Goal: Information Seeking & Learning: Learn about a topic

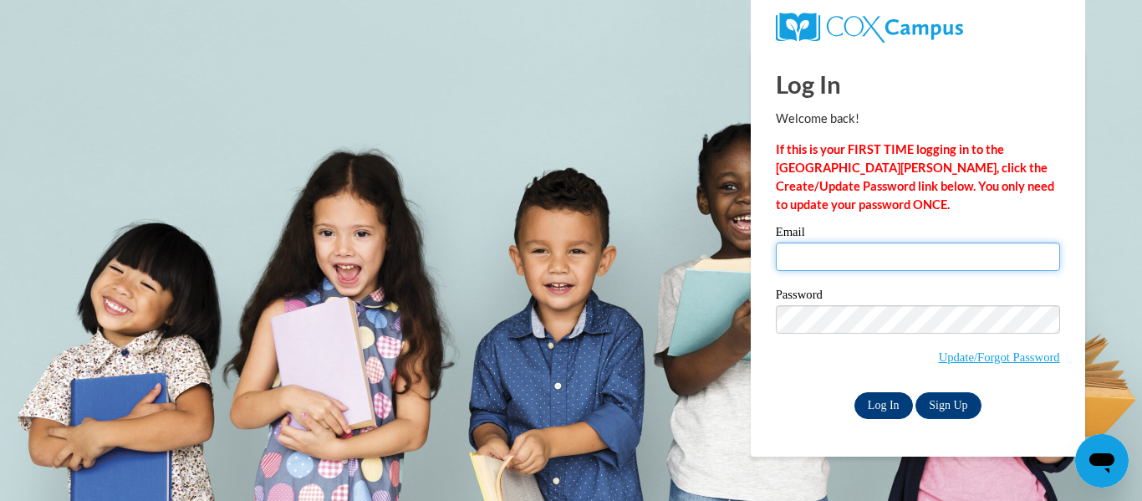
type input "alainacovert05@gmail.com"
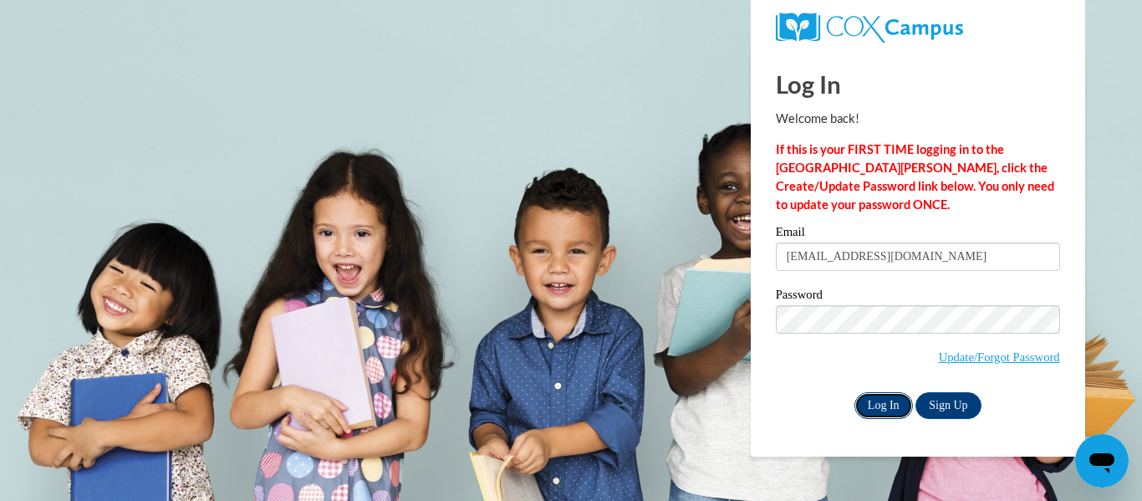
click at [878, 401] on input "Log In" at bounding box center [884, 405] width 59 height 27
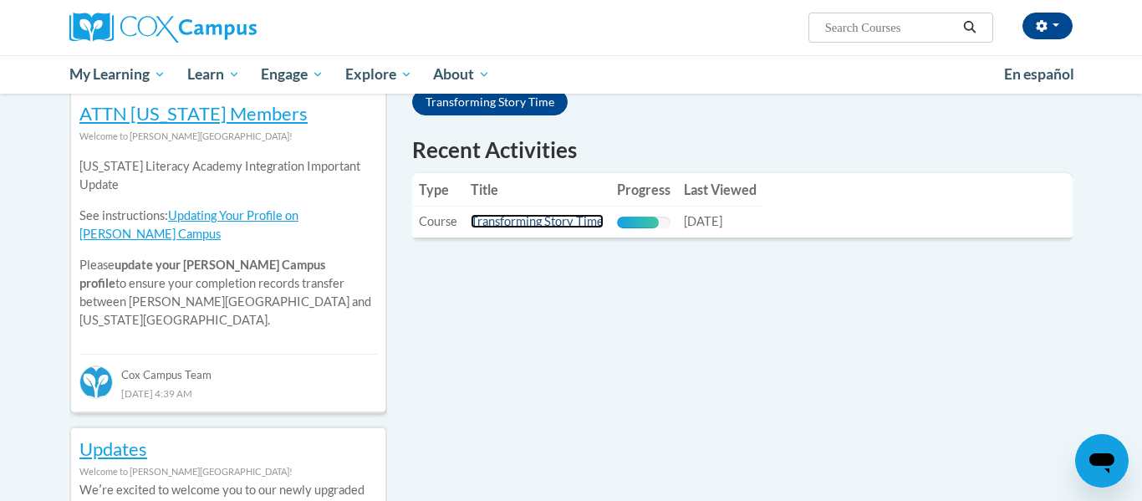
click at [510, 217] on link "Transforming Story Time" at bounding box center [537, 221] width 133 height 14
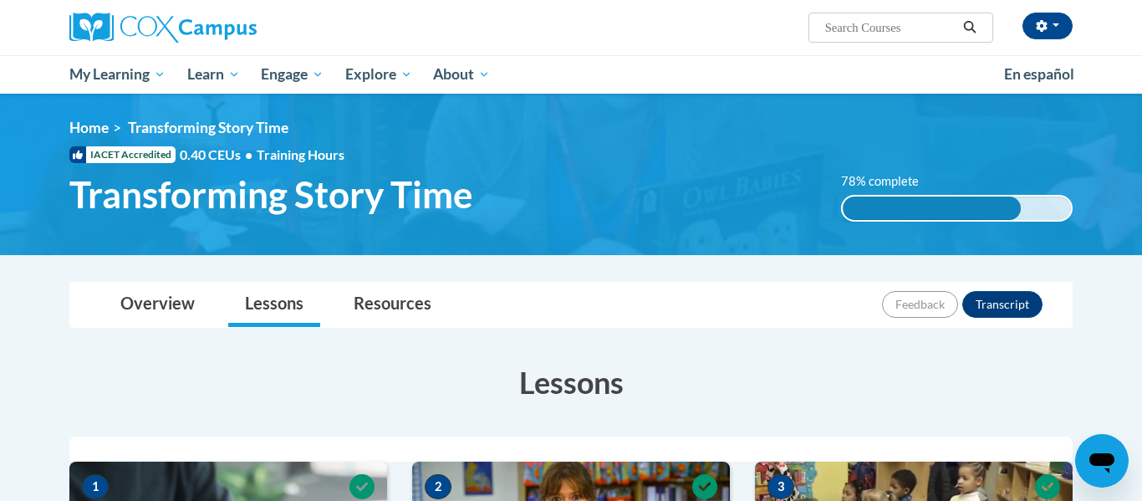
click at [709, 58] on ul "My Learning My Learning My Course Progress Certificates My Action Plans Group D…" at bounding box center [526, 74] width 935 height 38
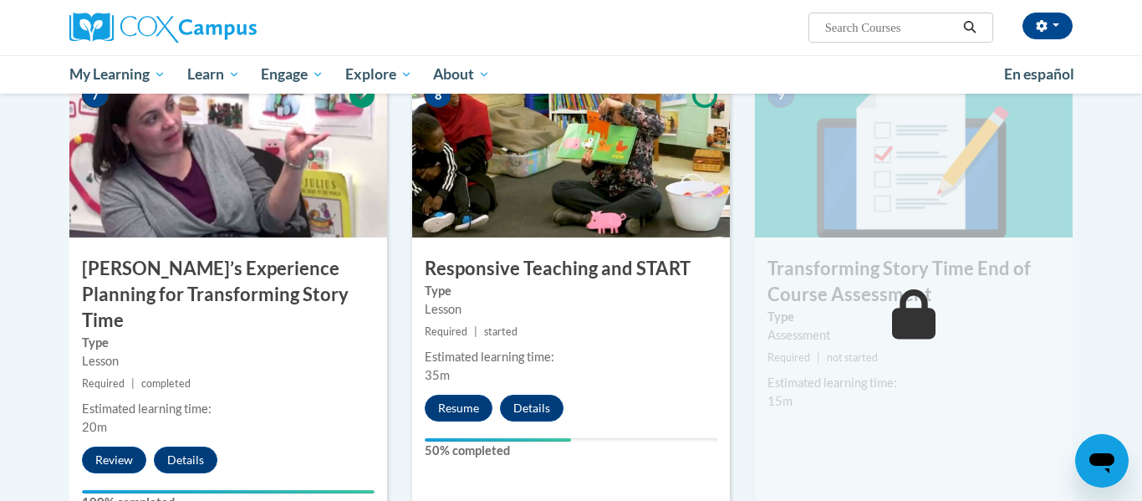
scroll to position [1338, 0]
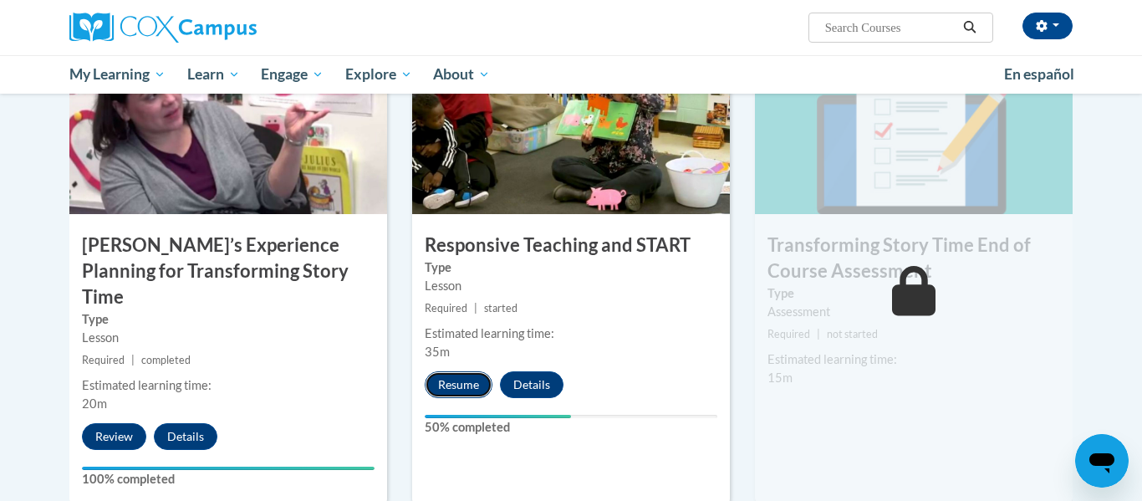
click at [441, 388] on button "Resume" at bounding box center [459, 384] width 68 height 27
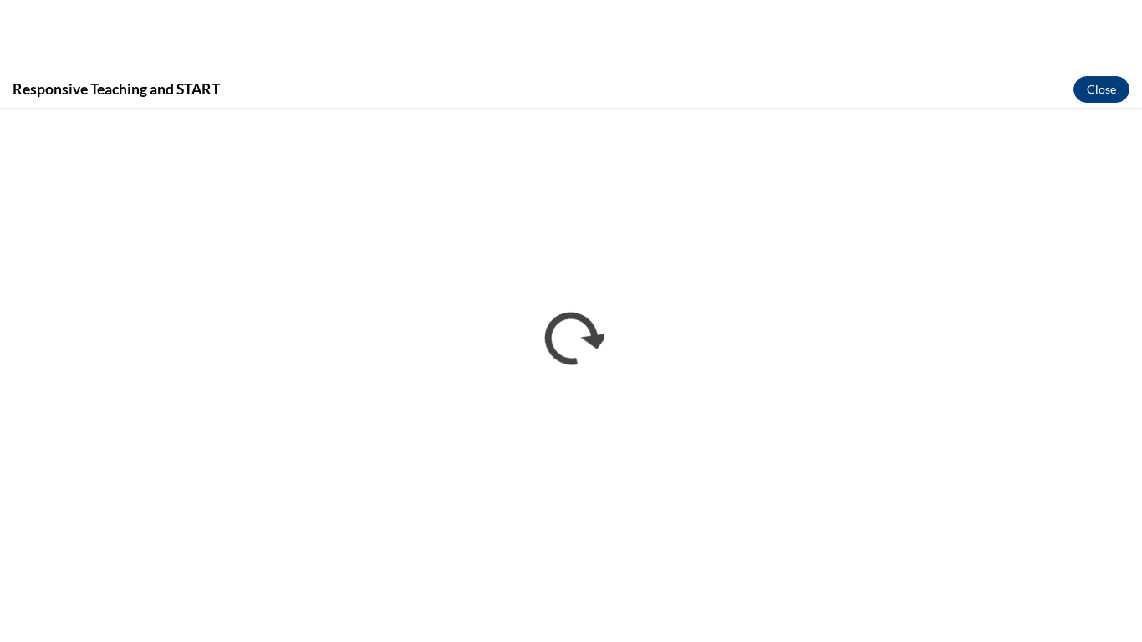
scroll to position [0, 0]
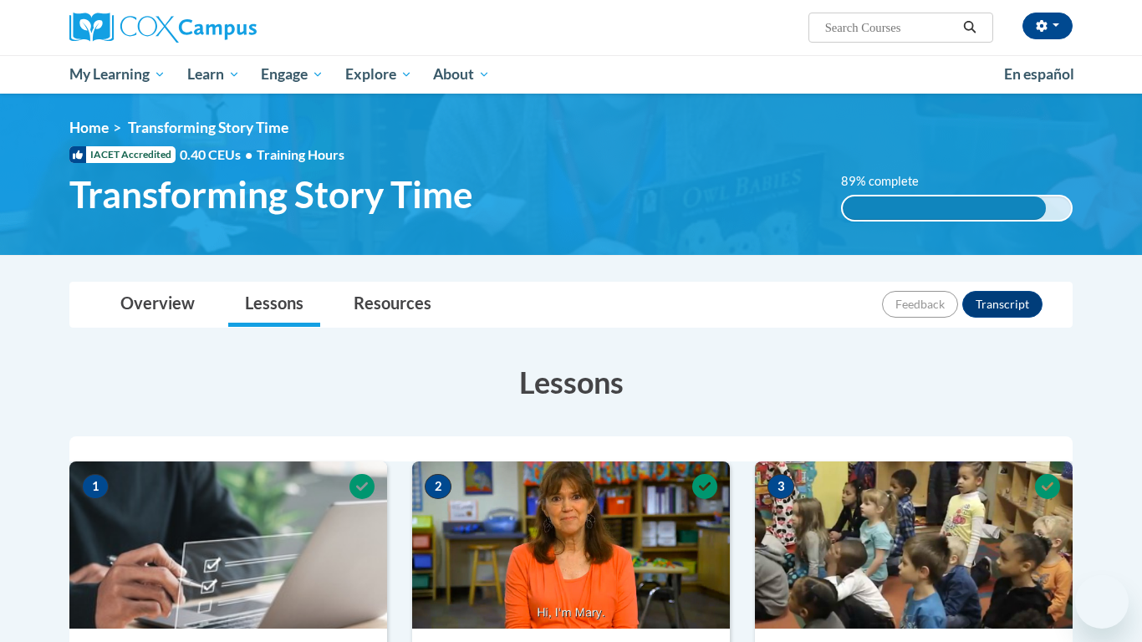
click at [672, 253] on img at bounding box center [571, 174] width 1142 height 161
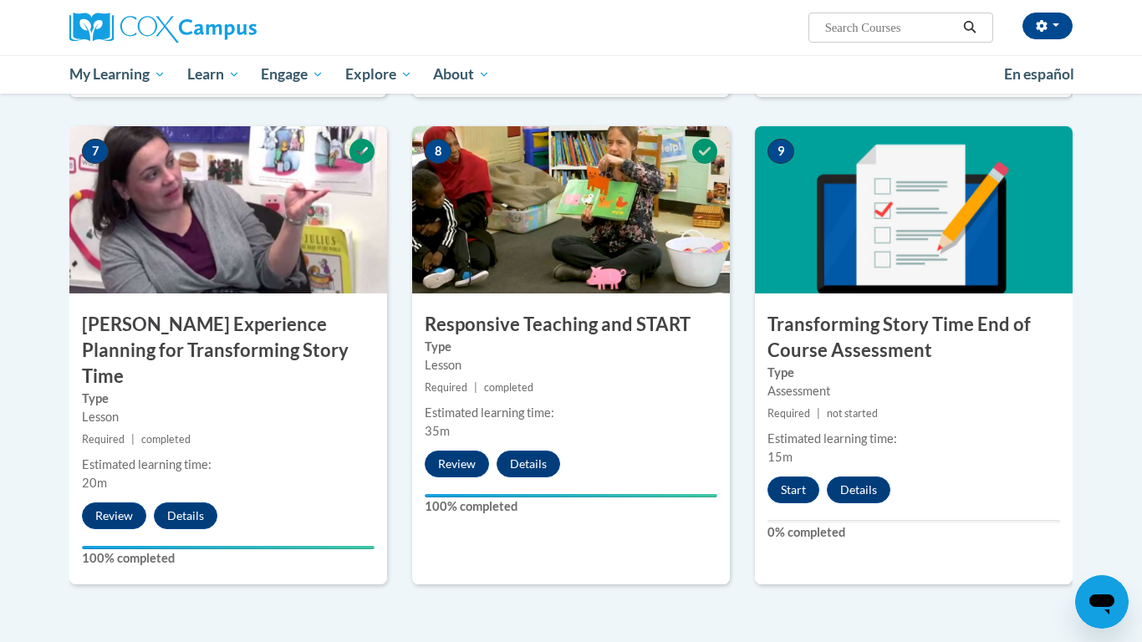
scroll to position [1305, 0]
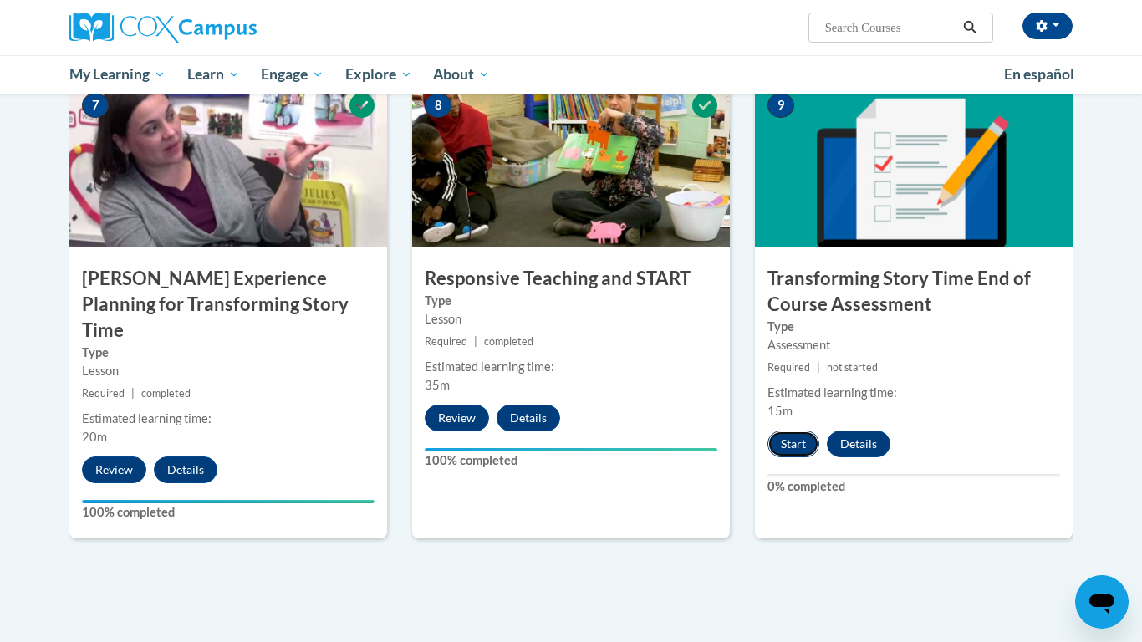
click at [800, 447] on button "Start" at bounding box center [794, 444] width 52 height 27
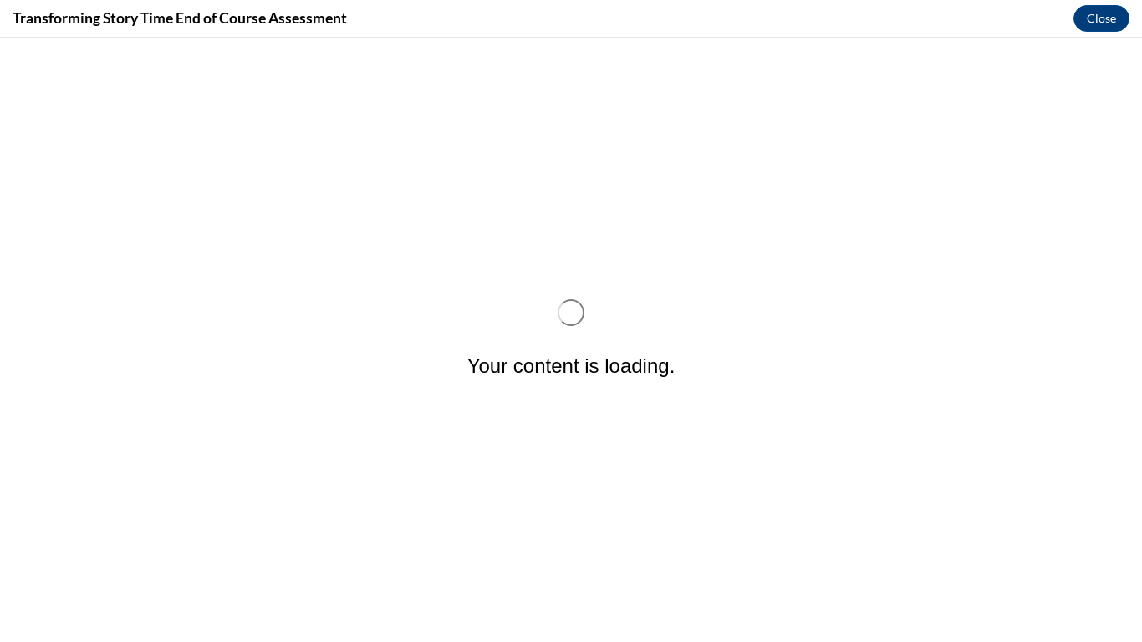
scroll to position [0, 0]
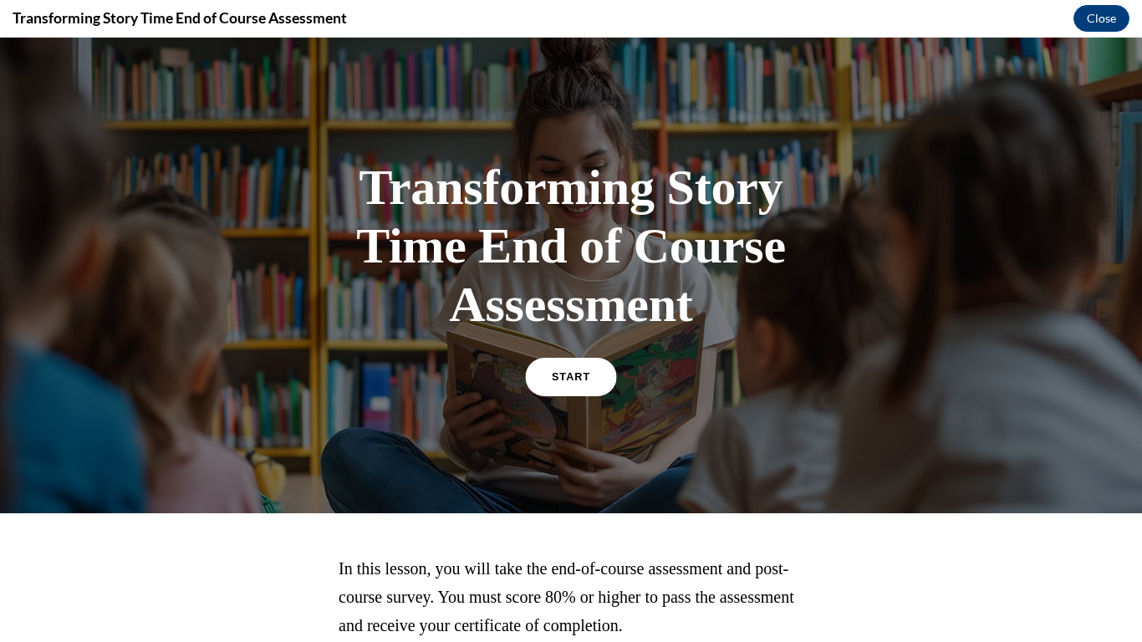
click at [575, 377] on span "START" at bounding box center [571, 377] width 38 height 13
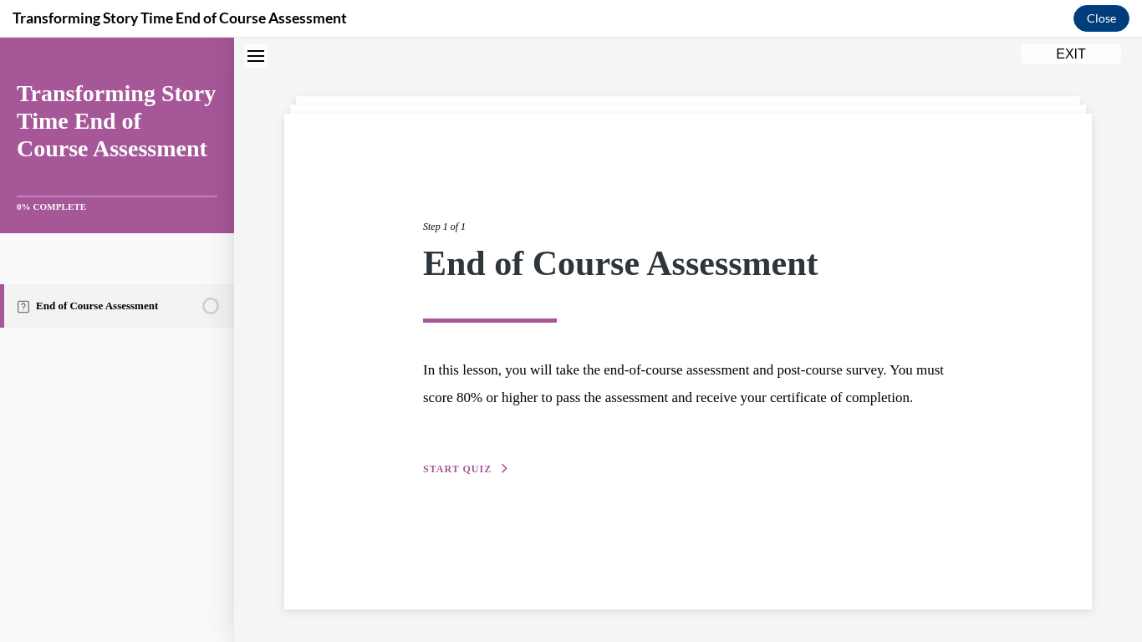
scroll to position [53, 0]
click at [453, 474] on span "START QUIZ" at bounding box center [457, 468] width 69 height 12
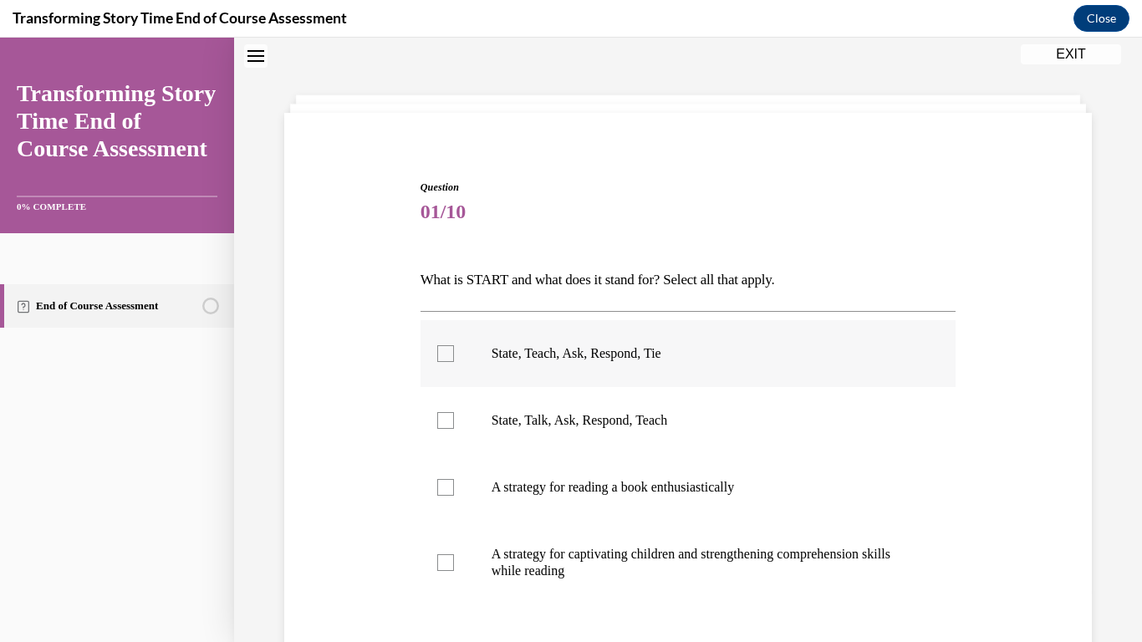
click at [585, 364] on label "State, Teach, Ask, Respond, Tie" at bounding box center [689, 353] width 536 height 67
click at [454, 362] on input "State, Teach, Ask, Respond, Tie" at bounding box center [445, 353] width 17 height 17
checkbox input "true"
click at [525, 572] on p "A strategy for captivating children and strengthening comprehension skills whil…" at bounding box center [703, 562] width 423 height 33
click at [454, 571] on input "A strategy for captivating children and strengthening comprehension skills whil…" at bounding box center [445, 562] width 17 height 17
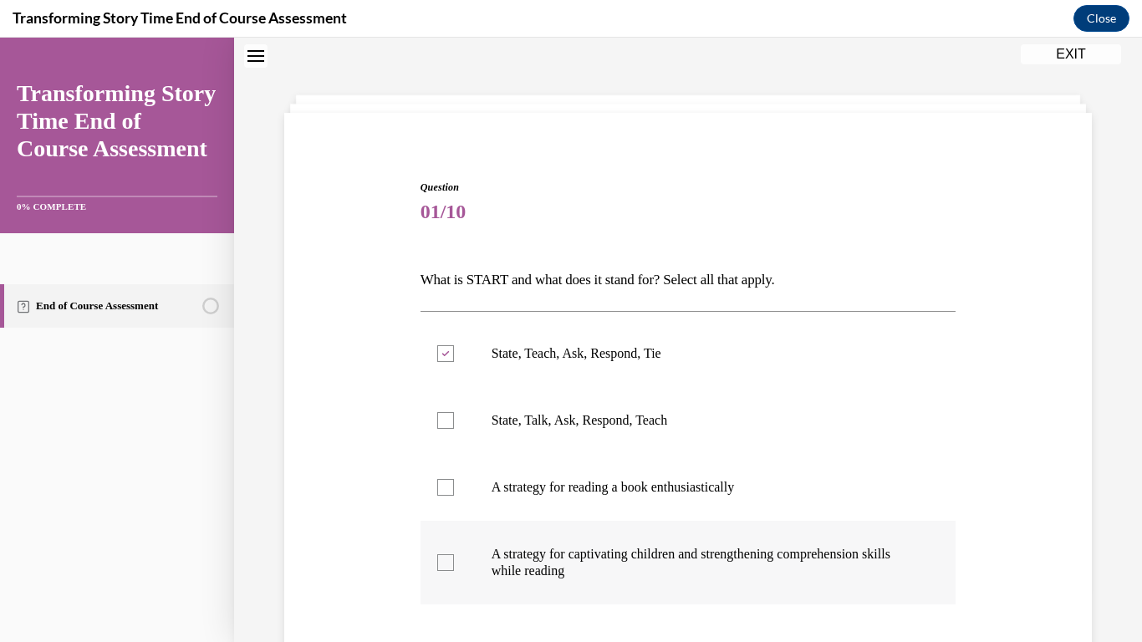
checkbox input "true"
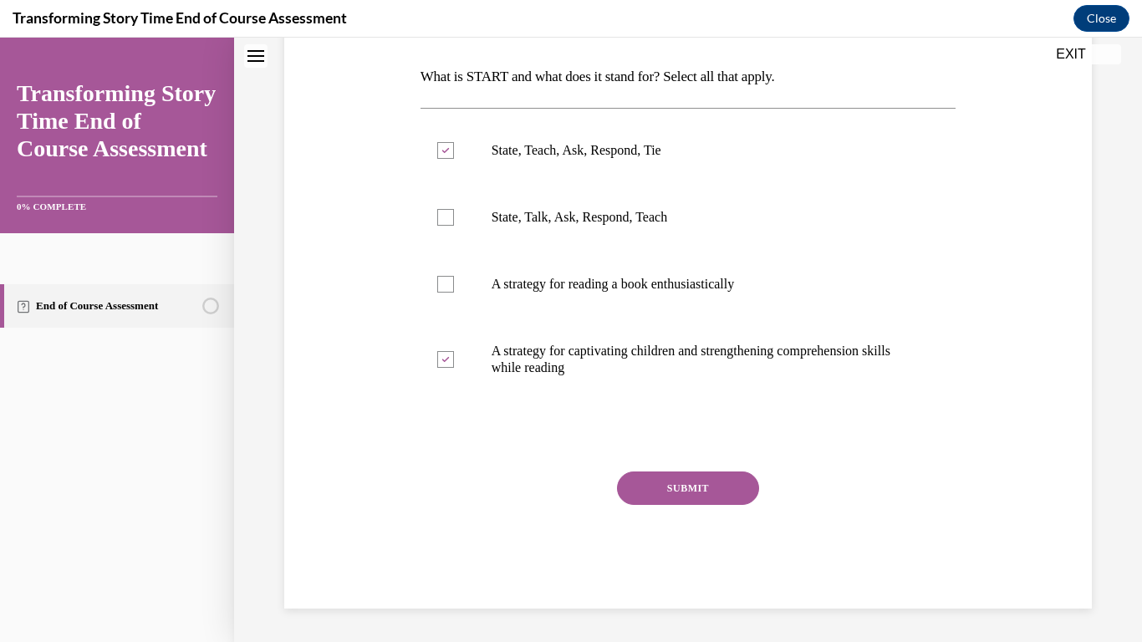
click at [698, 501] on button "SUBMIT" at bounding box center [688, 488] width 142 height 33
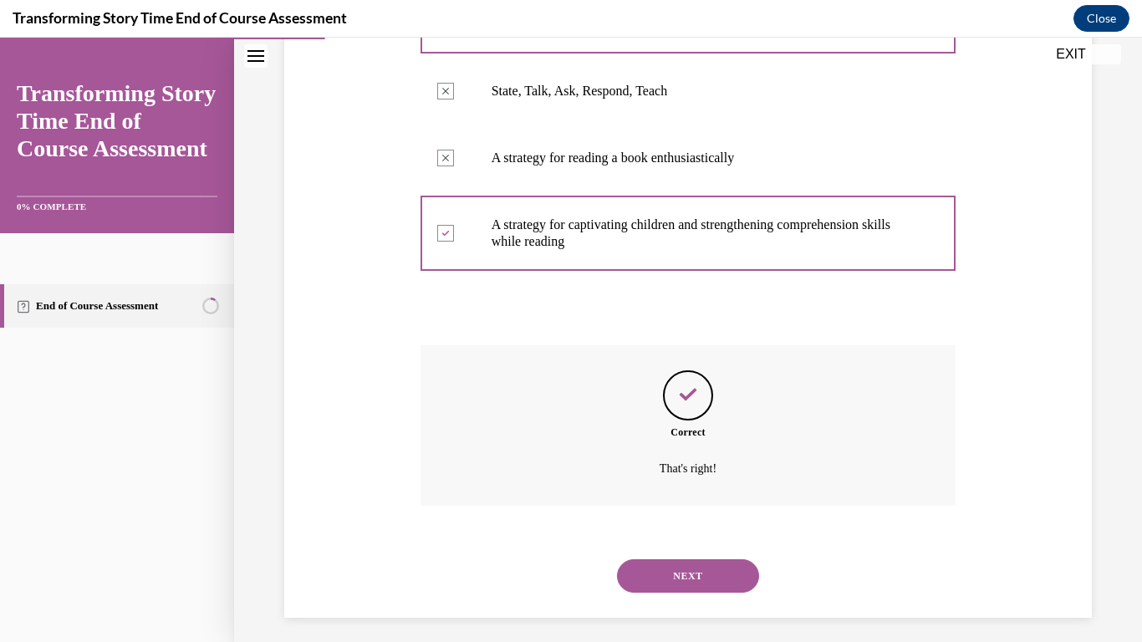
scroll to position [391, 0]
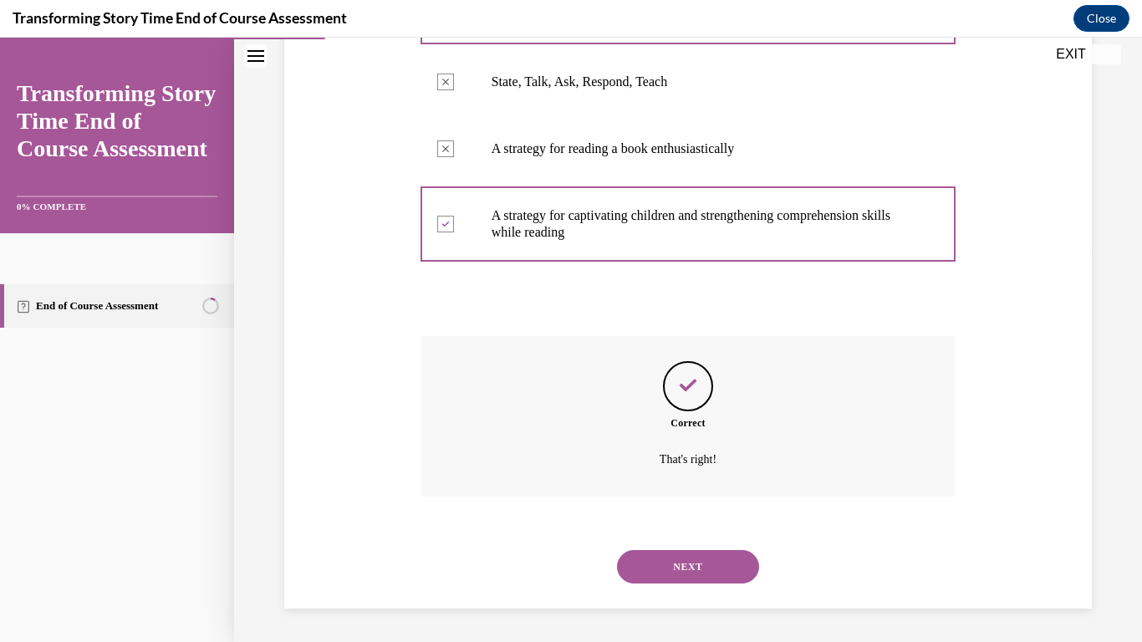
click at [674, 572] on button "NEXT" at bounding box center [688, 566] width 142 height 33
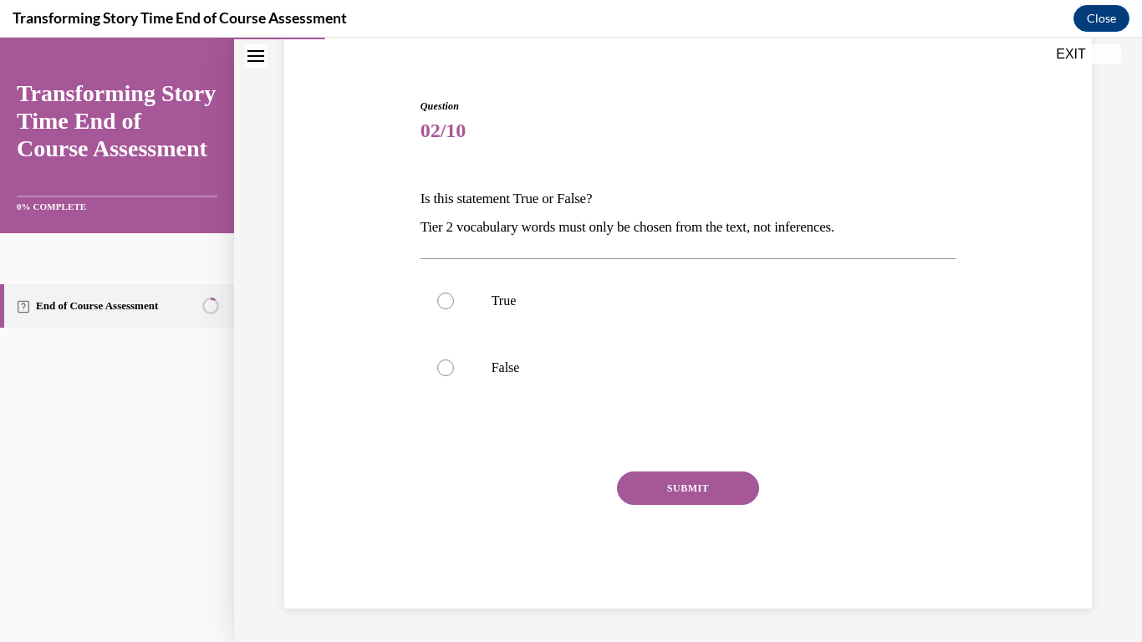
scroll to position [134, 0]
click at [498, 380] on label "False" at bounding box center [689, 368] width 536 height 67
click at [454, 376] on input "False" at bounding box center [445, 368] width 17 height 17
radio input "true"
click at [641, 490] on button "SUBMIT" at bounding box center [688, 488] width 142 height 33
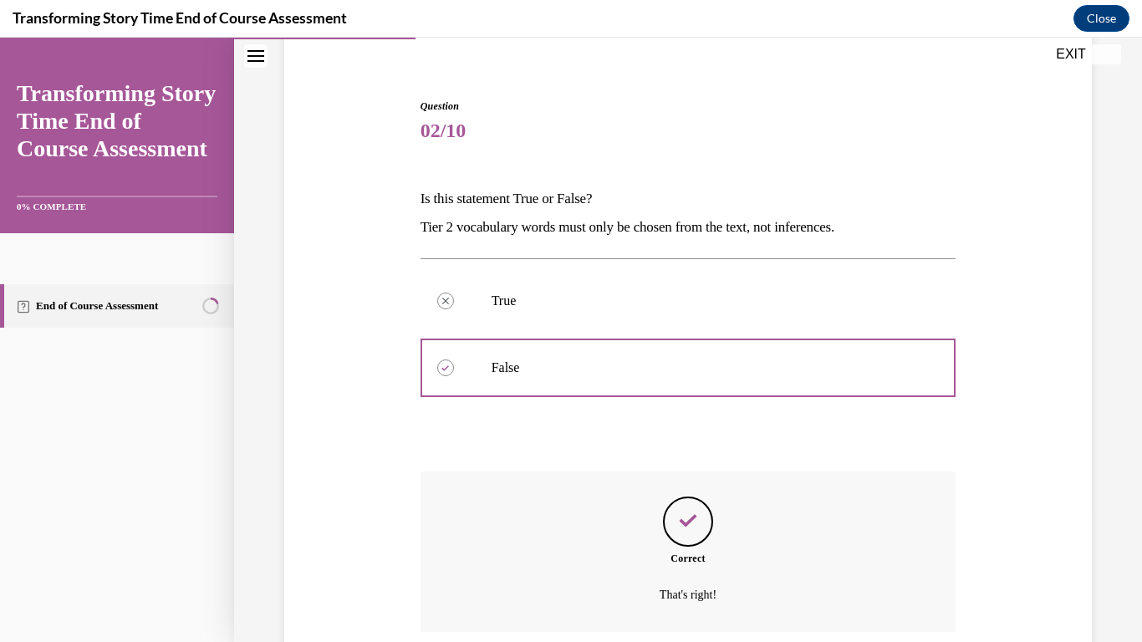
scroll to position [269, 0]
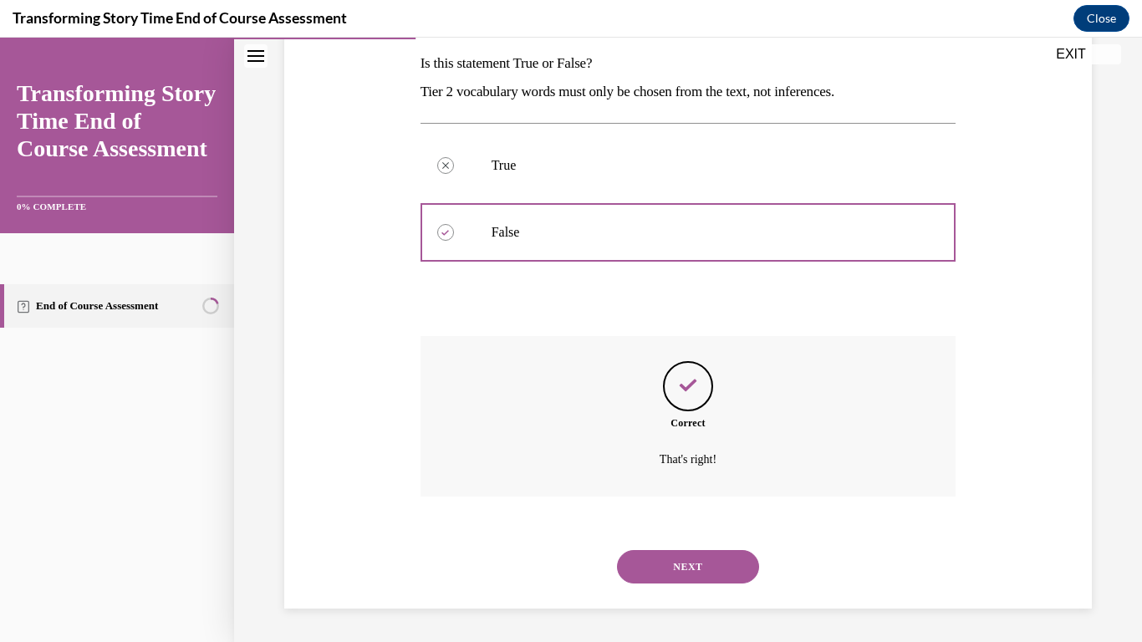
click at [648, 570] on button "NEXT" at bounding box center [688, 566] width 142 height 33
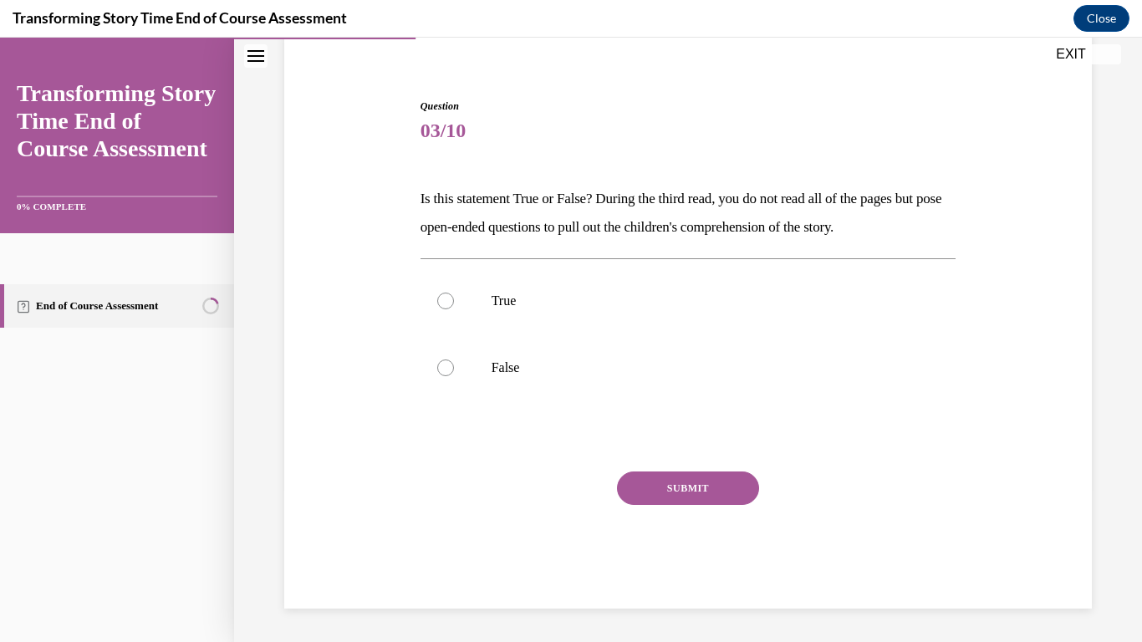
scroll to position [134, 0]
click at [476, 303] on label "True" at bounding box center [689, 301] width 536 height 67
click at [454, 303] on input "True" at bounding box center [445, 301] width 17 height 17
radio input "true"
click at [692, 490] on button "SUBMIT" at bounding box center [688, 488] width 142 height 33
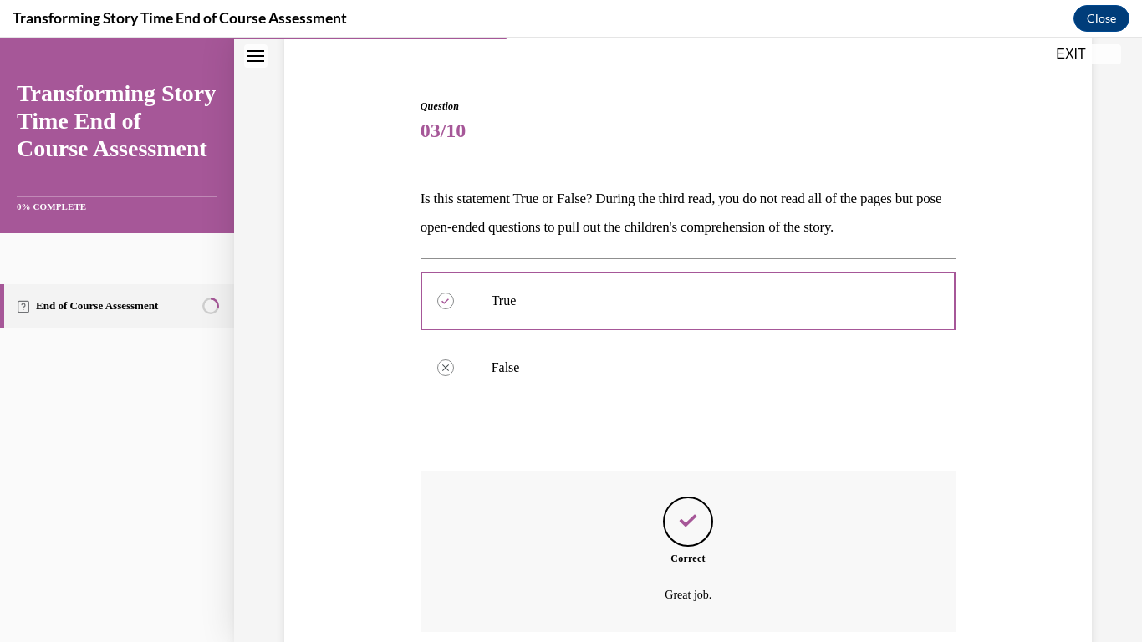
scroll to position [269, 0]
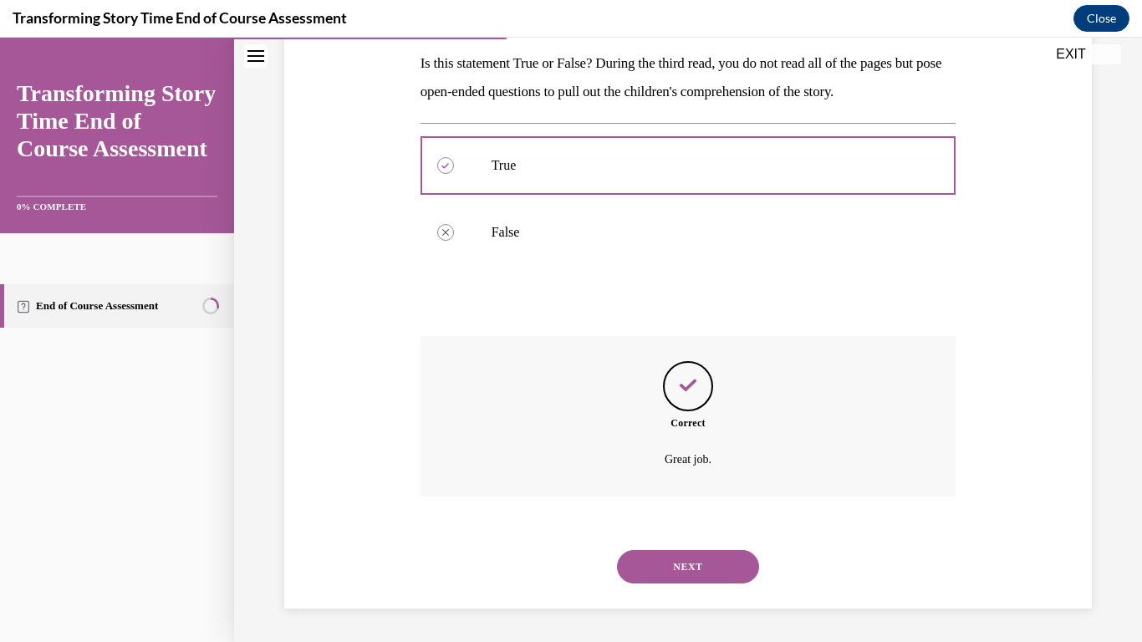
click at [732, 568] on button "NEXT" at bounding box center [688, 566] width 142 height 33
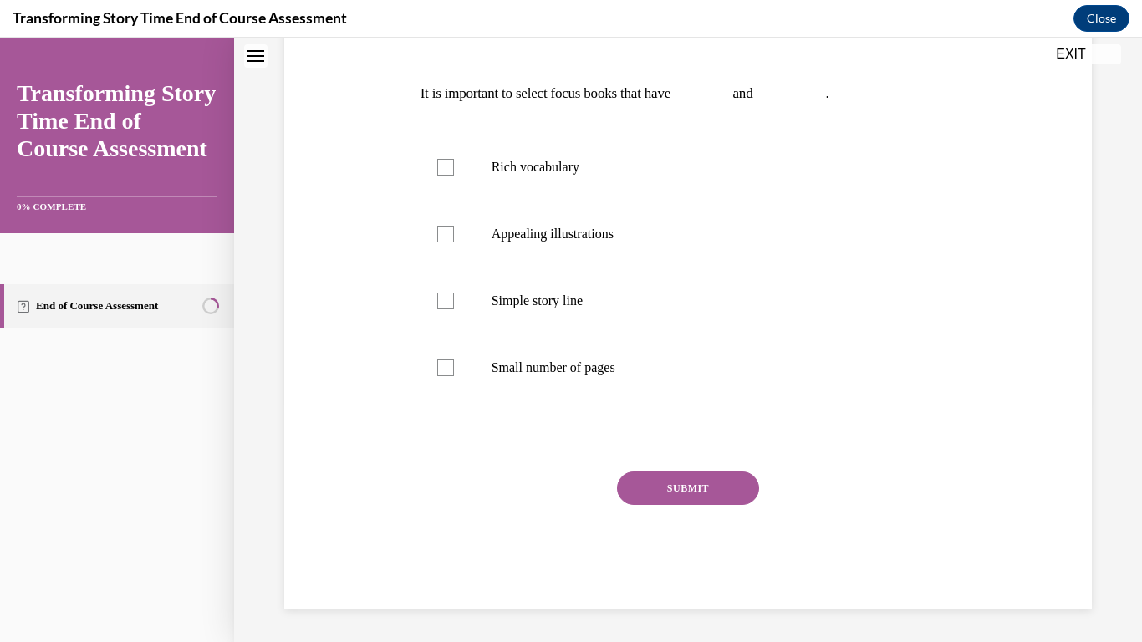
scroll to position [0, 0]
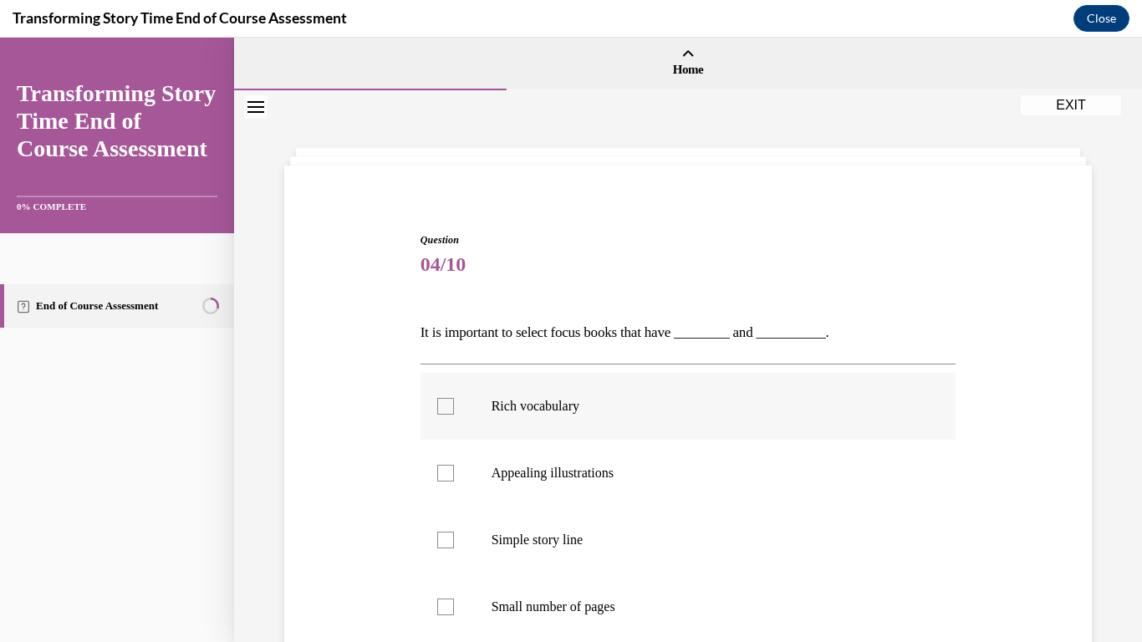
click at [570, 427] on label "Rich vocabulary" at bounding box center [689, 406] width 536 height 67
click at [454, 415] on input "Rich vocabulary" at bounding box center [445, 406] width 17 height 17
checkbox input "true"
click at [560, 487] on label "Appealing illustrations" at bounding box center [689, 473] width 536 height 67
click at [454, 482] on input "Appealing illustrations" at bounding box center [445, 473] width 17 height 17
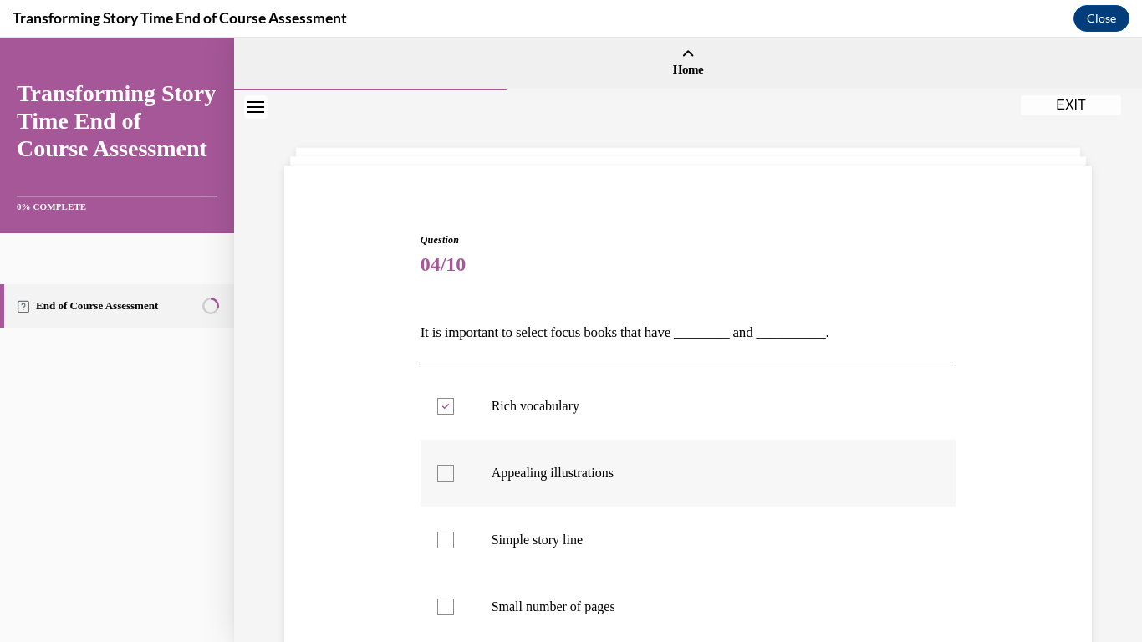
checkbox input "true"
click at [1141, 351] on div "Question 04/10 It is important to select focus books that have ________ and ___…" at bounding box center [688, 485] width 908 height 791
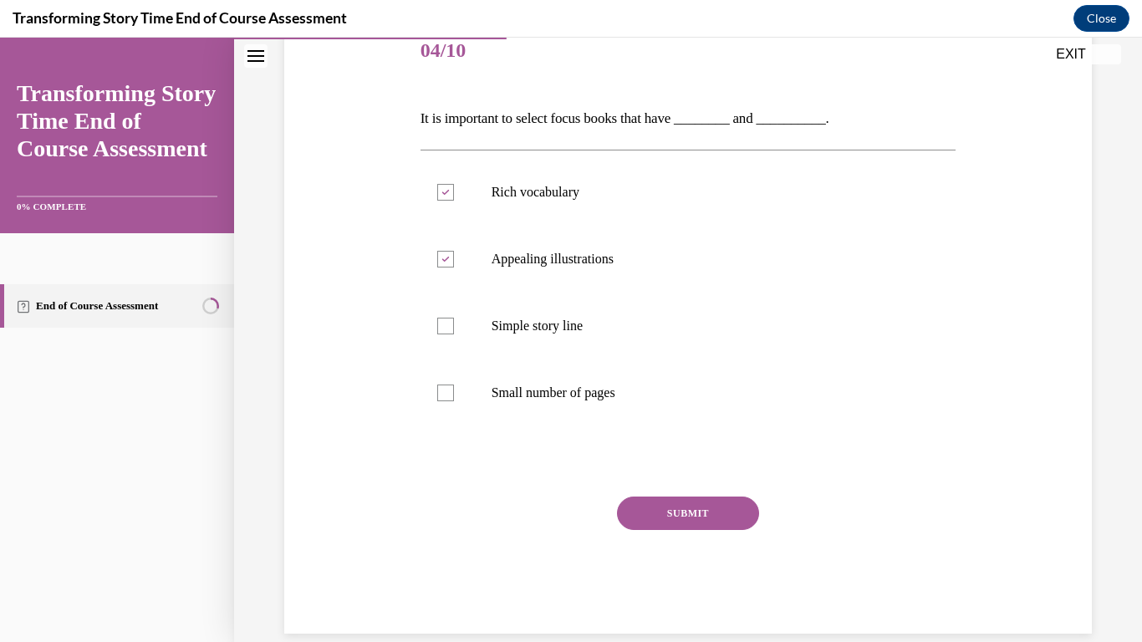
scroll to position [217, 0]
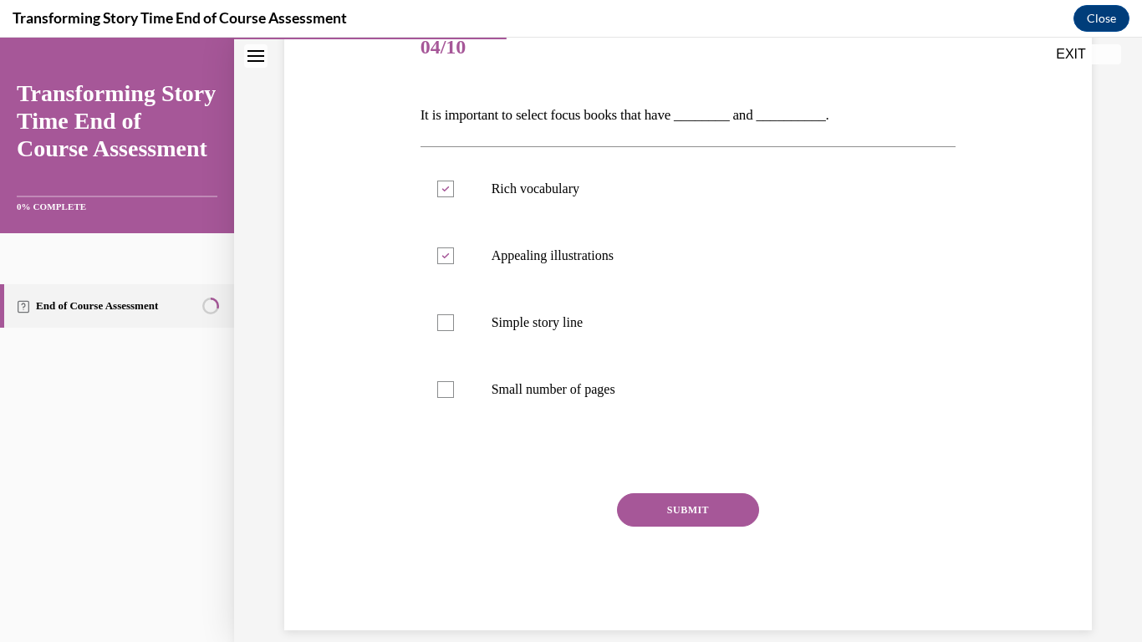
click at [651, 510] on button "SUBMIT" at bounding box center [688, 509] width 142 height 33
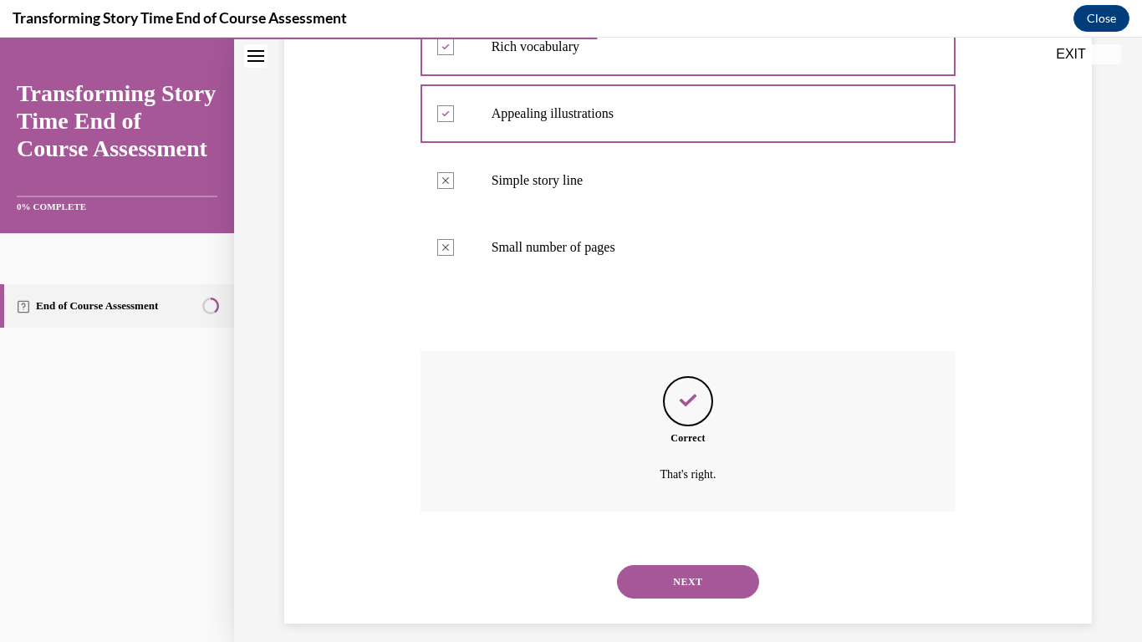
scroll to position [375, 0]
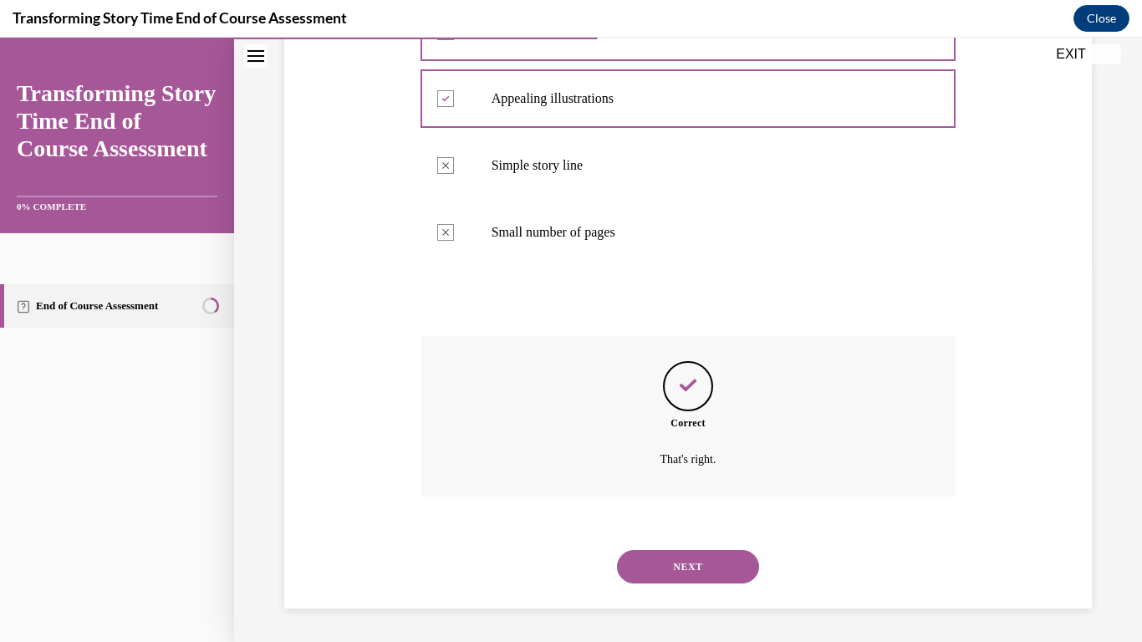
click at [639, 559] on button "NEXT" at bounding box center [688, 566] width 142 height 33
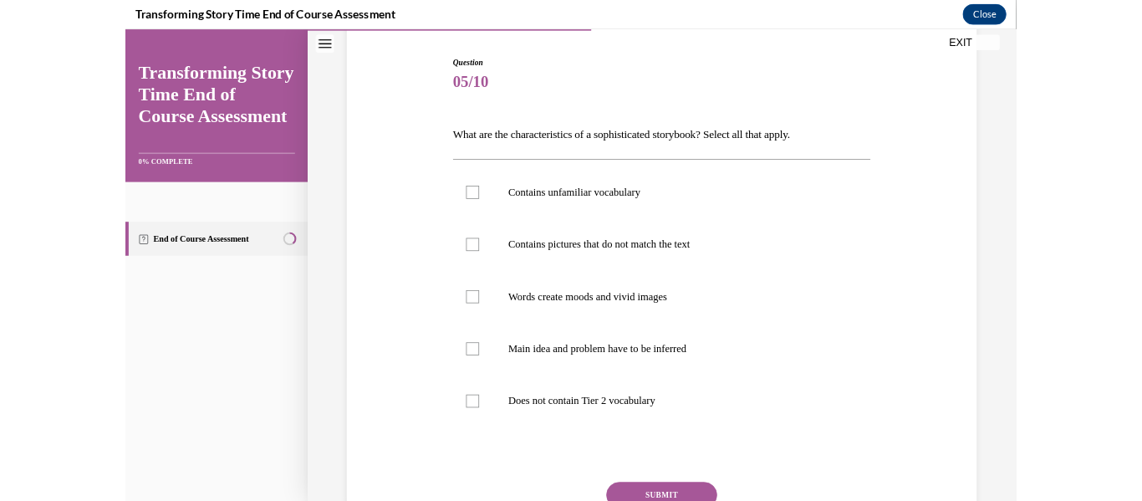
scroll to position [162, 0]
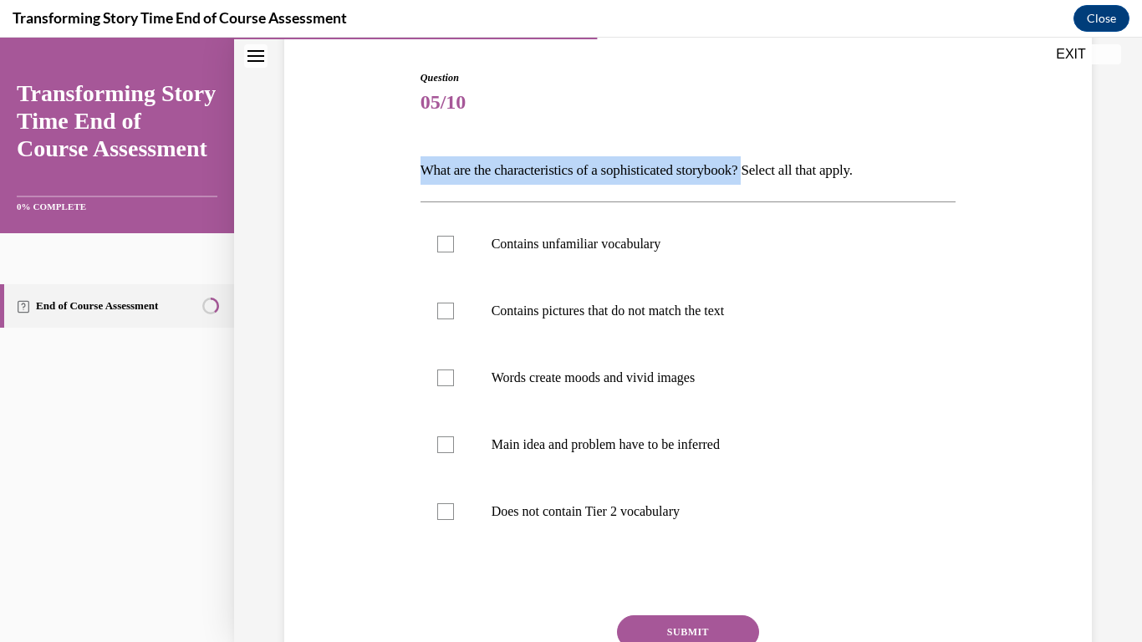
drag, startPoint x: 417, startPoint y: 173, endPoint x: 774, endPoint y: 166, distance: 357.2
click at [774, 166] on div "Question 05/10 What are the characteristics of a sophisticated storybook? Selec…" at bounding box center [688, 399] width 544 height 708
copy p "What are the characteristics of a sophisticated storybook?"
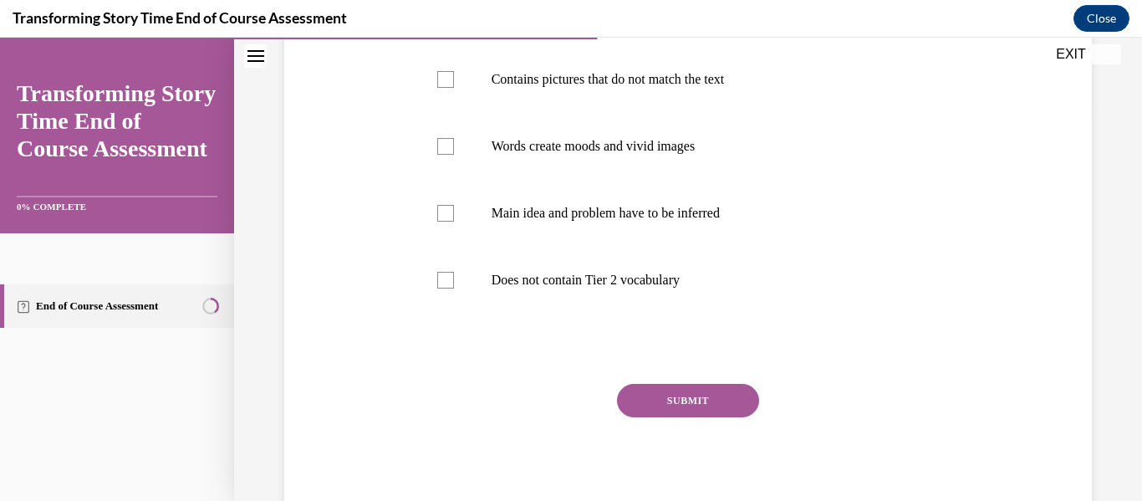
scroll to position [430, 0]
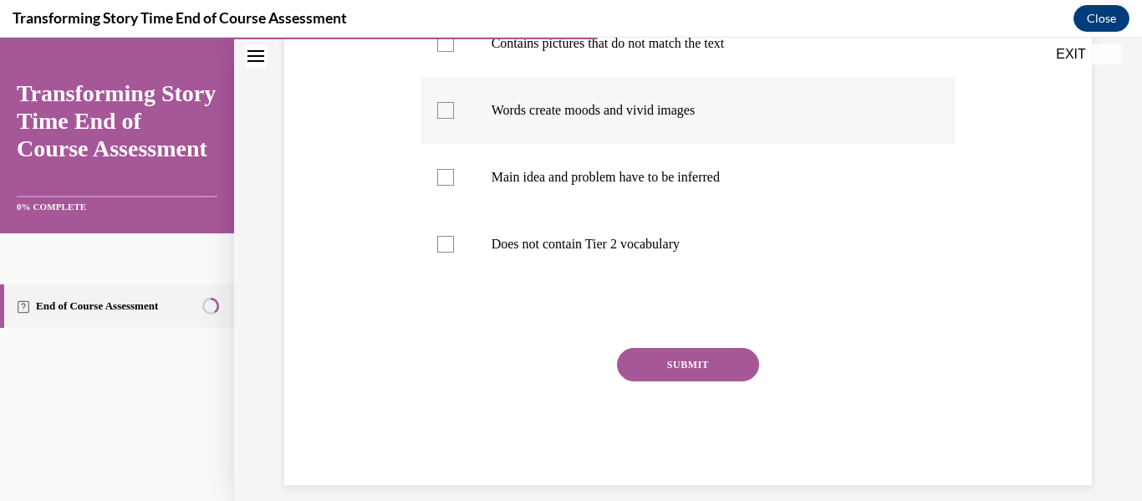
click at [538, 105] on p "Words create moods and vivid images" at bounding box center [703, 110] width 423 height 17
click at [454, 105] on input "Words create moods and vivid images" at bounding box center [445, 110] width 17 height 17
checkbox input "true"
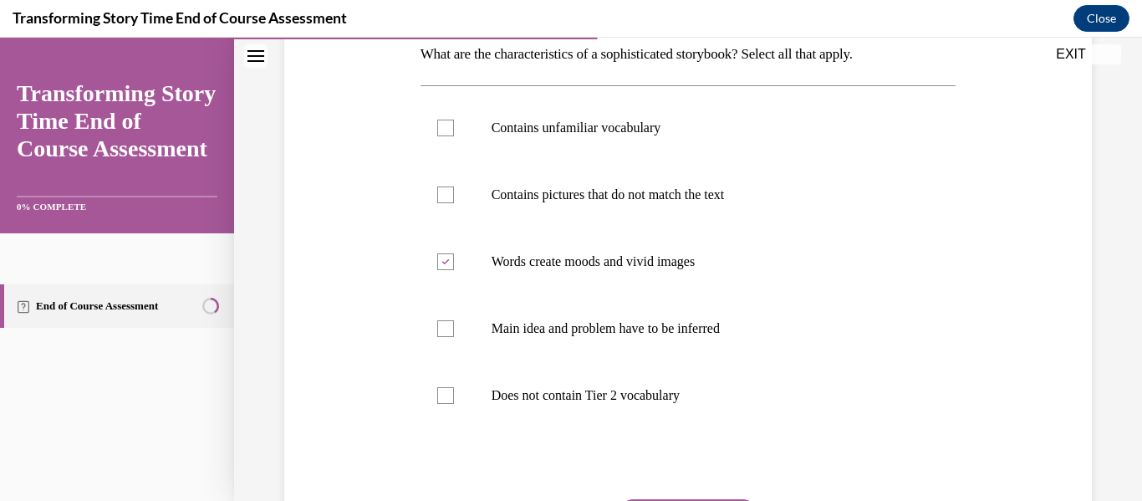
scroll to position [277, 0]
click at [754, 329] on p "Main idea and problem have to be inferred" at bounding box center [703, 330] width 423 height 17
click at [454, 329] on input "Main idea and problem have to be inferred" at bounding box center [445, 330] width 17 height 17
checkbox input "true"
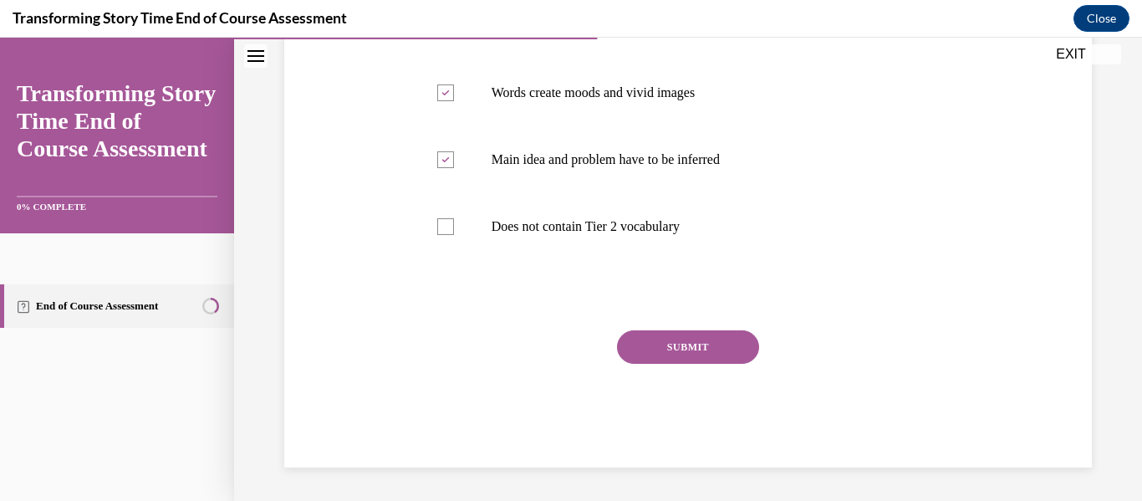
click at [698, 320] on div "Question 05/10 What are the characteristics of a sophisticated storybook? Selec…" at bounding box center [689, 126] width 536 height 682
click at [679, 349] on button "SUBMIT" at bounding box center [688, 346] width 142 height 33
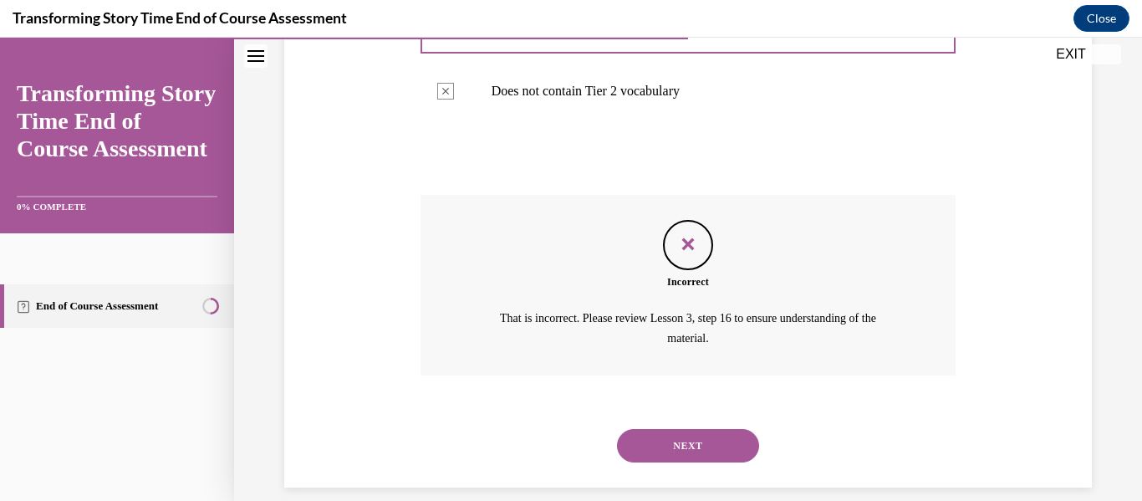
scroll to position [603, 0]
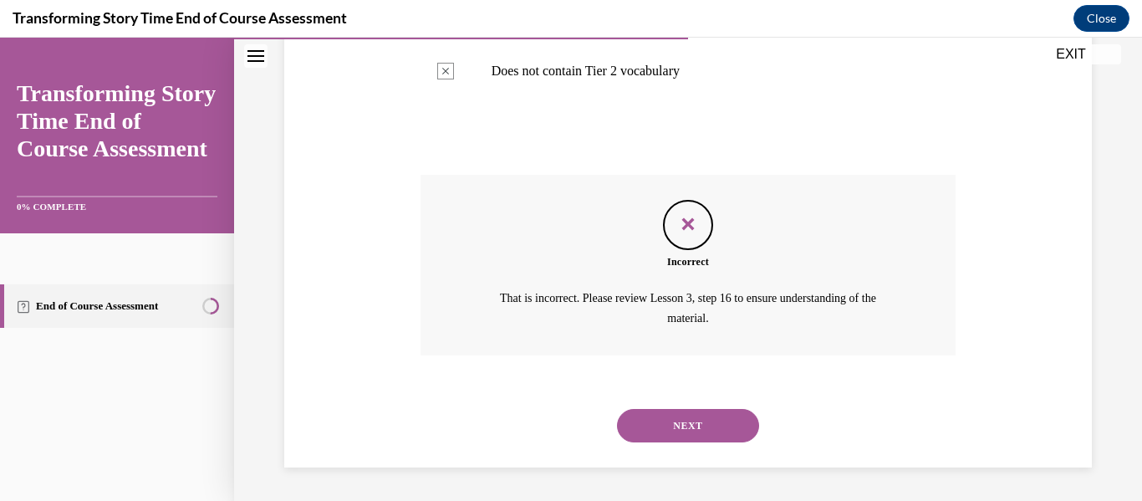
click at [697, 434] on button "NEXT" at bounding box center [688, 425] width 142 height 33
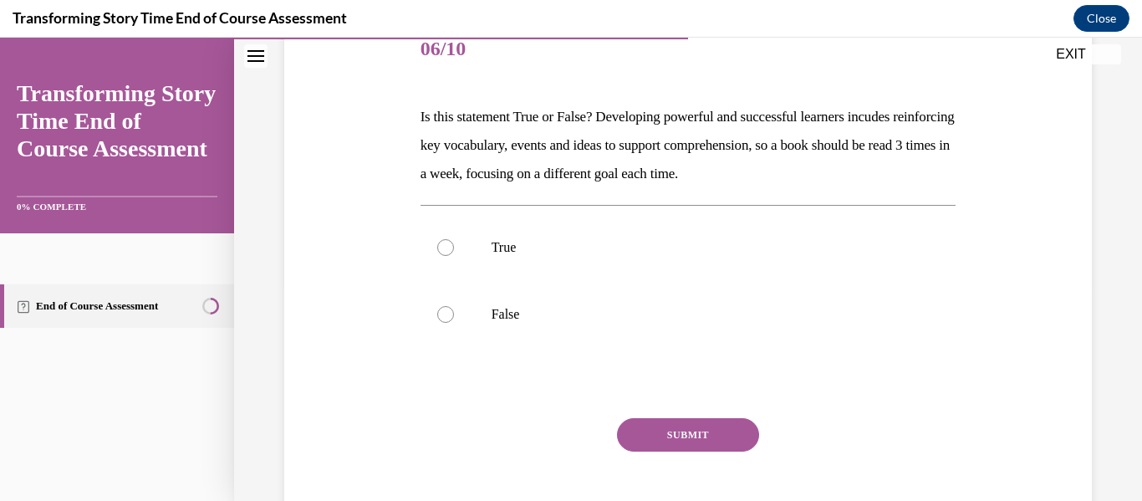
scroll to position [224, 0]
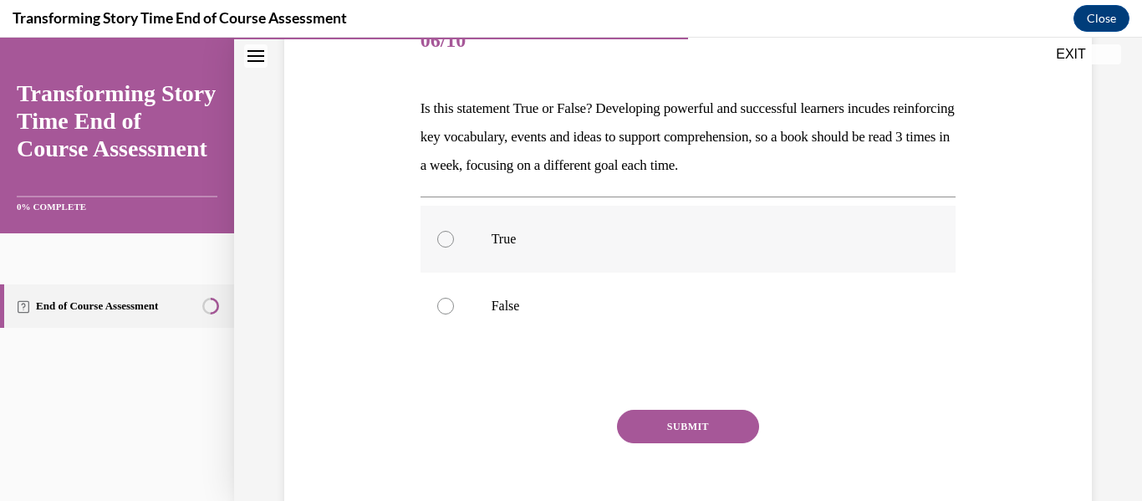
click at [658, 240] on p "True" at bounding box center [703, 239] width 423 height 17
click at [454, 240] on input "True" at bounding box center [445, 239] width 17 height 17
radio input "true"
click at [697, 416] on button "SUBMIT" at bounding box center [688, 426] width 142 height 33
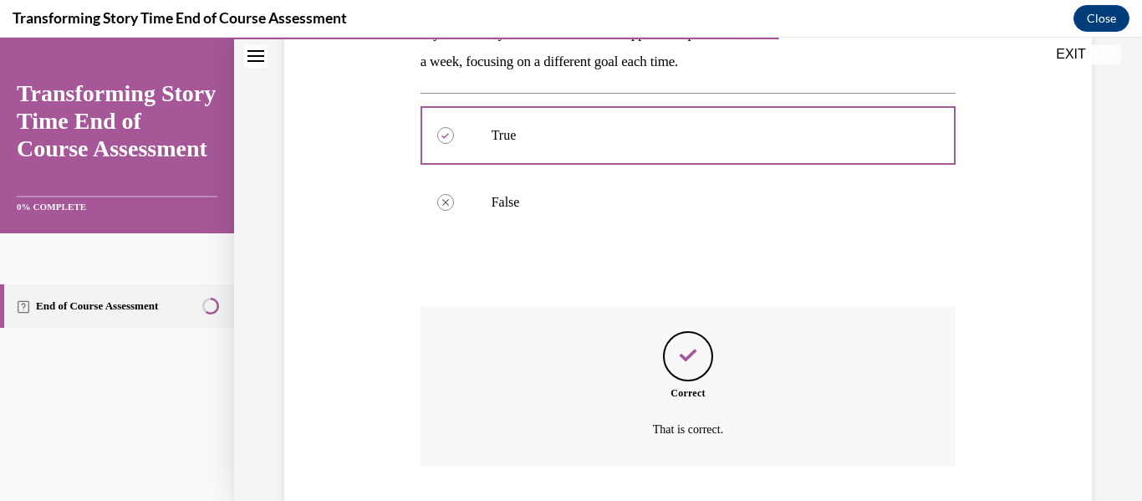
scroll to position [439, 0]
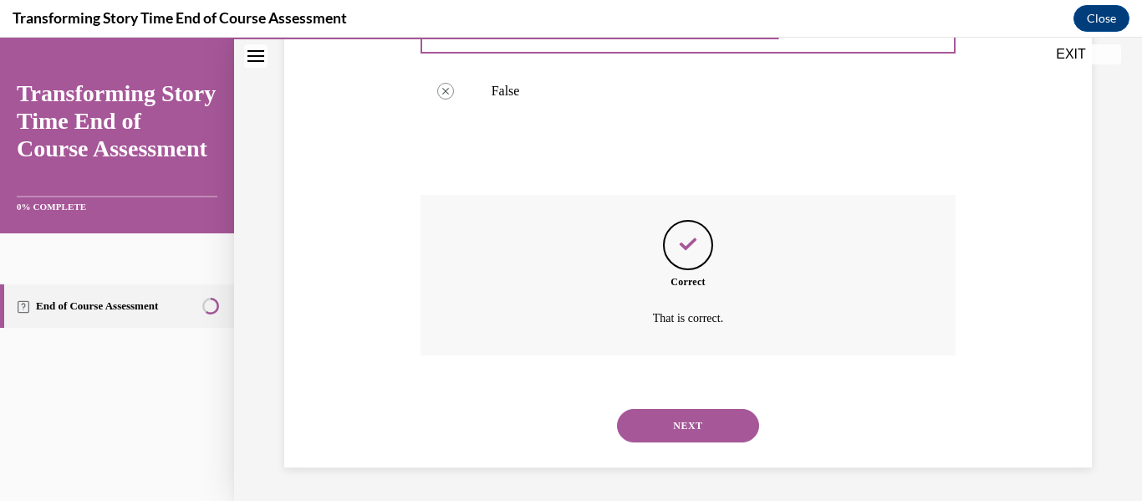
click at [698, 428] on button "NEXT" at bounding box center [688, 425] width 142 height 33
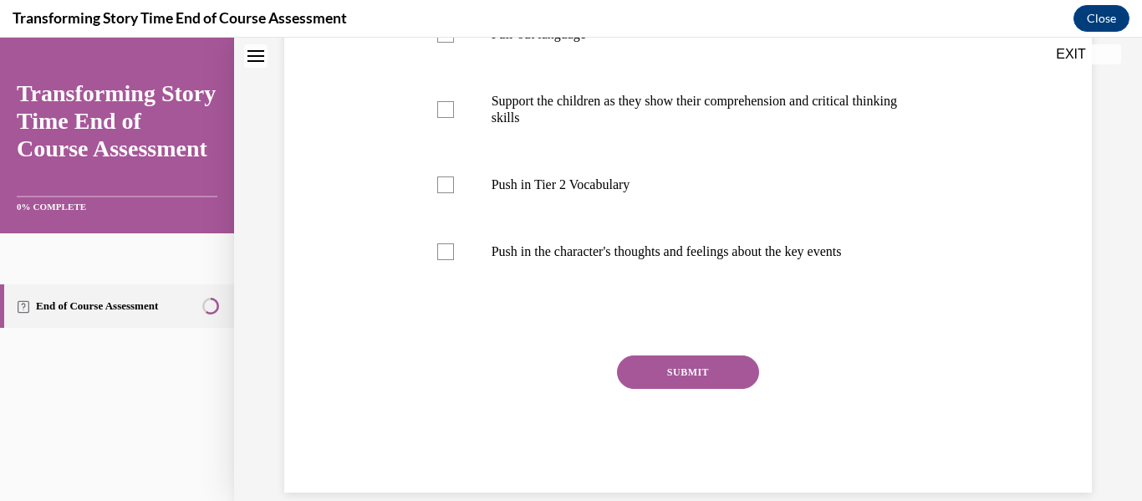
scroll to position [0, 0]
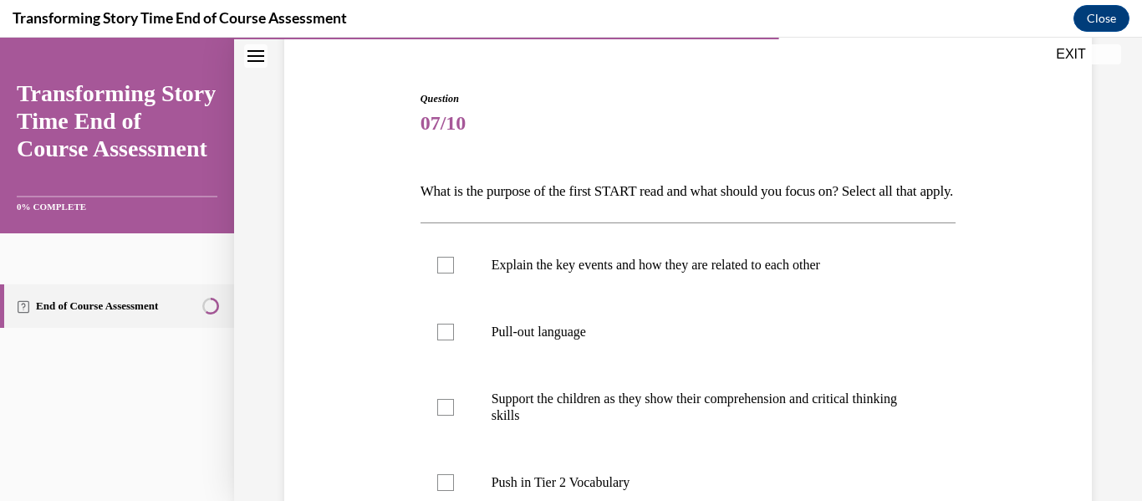
scroll to position [201, 0]
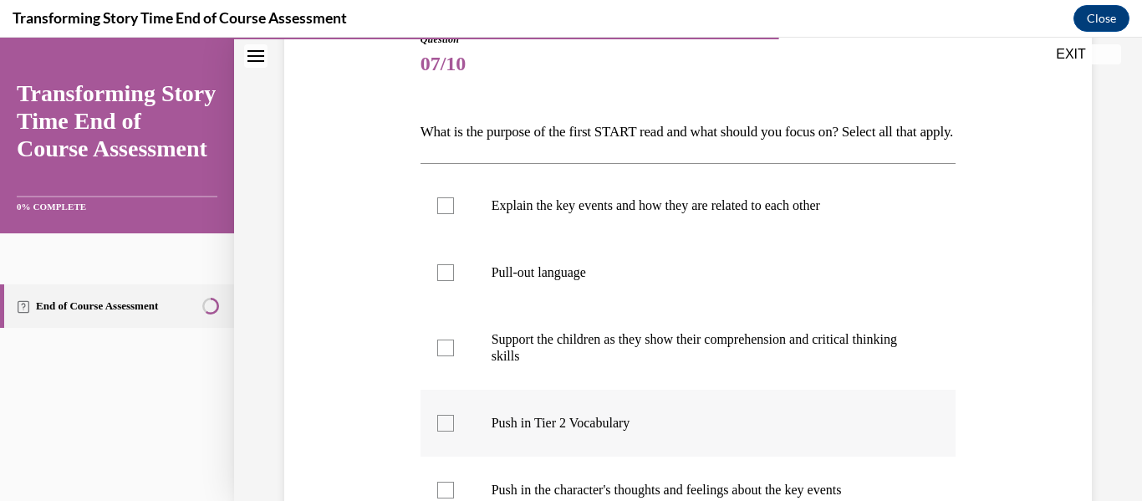
click at [574, 432] on p "Push in Tier 2 Vocabulary" at bounding box center [703, 423] width 423 height 17
click at [454, 432] on input "Push in Tier 2 Vocabulary" at bounding box center [445, 423] width 17 height 17
checkbox input "true"
click at [553, 306] on label "Pull-out language" at bounding box center [689, 272] width 536 height 67
click at [454, 281] on input "Pull-out language" at bounding box center [445, 272] width 17 height 17
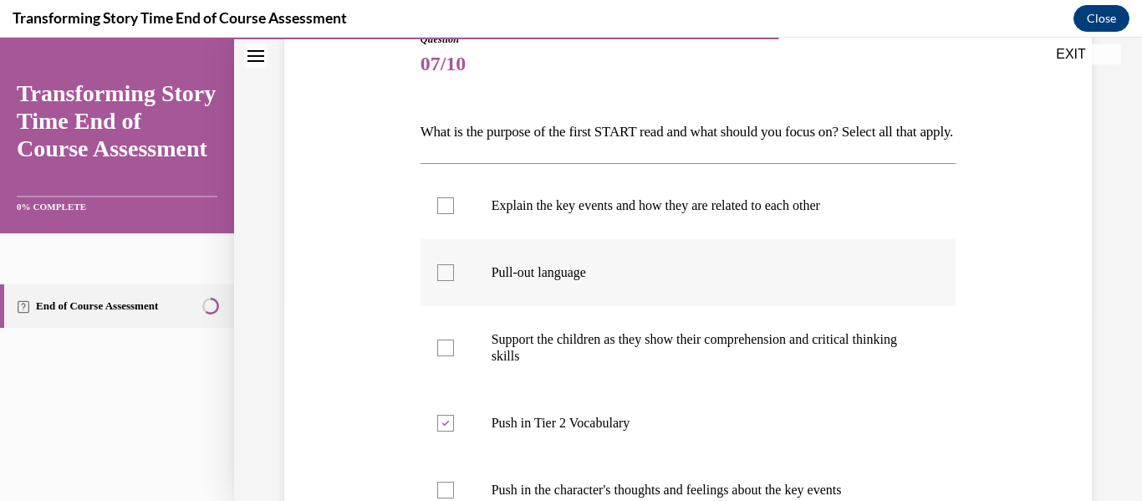
checkbox input "true"
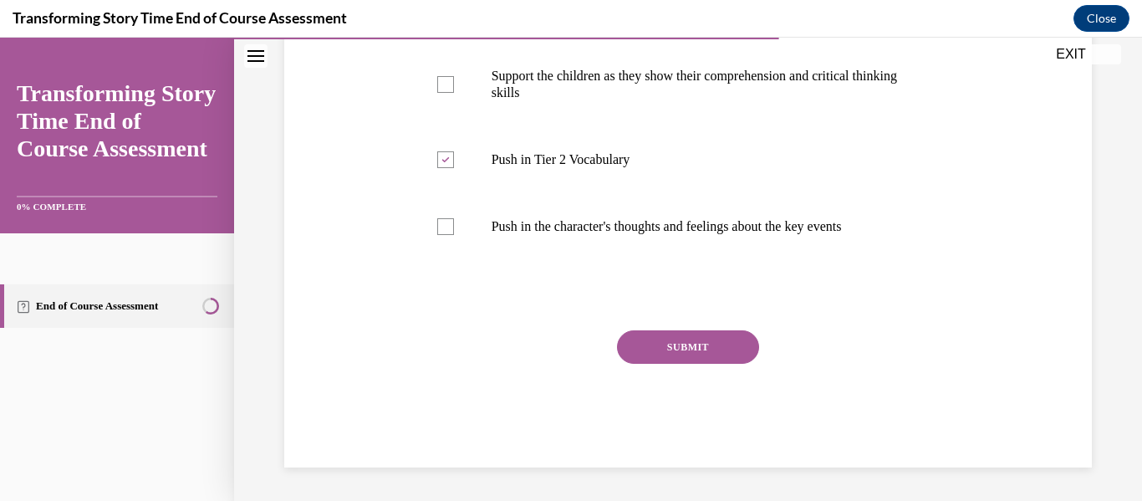
click at [696, 343] on button "SUBMIT" at bounding box center [688, 346] width 142 height 33
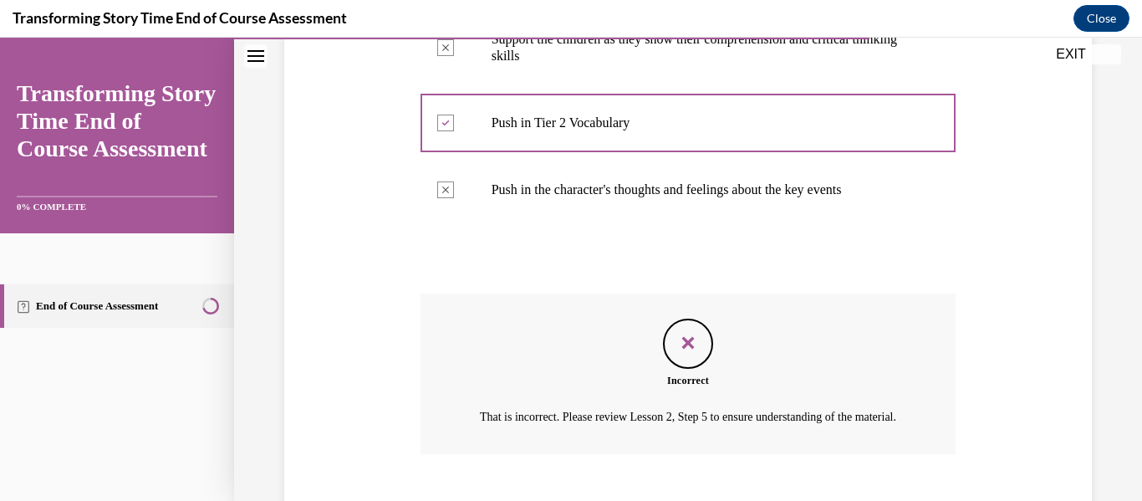
scroll to position [648, 0]
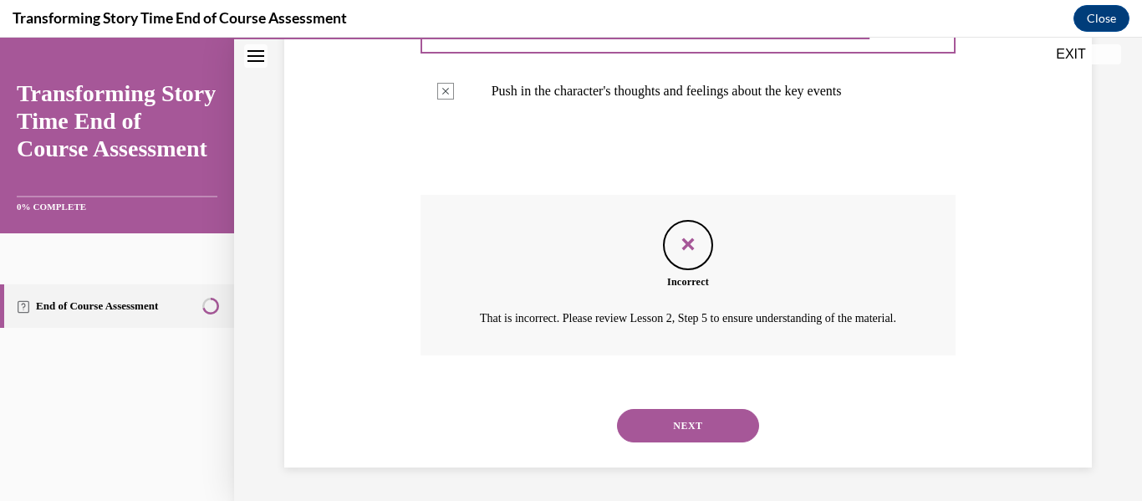
click at [674, 417] on button "NEXT" at bounding box center [688, 425] width 142 height 33
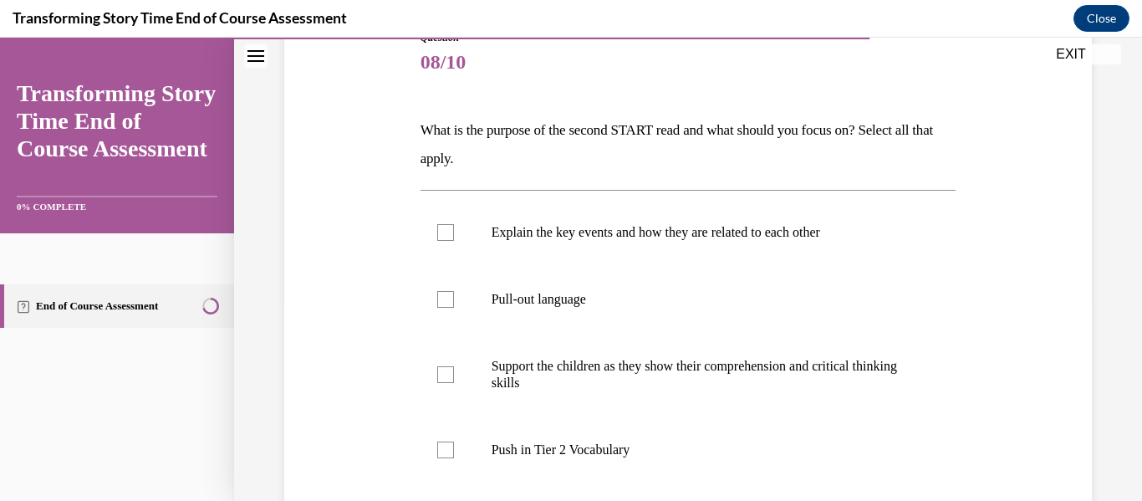
scroll to position [208, 0]
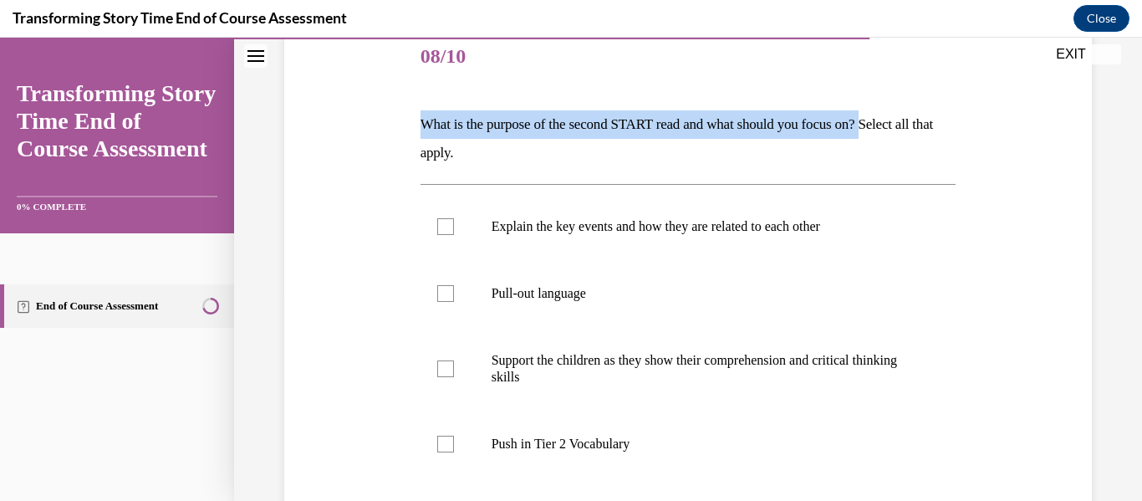
drag, startPoint x: 419, startPoint y: 123, endPoint x: 897, endPoint y: 135, distance: 478.5
click at [897, 135] on div "Question 08/10 What is the purpose of the second START read and what should you…" at bounding box center [688, 459] width 544 height 920
copy p "What is the purpose of the second START read and what should you focus on?"
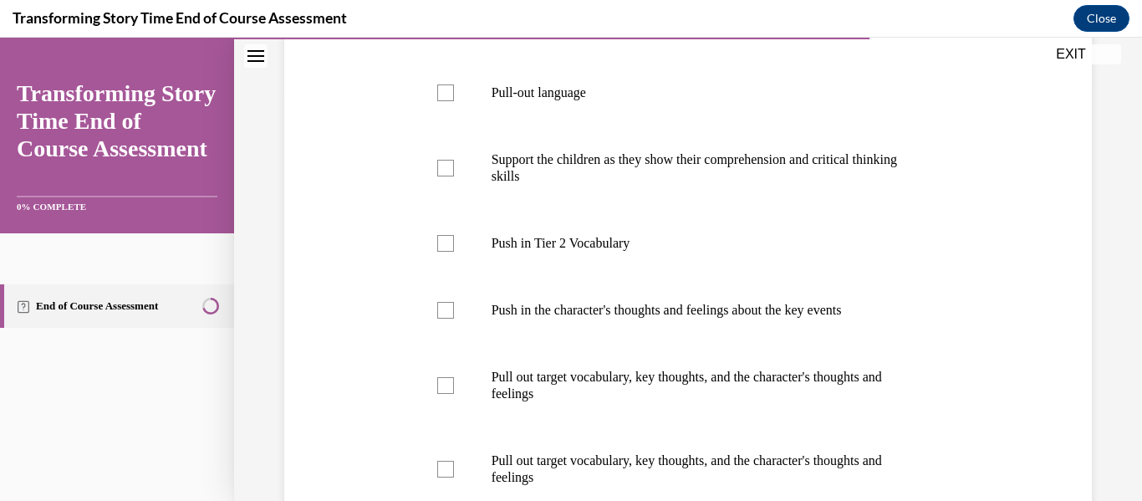
scroll to position [476, 0]
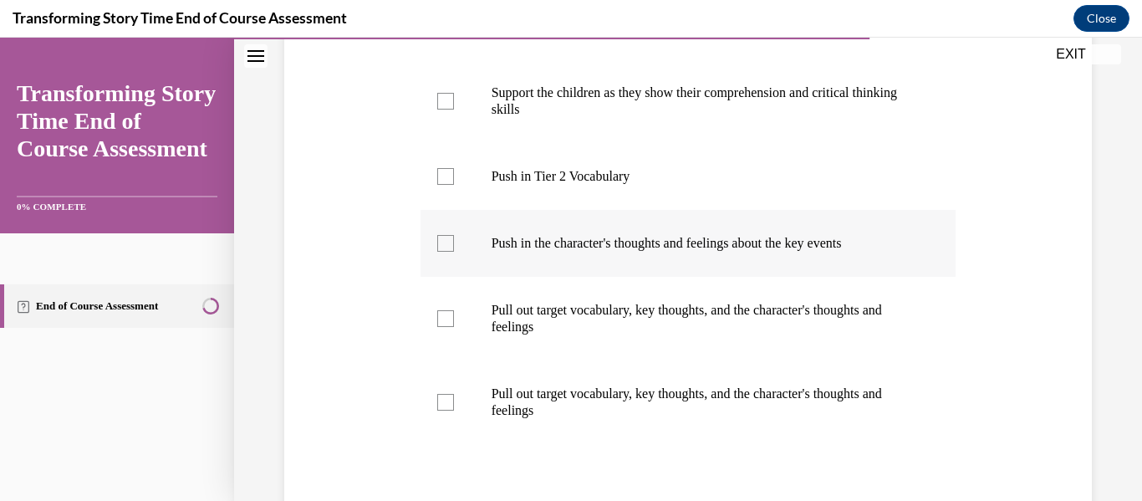
click at [570, 237] on p "Push in the character's thoughts and feelings about the key events" at bounding box center [703, 243] width 423 height 17
click at [454, 237] on input "Push in the character's thoughts and feelings about the key events" at bounding box center [445, 243] width 17 height 17
checkbox input "true"
click at [593, 323] on p "Pull out target vocabulary, key thoughts, and the character's thoughts and feel…" at bounding box center [703, 318] width 423 height 33
click at [454, 323] on input "Pull out target vocabulary, key thoughts, and the character's thoughts and feel…" at bounding box center [445, 318] width 17 height 17
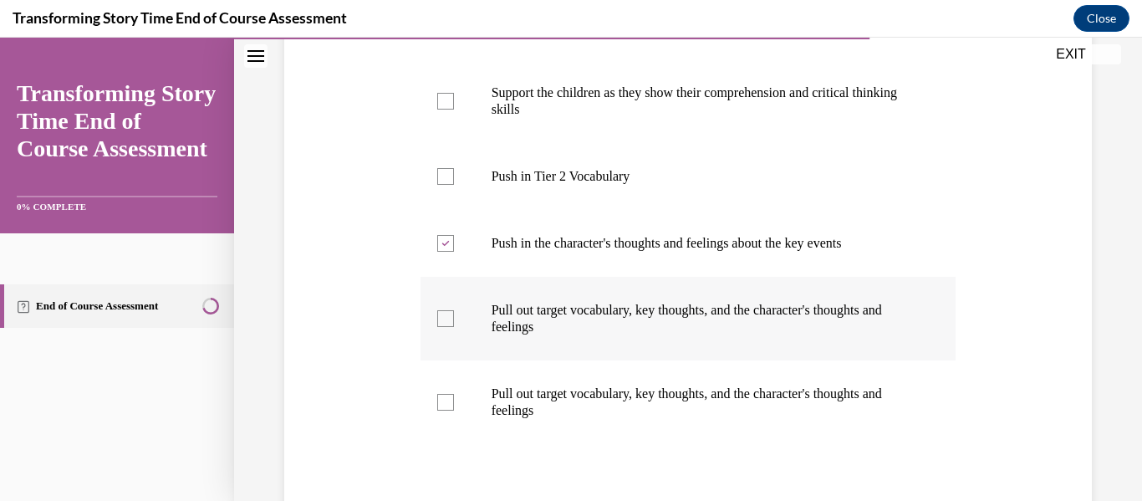
checkbox input "true"
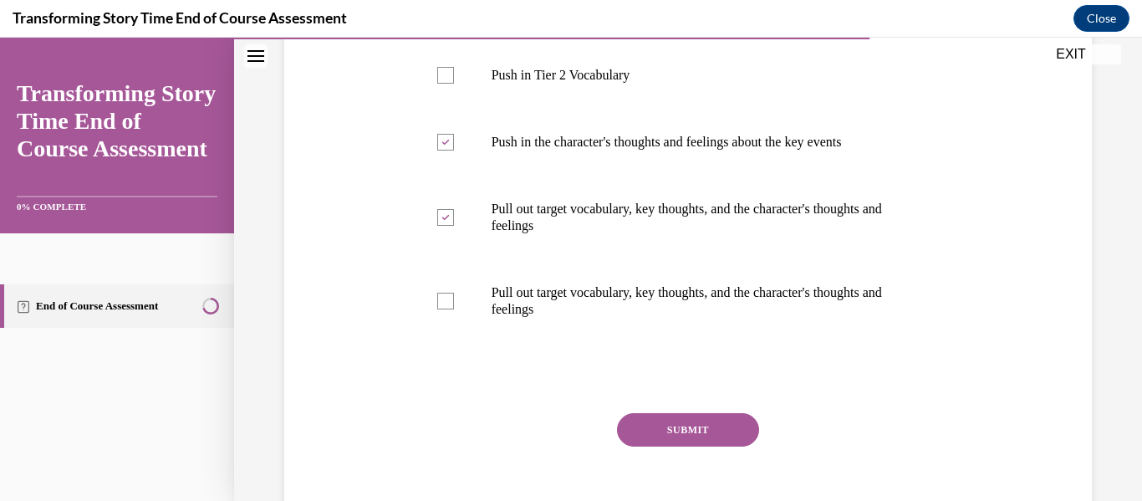
scroll to position [580, 0]
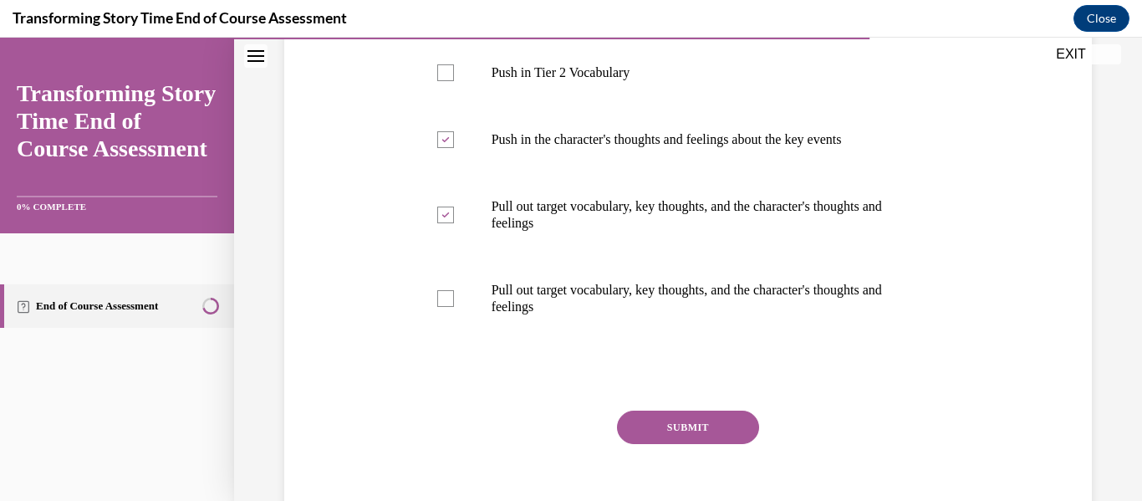
click at [702, 414] on button "SUBMIT" at bounding box center [688, 427] width 142 height 33
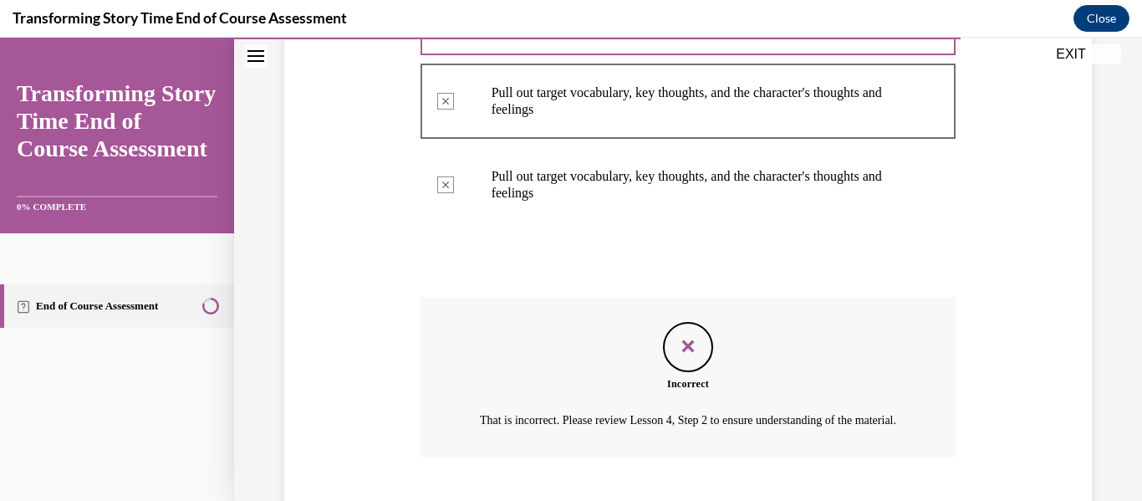
scroll to position [815, 0]
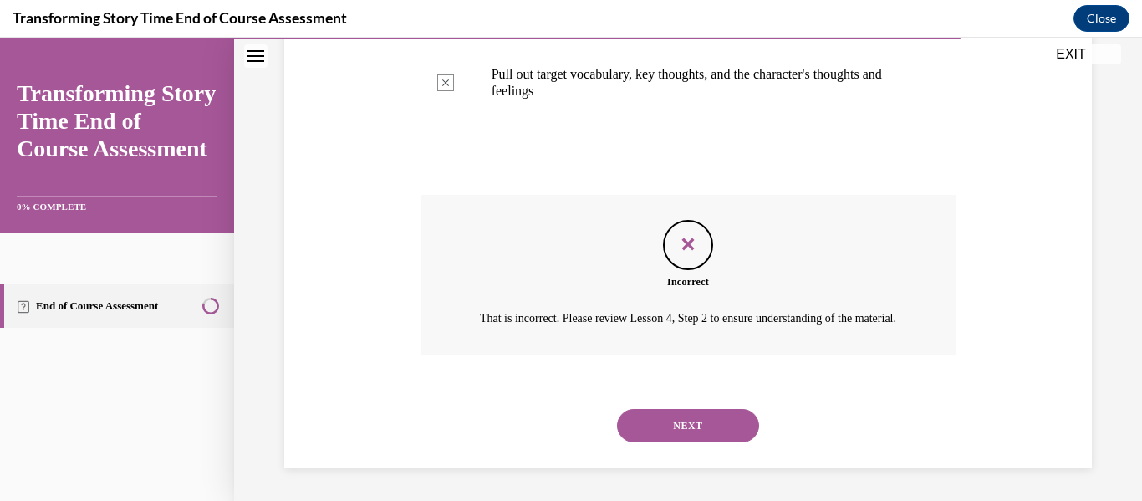
click at [639, 420] on button "NEXT" at bounding box center [688, 425] width 142 height 33
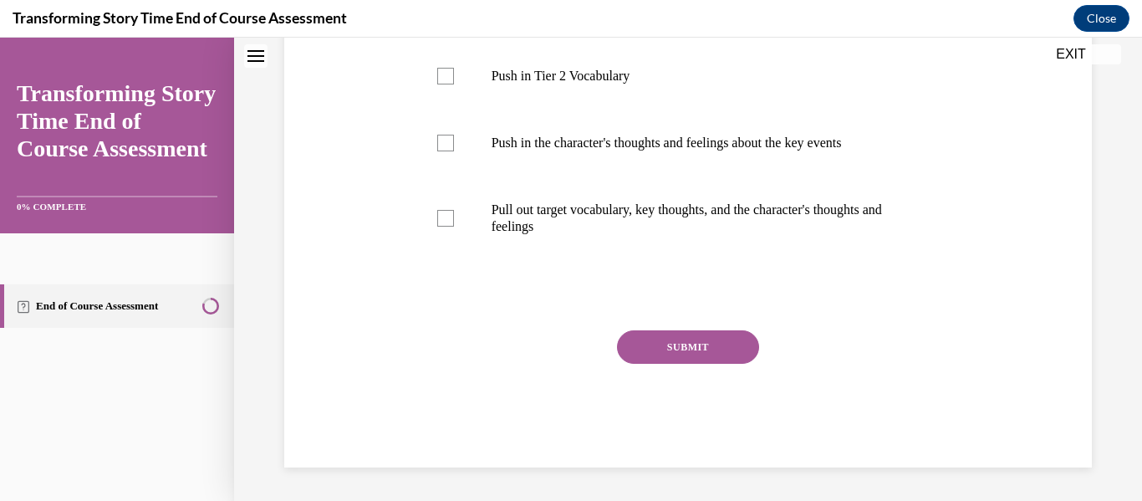
scroll to position [0, 0]
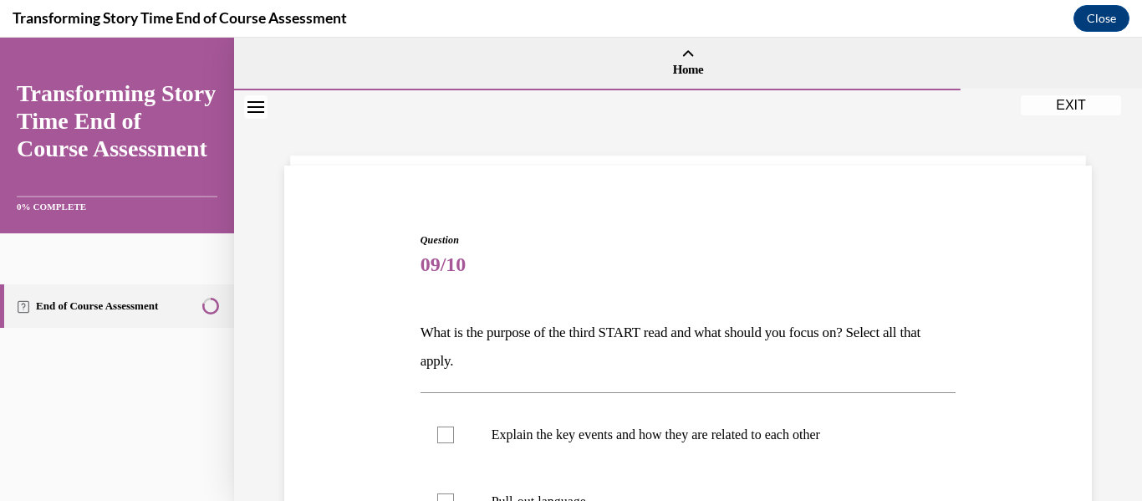
click at [261, 103] on icon "Close navigation menu" at bounding box center [256, 107] width 17 height 12
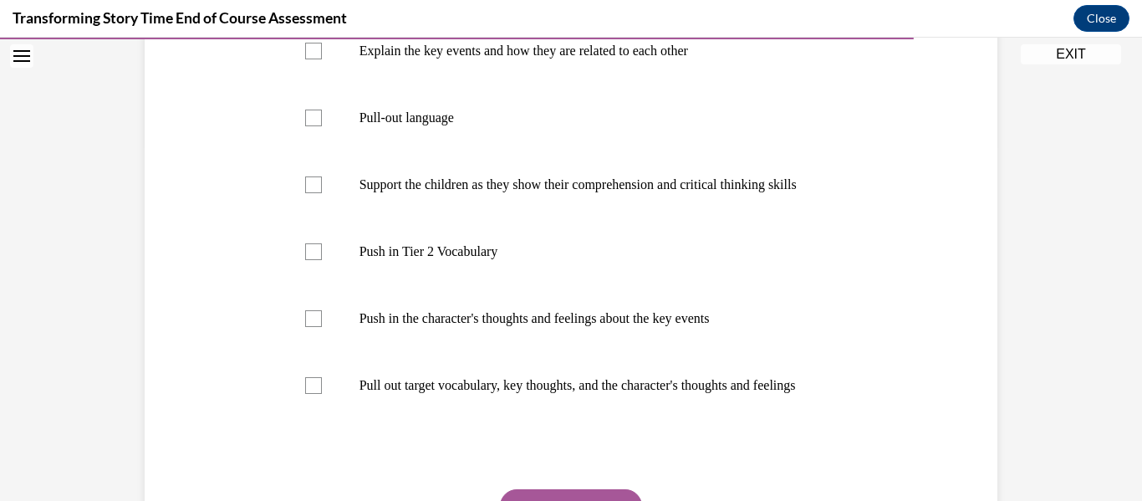
scroll to position [357, 0]
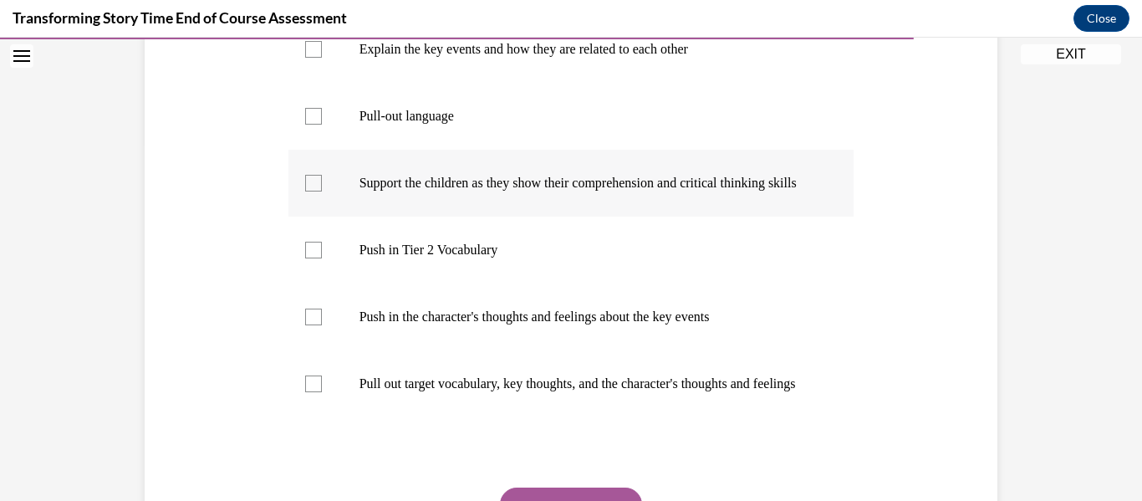
click at [676, 192] on p "Support the children as they show their comprehension and critical thinking ski…" at bounding box center [586, 183] width 453 height 17
click at [322, 192] on input "Support the children as they show their comprehension and critical thinking ski…" at bounding box center [313, 183] width 17 height 17
checkbox input "true"
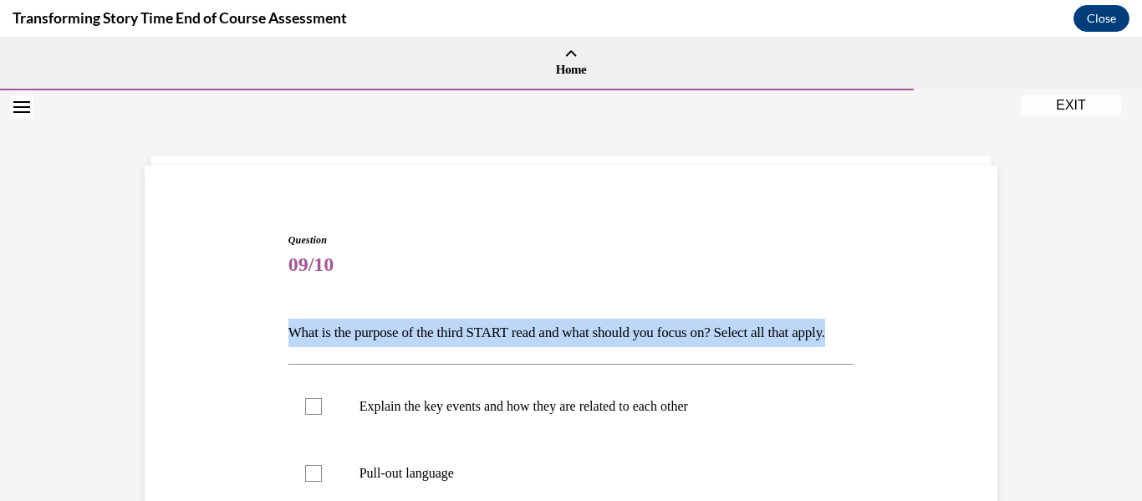
drag, startPoint x: 285, startPoint y: 334, endPoint x: 398, endPoint y: 370, distance: 118.5
copy p "What is the purpose of the third START read and what should you focus on? Selec…"
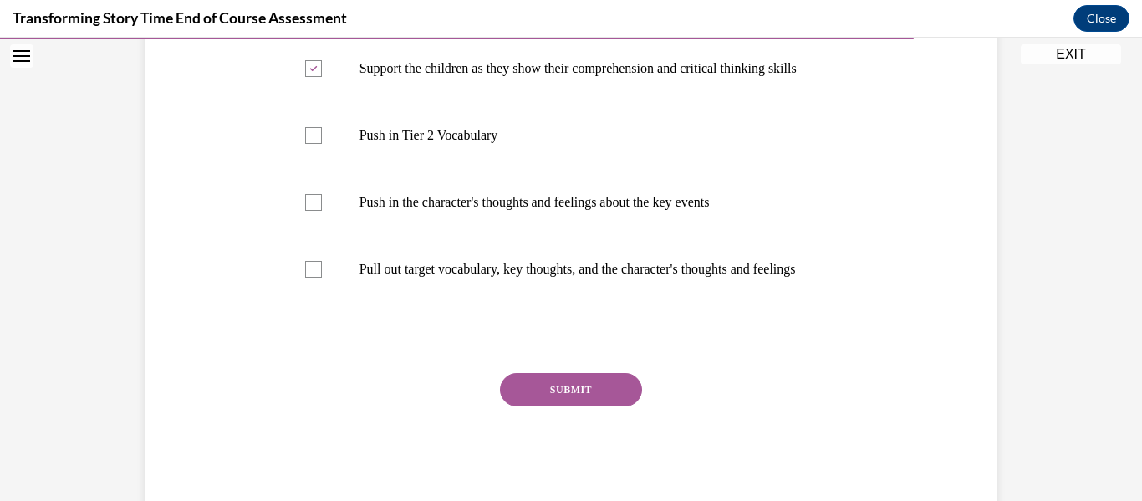
scroll to position [475, 0]
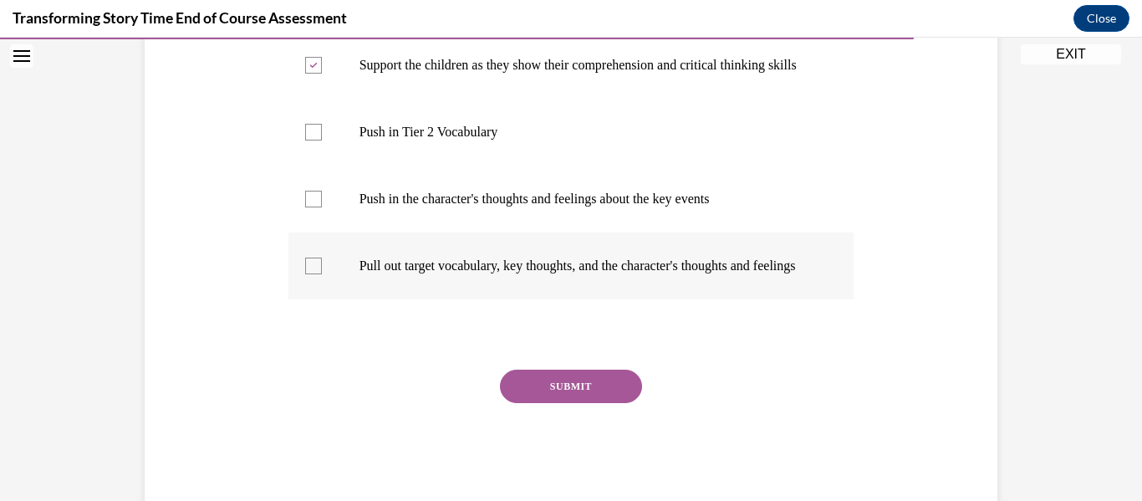
click at [718, 274] on p "Pull out target vocabulary, key thoughts, and the character's thoughts and feel…" at bounding box center [586, 266] width 453 height 17
click at [322, 274] on input "Pull out target vocabulary, key thoughts, and the character's thoughts and feel…" at bounding box center [313, 266] width 17 height 17
checkbox input "true"
click at [611, 403] on button "SUBMIT" at bounding box center [571, 386] width 142 height 33
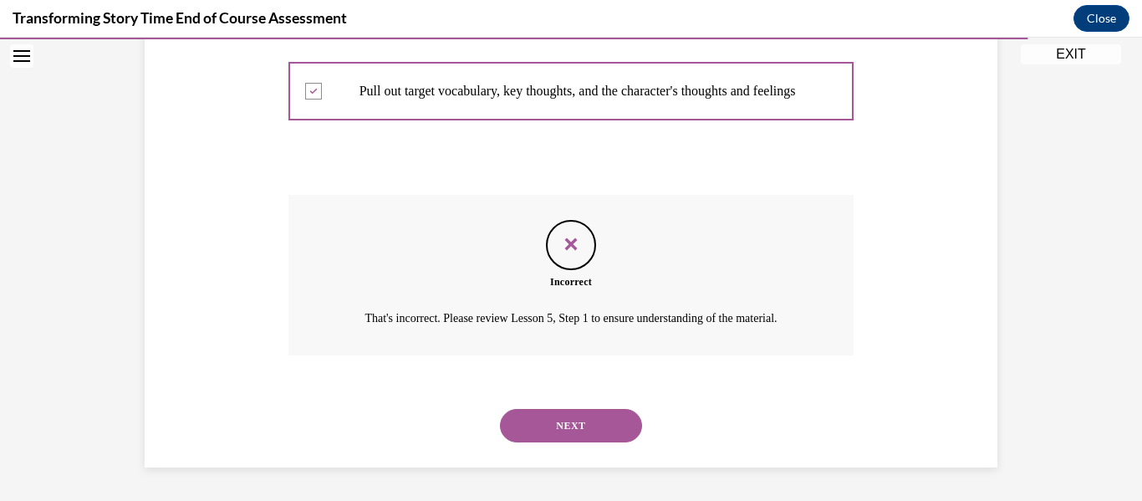
scroll to position [732, 0]
click at [623, 421] on button "NEXT" at bounding box center [571, 425] width 142 height 33
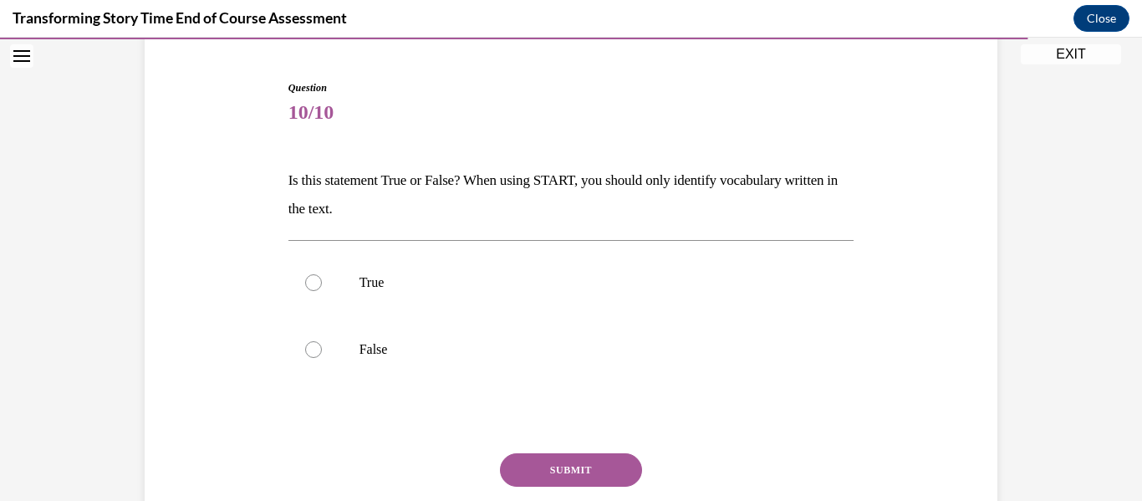
scroll to position [189, 0]
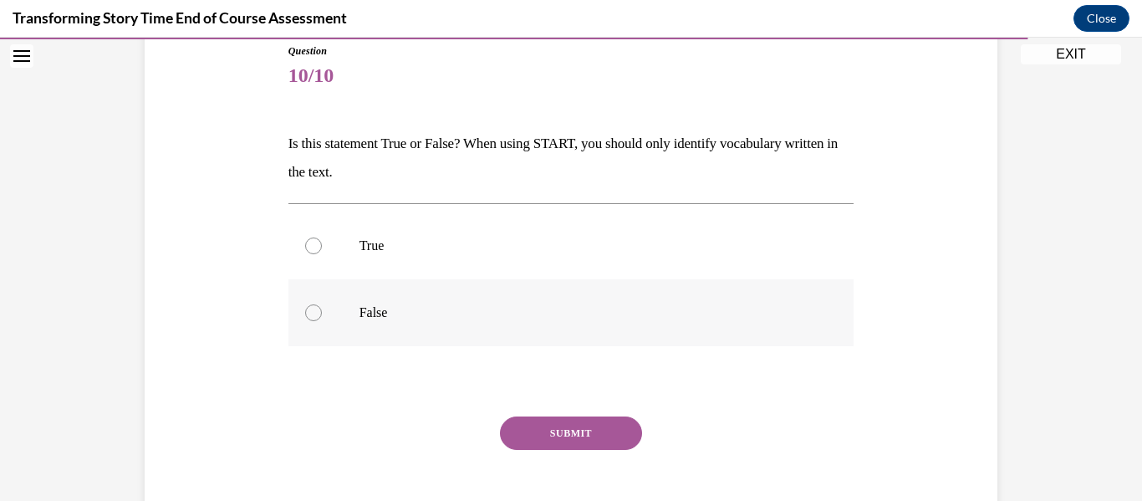
click at [448, 332] on label "False" at bounding box center [572, 312] width 566 height 67
click at [322, 321] on input "False" at bounding box center [313, 312] width 17 height 17
radio input "true"
click at [585, 441] on button "SUBMIT" at bounding box center [571, 432] width 142 height 33
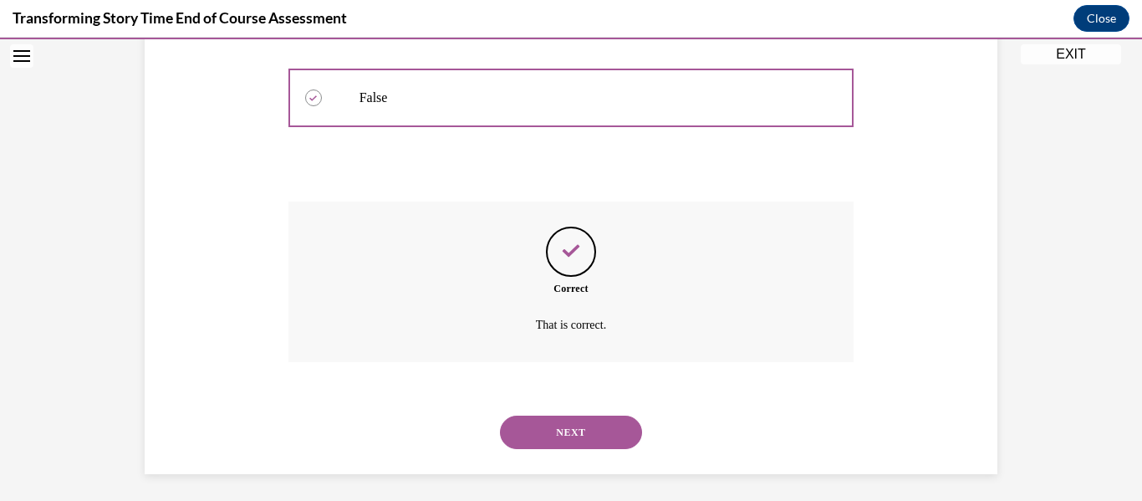
scroll to position [411, 0]
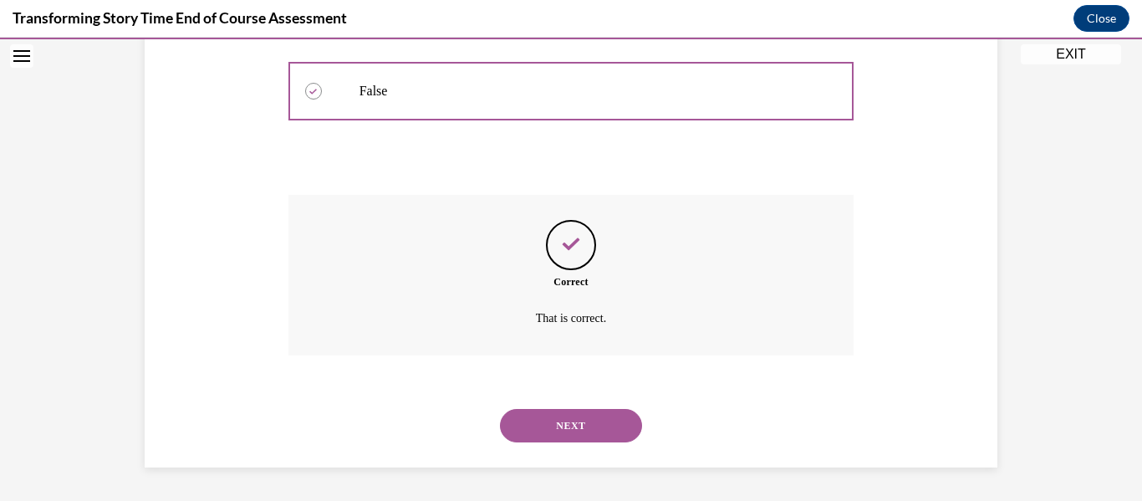
click at [552, 409] on button "NEXT" at bounding box center [571, 425] width 142 height 33
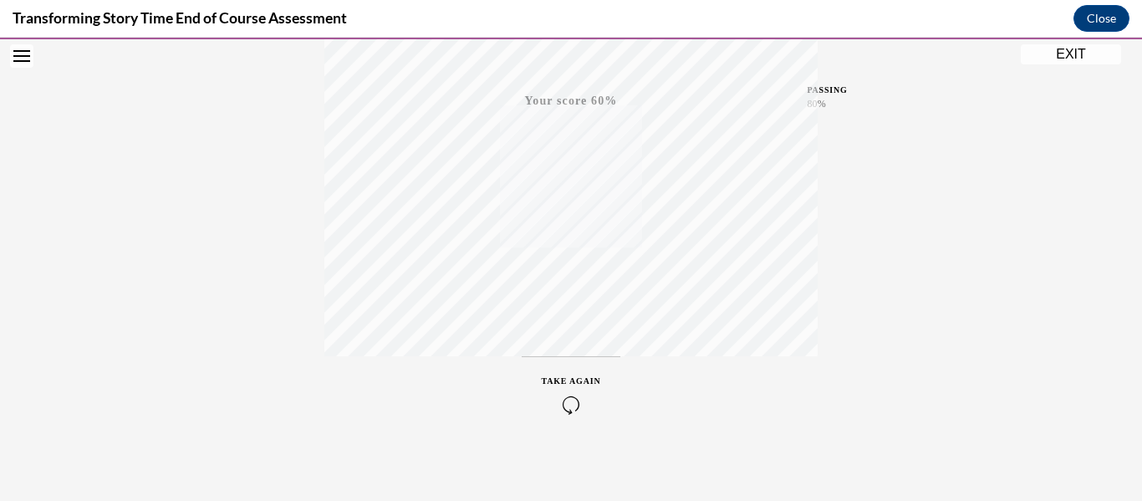
scroll to position [394, 0]
click at [579, 386] on div "TAKE AGAIN" at bounding box center [571, 388] width 59 height 39
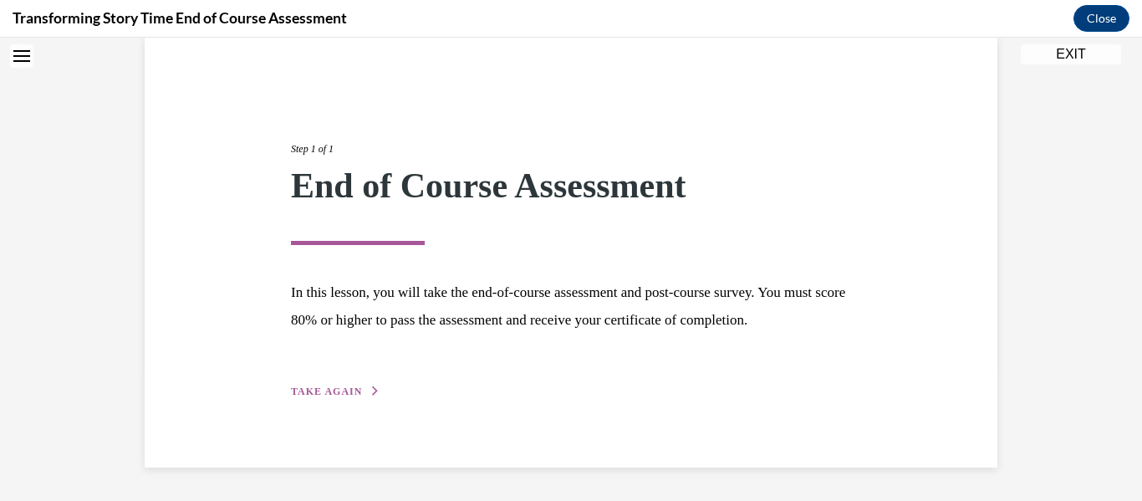
scroll to position [157, 0]
click at [350, 392] on span "TAKE AGAIN" at bounding box center [326, 392] width 71 height 12
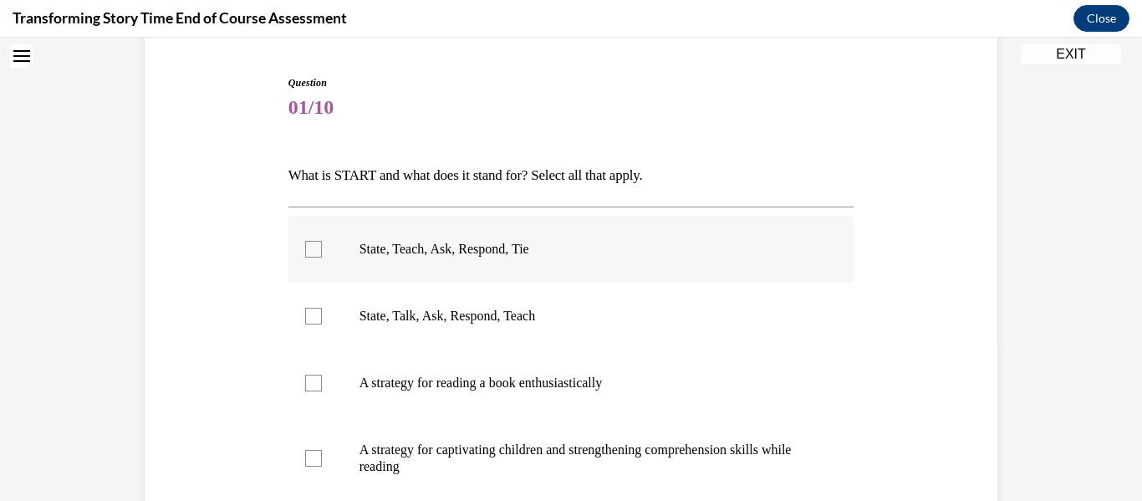
click at [420, 245] on p "State, Teach, Ask, Respond, Tie" at bounding box center [586, 249] width 453 height 17
click at [322, 245] on input "State, Teach, Ask, Respond, Tie" at bounding box center [313, 249] width 17 height 17
checkbox input "true"
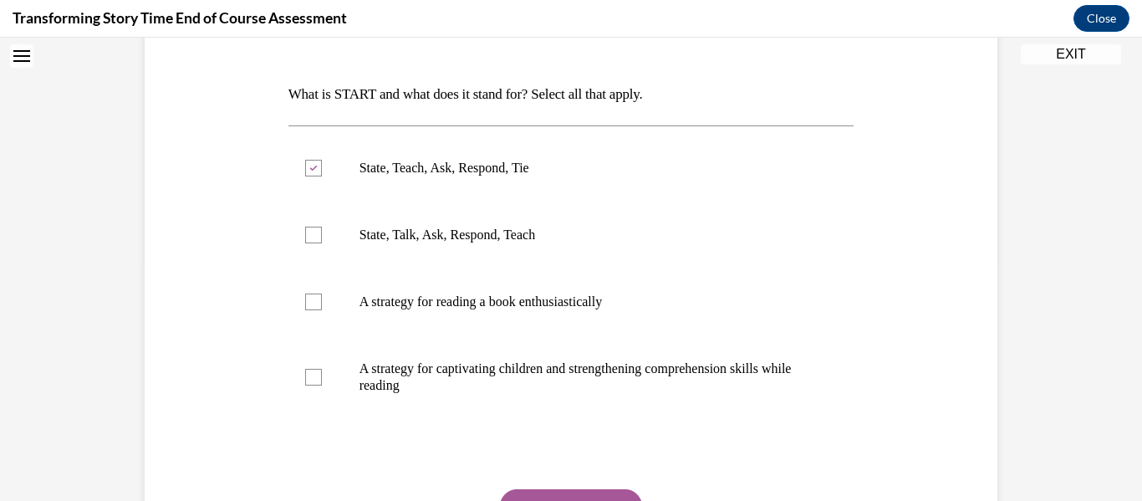
scroll to position [205, 0]
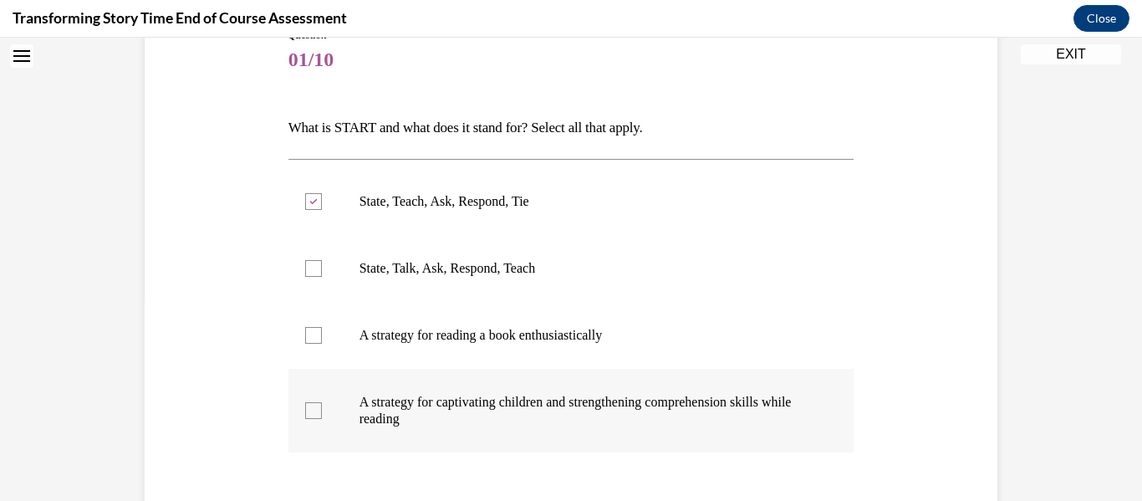
click at [688, 419] on p "A strategy for captivating children and strengthening comprehension skills whil…" at bounding box center [586, 410] width 453 height 33
click at [322, 419] on input "A strategy for captivating children and strengthening comprehension skills whil…" at bounding box center [313, 410] width 17 height 17
checkbox input "true"
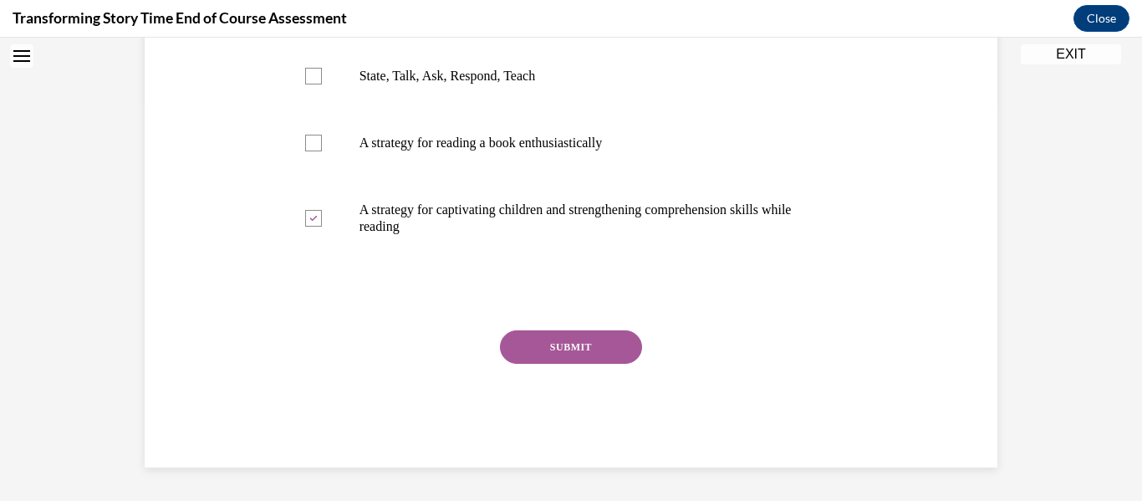
click at [513, 346] on button "SUBMIT" at bounding box center [571, 346] width 142 height 33
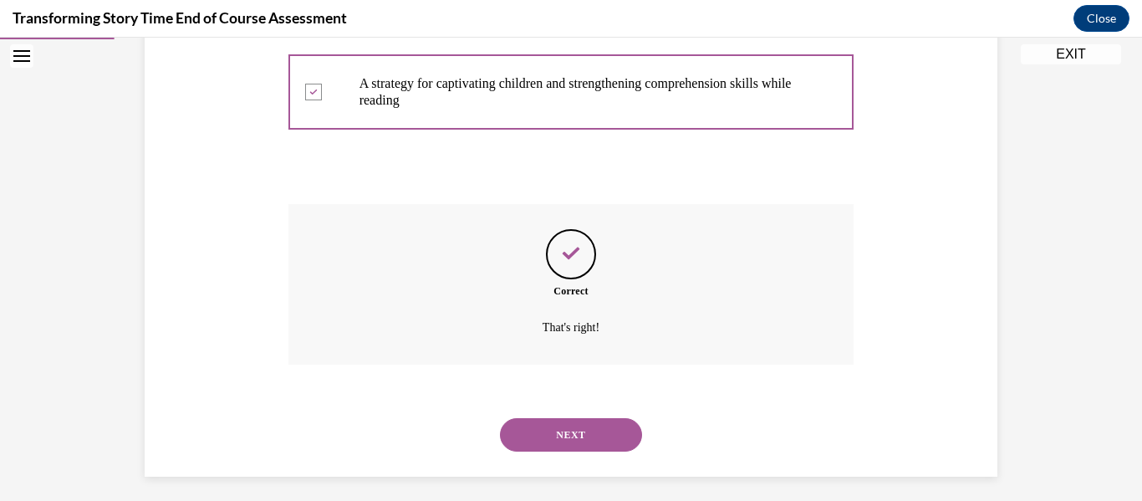
scroll to position [533, 0]
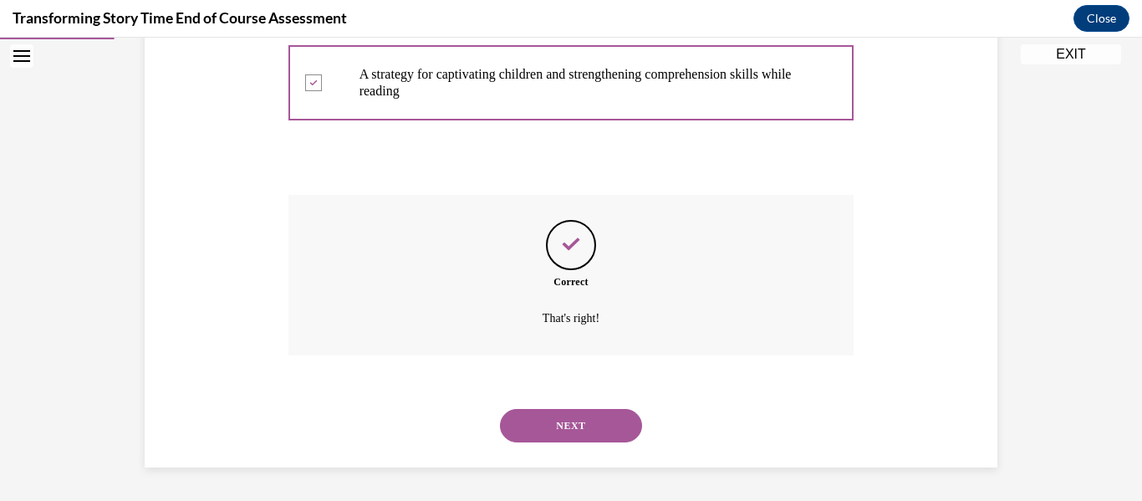
click at [585, 432] on button "NEXT" at bounding box center [571, 425] width 142 height 33
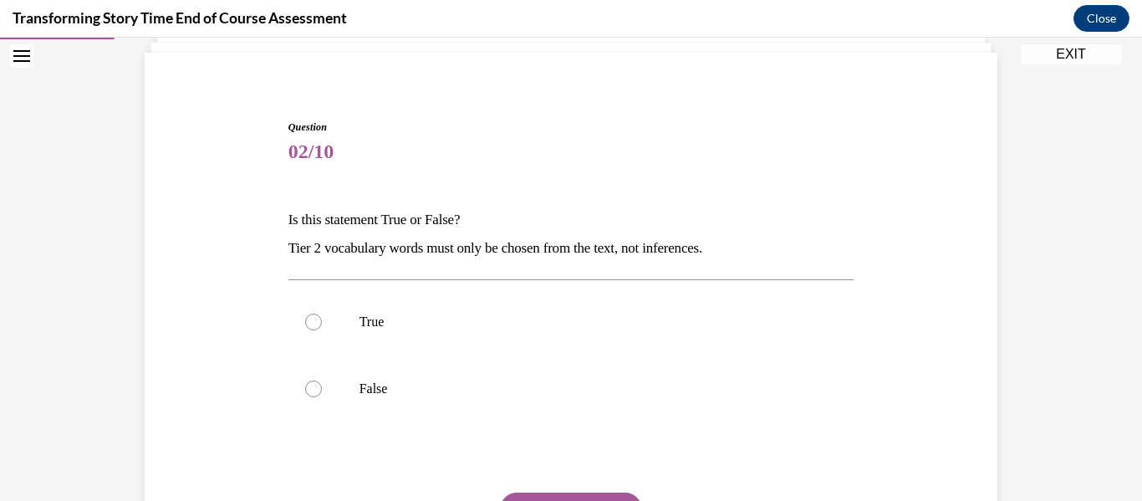
scroll to position [132, 0]
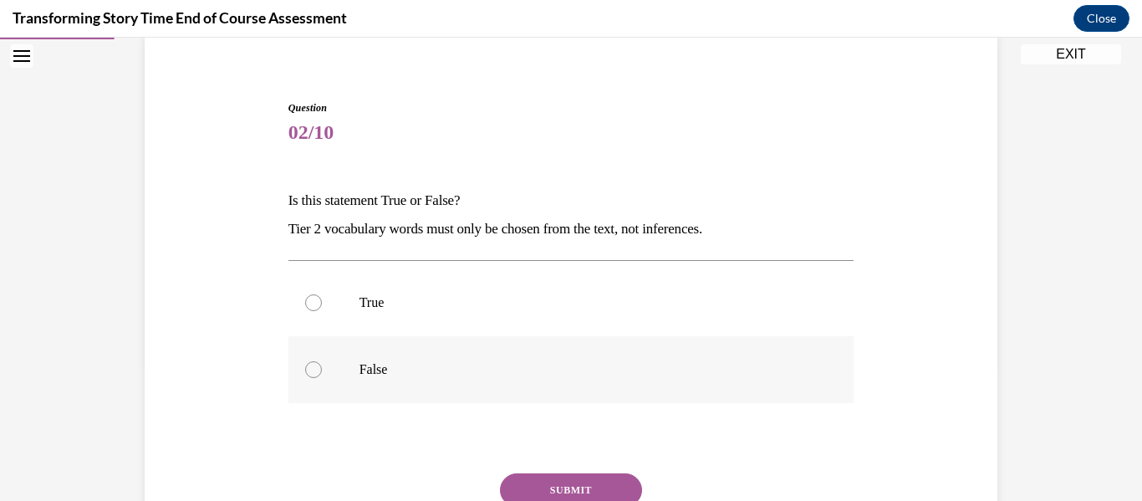
click at [369, 359] on label "False" at bounding box center [572, 369] width 566 height 67
click at [322, 361] on input "False" at bounding box center [313, 369] width 17 height 17
radio input "true"
click at [595, 483] on button "SUBMIT" at bounding box center [571, 489] width 142 height 33
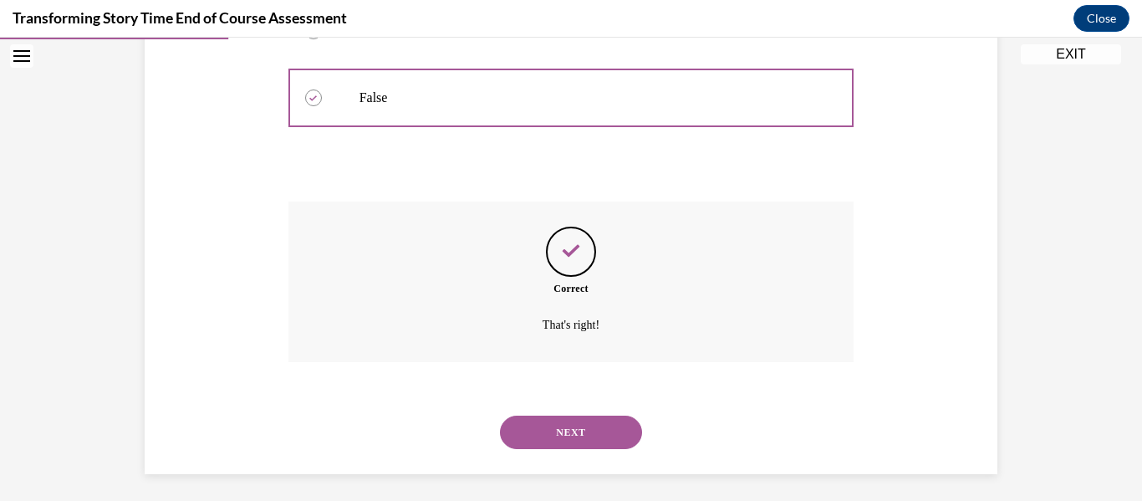
scroll to position [411, 0]
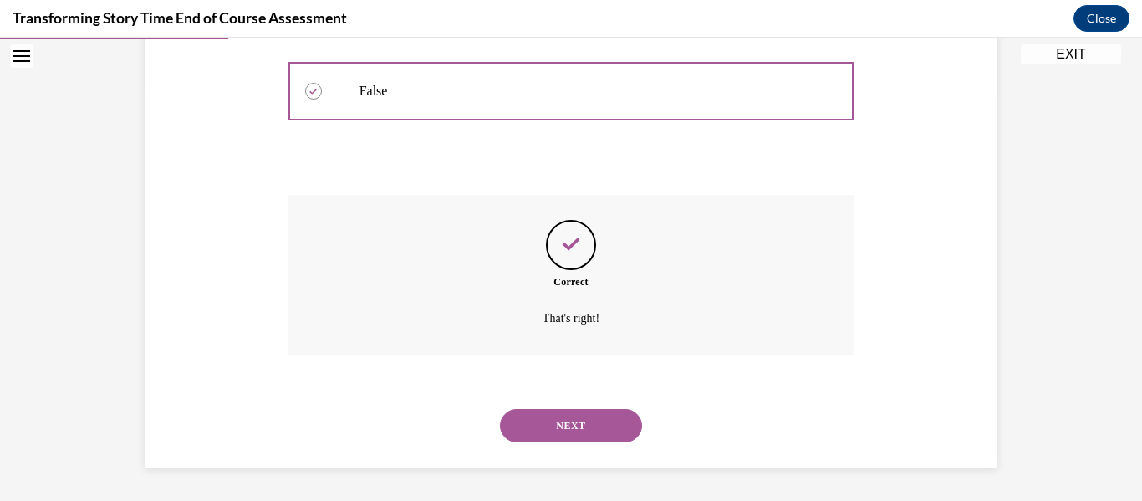
click at [615, 424] on button "NEXT" at bounding box center [571, 425] width 142 height 33
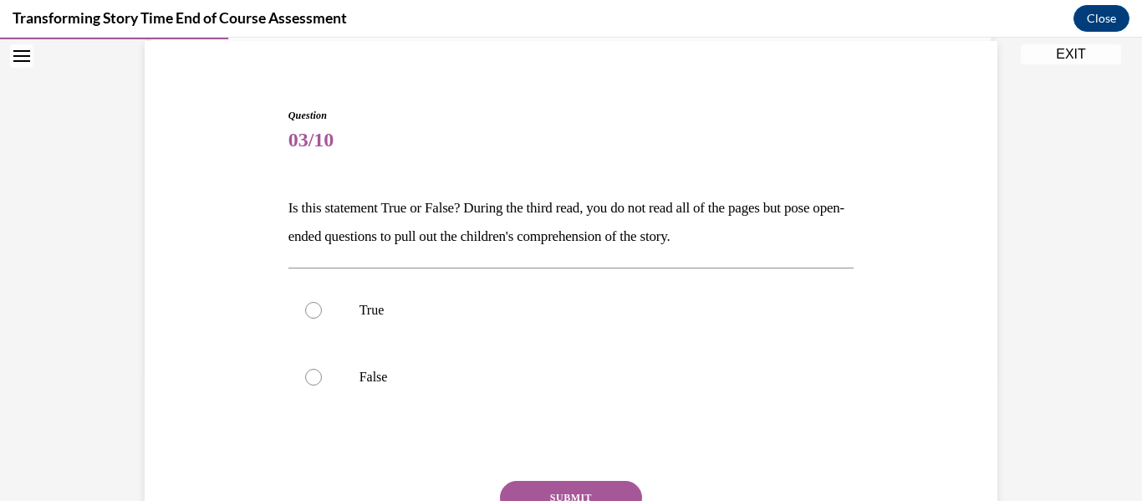
scroll to position [136, 0]
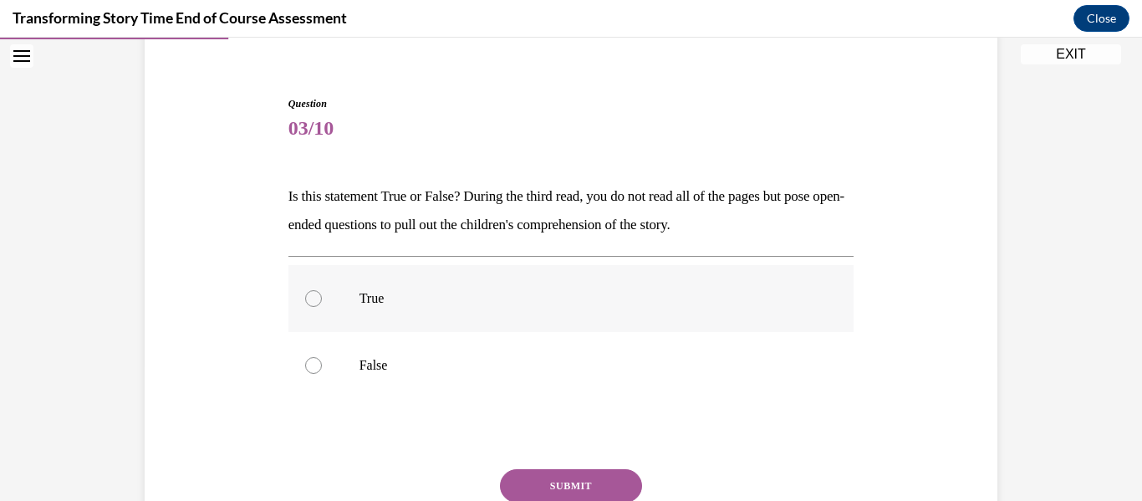
click at [388, 299] on p "True" at bounding box center [586, 298] width 453 height 17
click at [322, 299] on input "True" at bounding box center [313, 298] width 17 height 17
radio input "true"
click at [574, 472] on button "SUBMIT" at bounding box center [571, 485] width 142 height 33
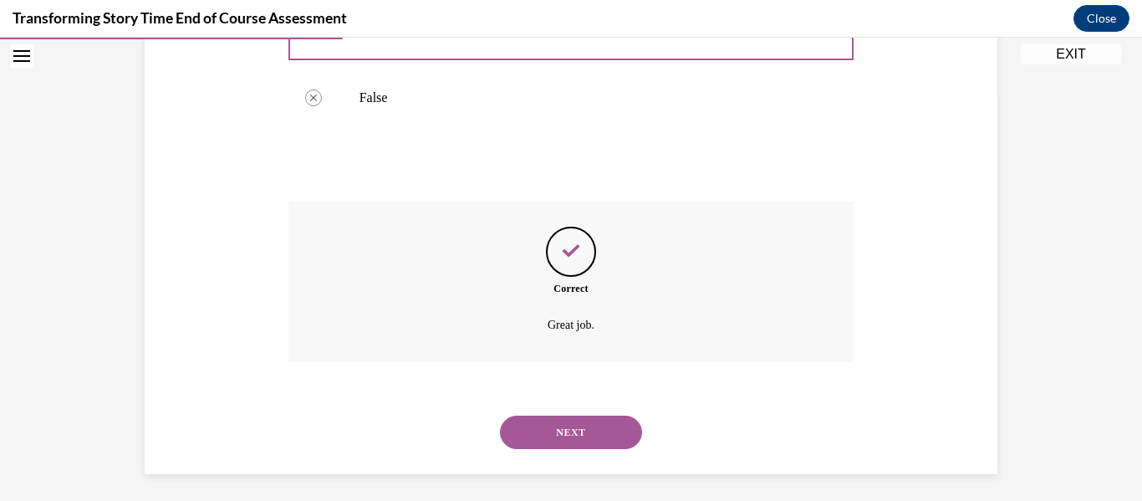
scroll to position [411, 0]
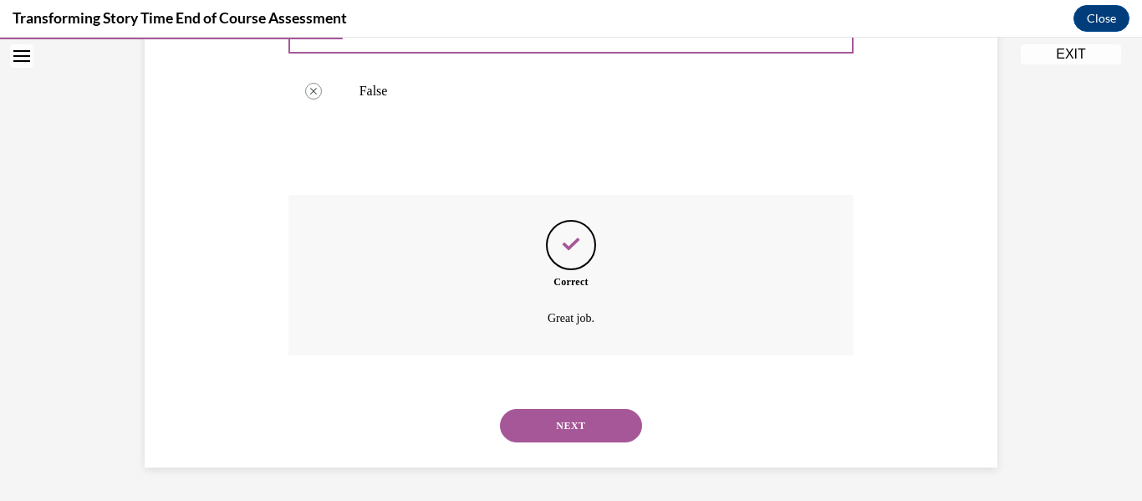
click at [504, 443] on div "NEXT" at bounding box center [572, 425] width 566 height 67
click at [508, 443] on div "NEXT" at bounding box center [572, 425] width 566 height 67
click at [547, 431] on button "NEXT" at bounding box center [571, 425] width 142 height 33
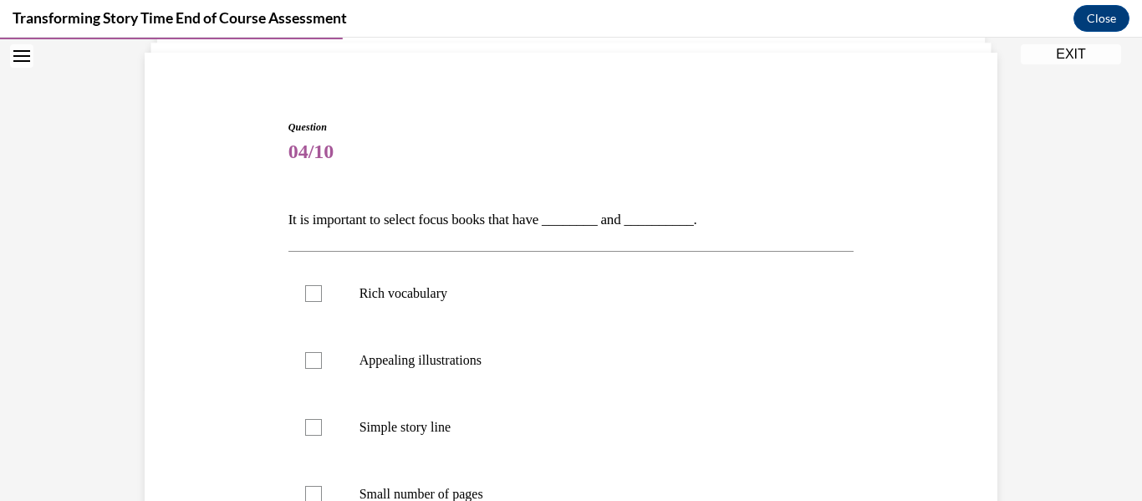
scroll to position [141, 0]
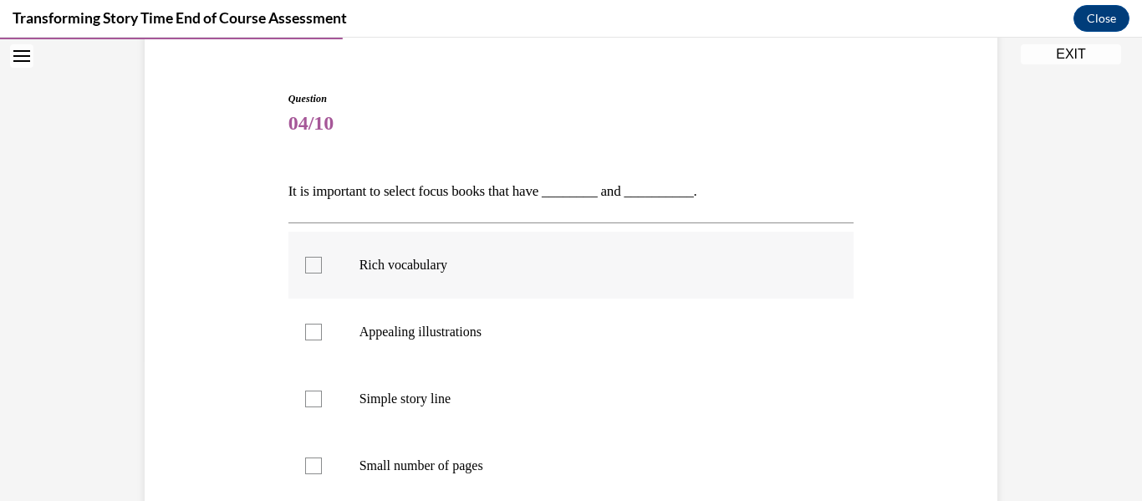
click at [350, 269] on label "Rich vocabulary" at bounding box center [572, 265] width 566 height 67
click at [322, 269] on input "Rich vocabulary" at bounding box center [313, 265] width 17 height 17
checkbox input "true"
click at [340, 326] on label "Appealing illustrations" at bounding box center [572, 332] width 566 height 67
click at [322, 326] on input "Appealing illustrations" at bounding box center [313, 332] width 17 height 17
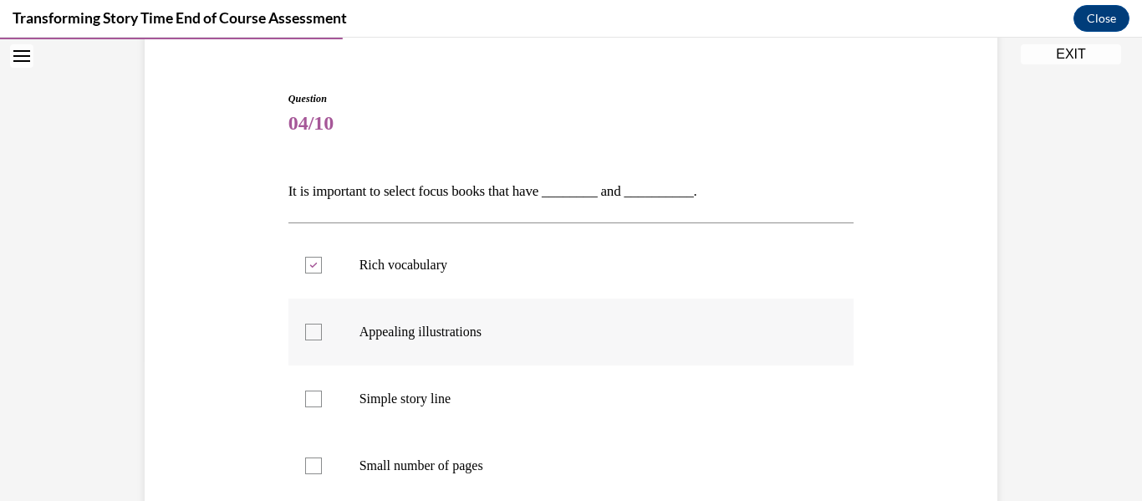
checkbox input "true"
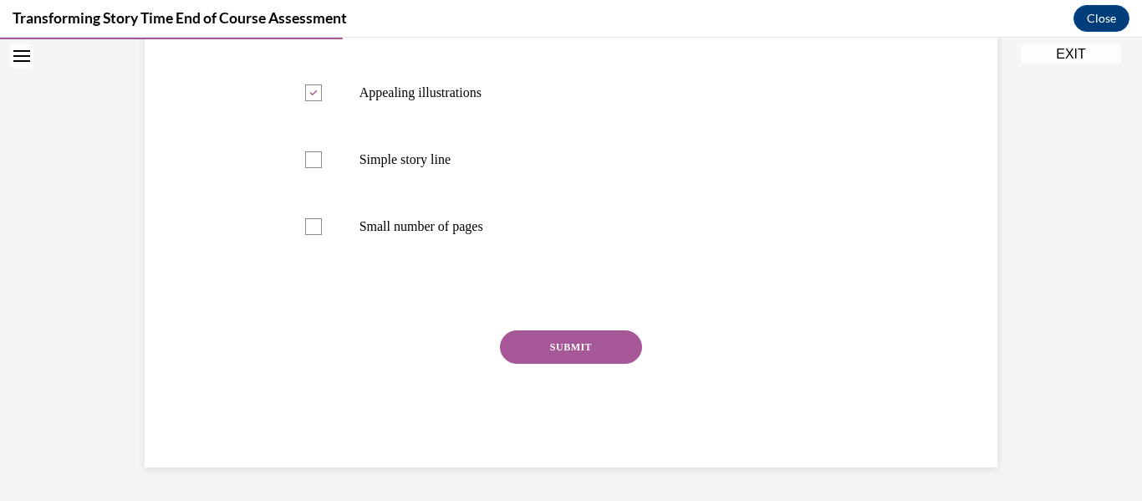
click at [532, 340] on button "SUBMIT" at bounding box center [571, 346] width 142 height 33
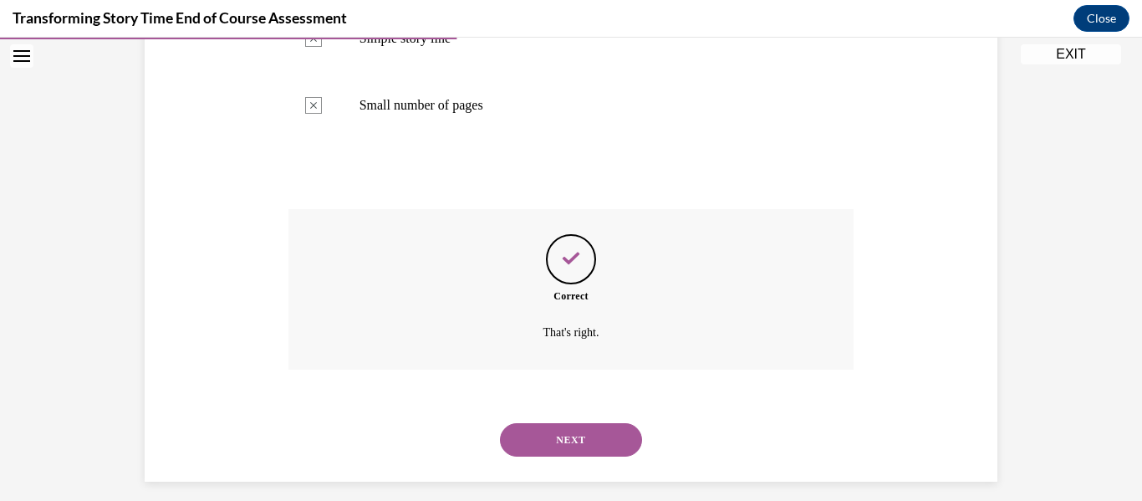
scroll to position [516, 0]
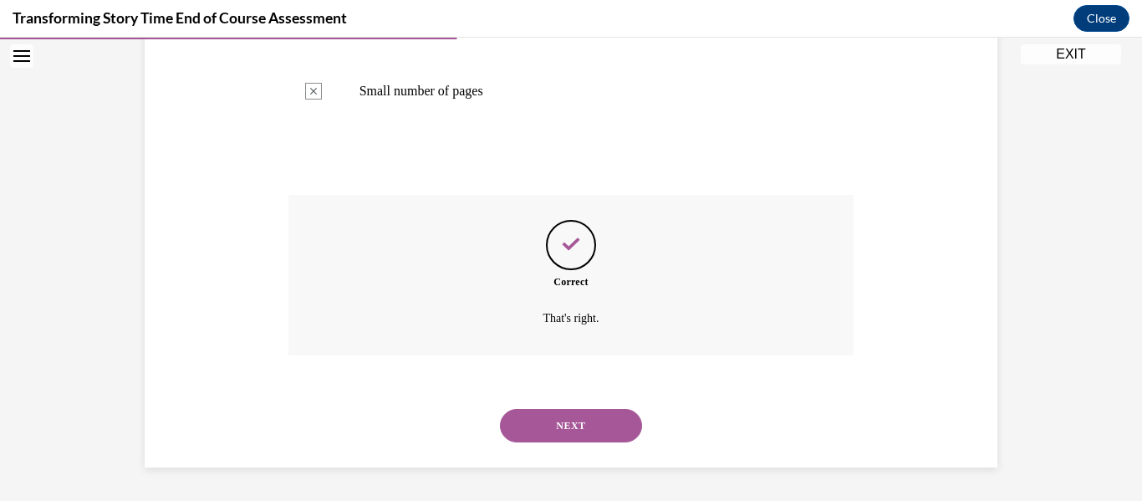
click at [550, 427] on button "NEXT" at bounding box center [571, 425] width 142 height 33
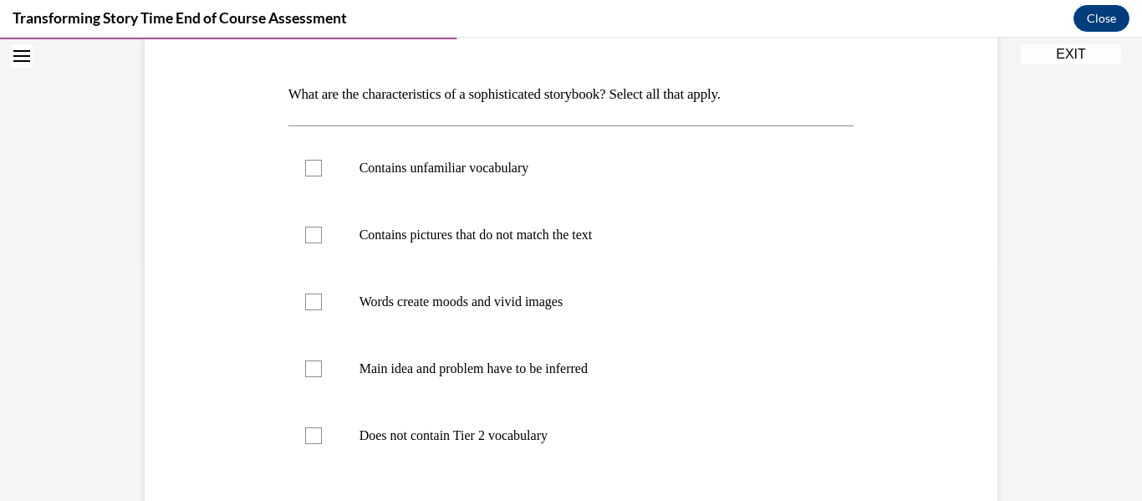
scroll to position [240, 0]
click at [402, 176] on label "Contains unfamiliar vocabulary" at bounding box center [572, 166] width 566 height 67
click at [322, 175] on input "Contains unfamiliar vocabulary" at bounding box center [313, 166] width 17 height 17
checkbox input "true"
click at [353, 299] on label "Words create moods and vivid images" at bounding box center [572, 300] width 566 height 67
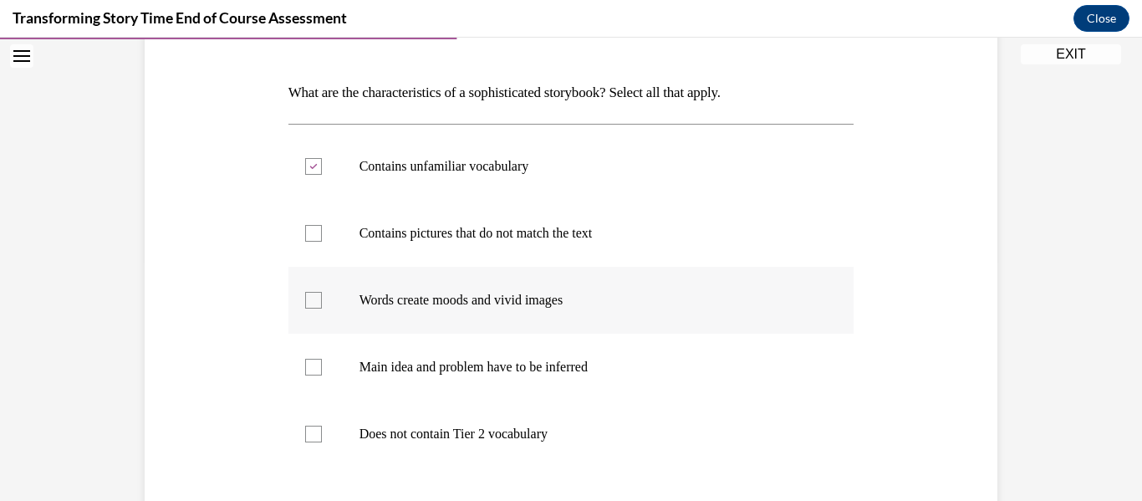
click at [322, 299] on input "Words create moods and vivid images" at bounding box center [313, 300] width 17 height 17
checkbox input "true"
click at [162, 340] on div "Question 05/10 What are the characteristics of a sophisticated storybook? Selec…" at bounding box center [570, 308] width 861 height 733
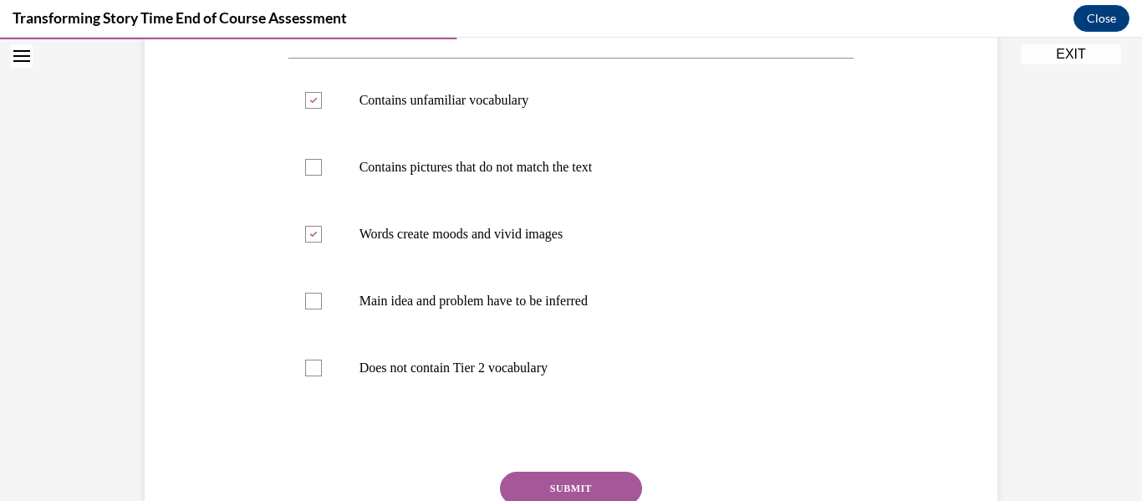
scroll to position [359, 0]
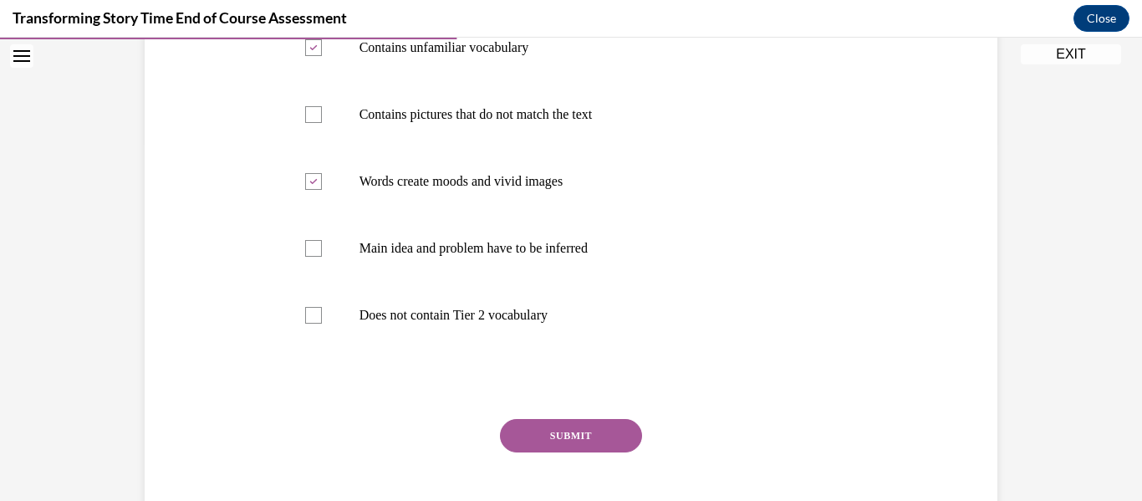
click at [624, 431] on button "SUBMIT" at bounding box center [571, 435] width 142 height 33
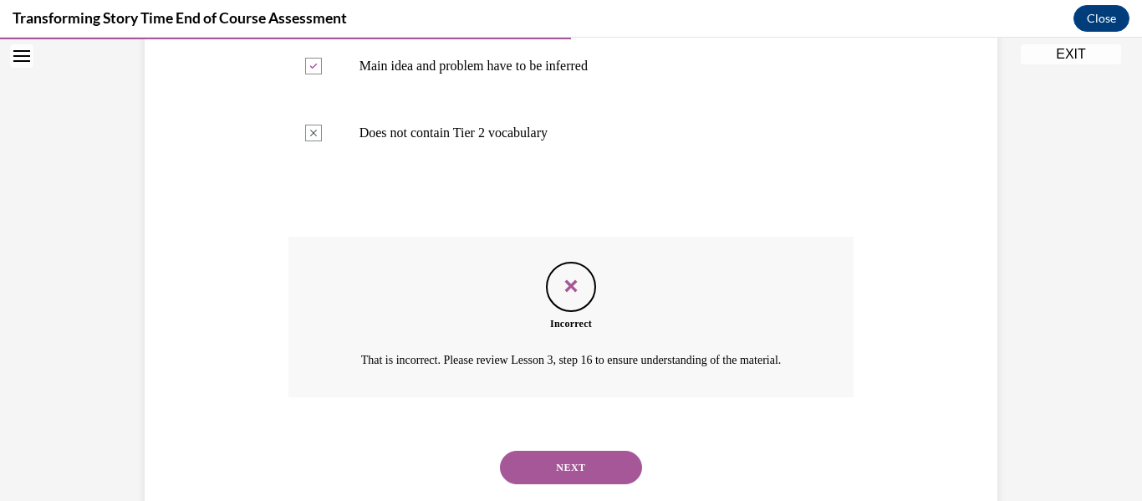
scroll to position [603, 0]
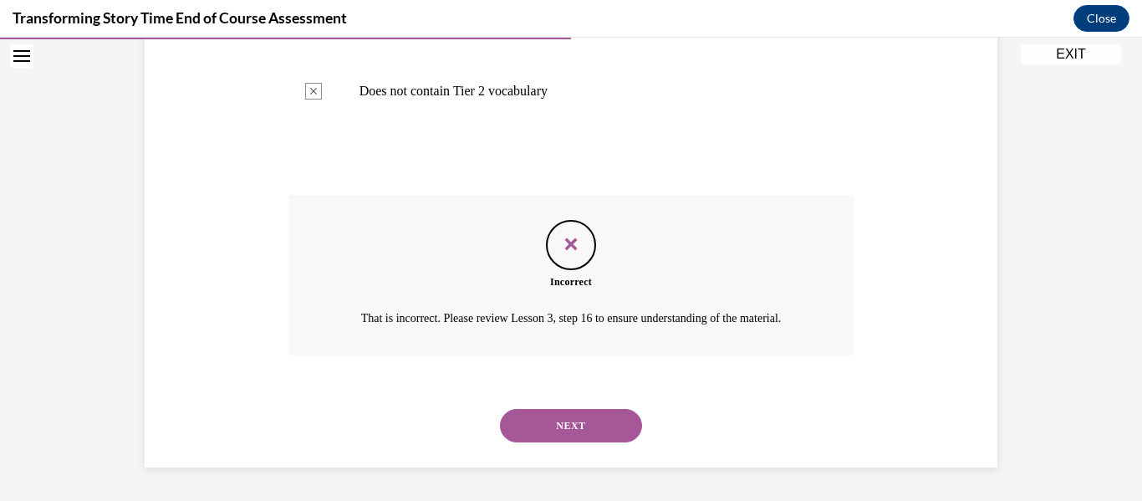
click at [573, 426] on button "NEXT" at bounding box center [571, 425] width 142 height 33
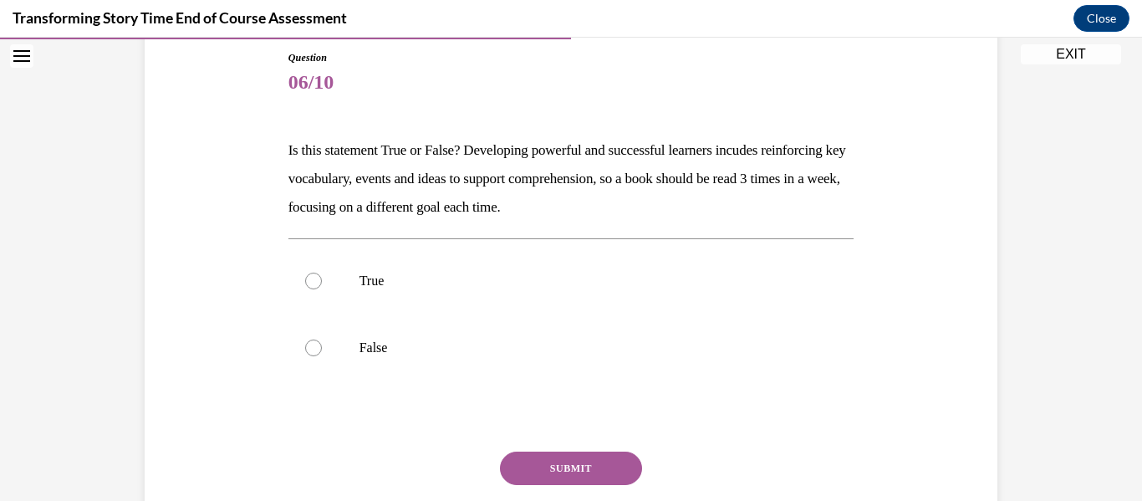
scroll to position [201, 0]
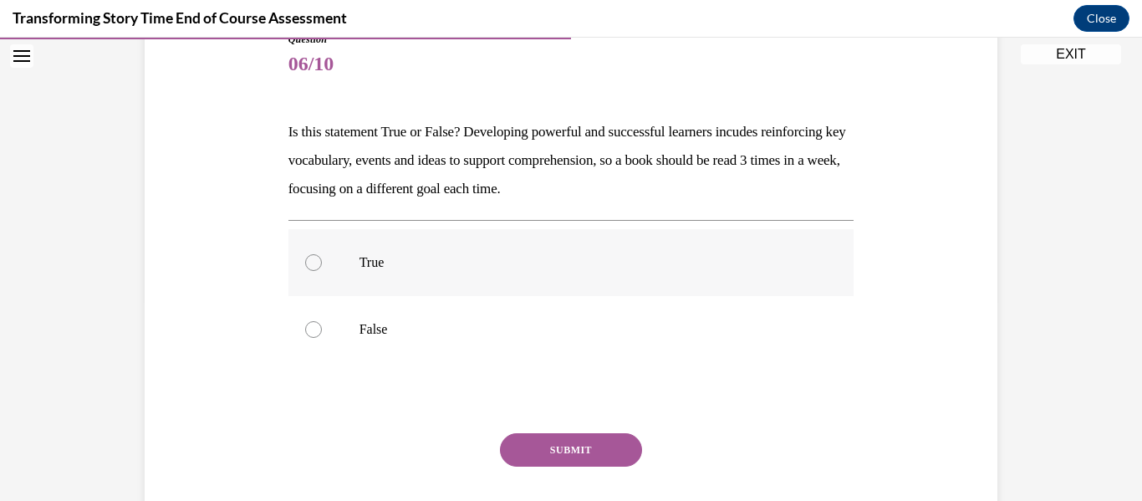
click at [312, 248] on label "True" at bounding box center [572, 262] width 566 height 67
click at [312, 254] on input "True" at bounding box center [313, 262] width 17 height 17
radio input "true"
click at [570, 453] on button "SUBMIT" at bounding box center [571, 449] width 142 height 33
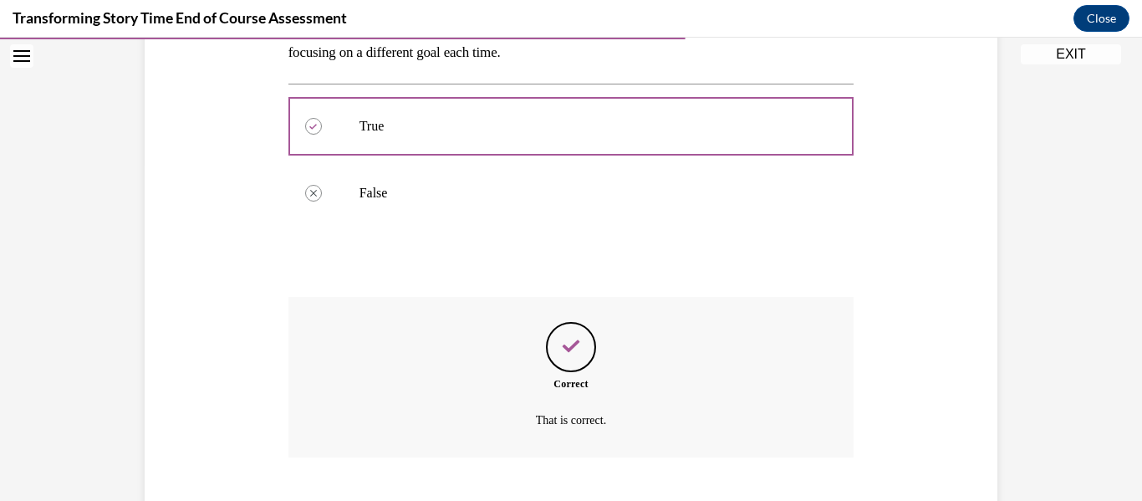
scroll to position [439, 0]
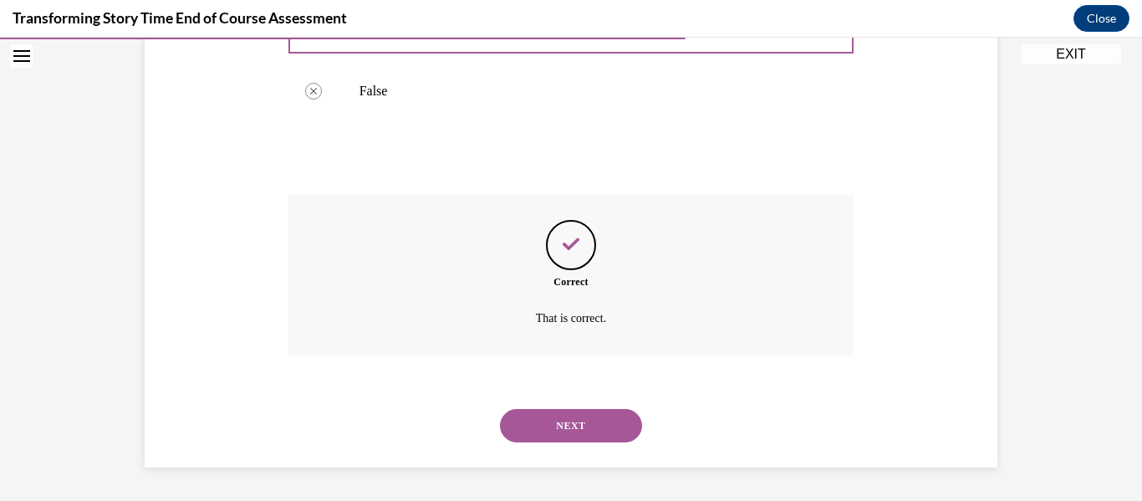
click at [604, 435] on button "NEXT" at bounding box center [571, 425] width 142 height 33
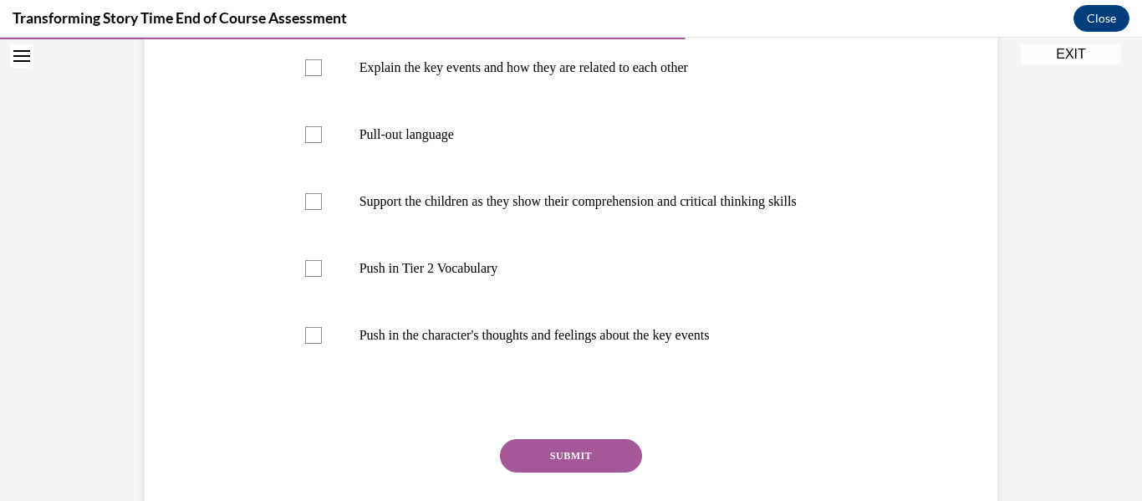
scroll to position [335, 0]
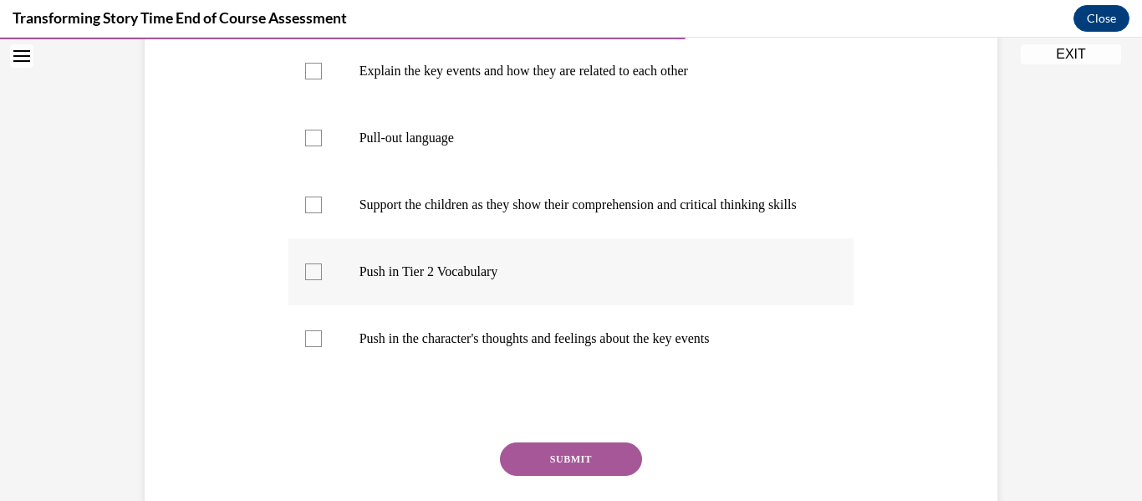
click at [465, 280] on p "Push in Tier 2 Vocabulary" at bounding box center [586, 271] width 453 height 17
click at [322, 280] on input "Push in Tier 2 Vocabulary" at bounding box center [313, 271] width 17 height 17
checkbox input "true"
click at [431, 347] on p "Push in the character's thoughts and feelings about the key events" at bounding box center [586, 338] width 453 height 17
click at [322, 347] on input "Push in the character's thoughts and feelings about the key events" at bounding box center [313, 338] width 17 height 17
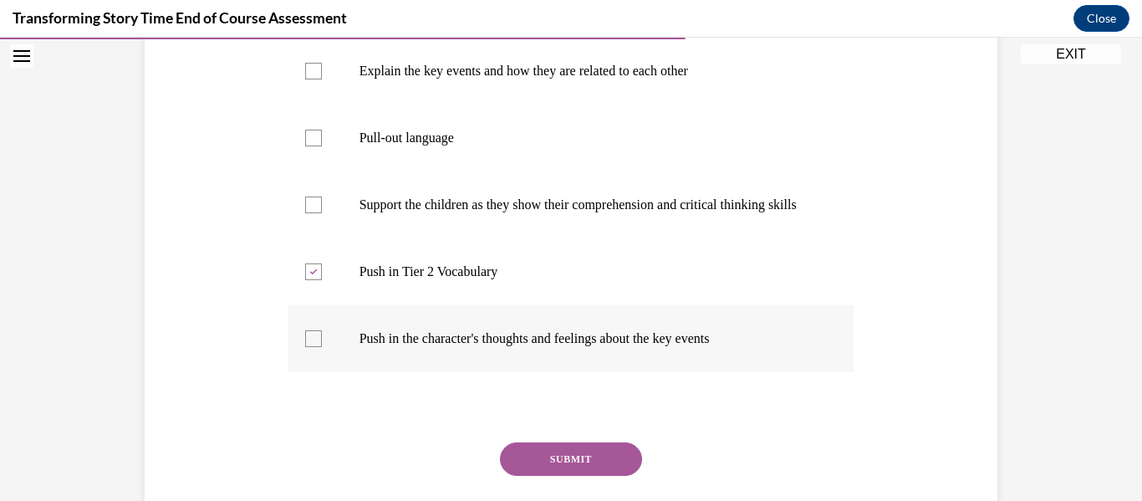
checkbox input "true"
click at [396, 79] on p "Explain the key events and how they are related to each other" at bounding box center [586, 71] width 453 height 17
click at [322, 79] on input "Explain the key events and how they are related to each other" at bounding box center [313, 71] width 17 height 17
checkbox input "true"
click at [336, 171] on label "Pull-out language" at bounding box center [572, 138] width 566 height 67
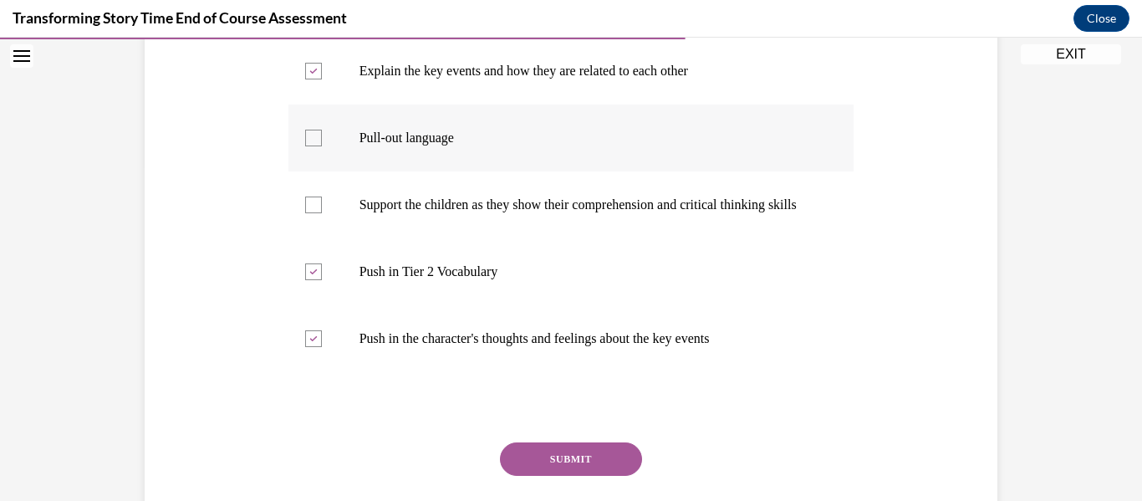
click at [322, 146] on input "Pull-out language" at bounding box center [313, 138] width 17 height 17
checkbox input "true"
click at [543, 476] on button "SUBMIT" at bounding box center [571, 458] width 142 height 33
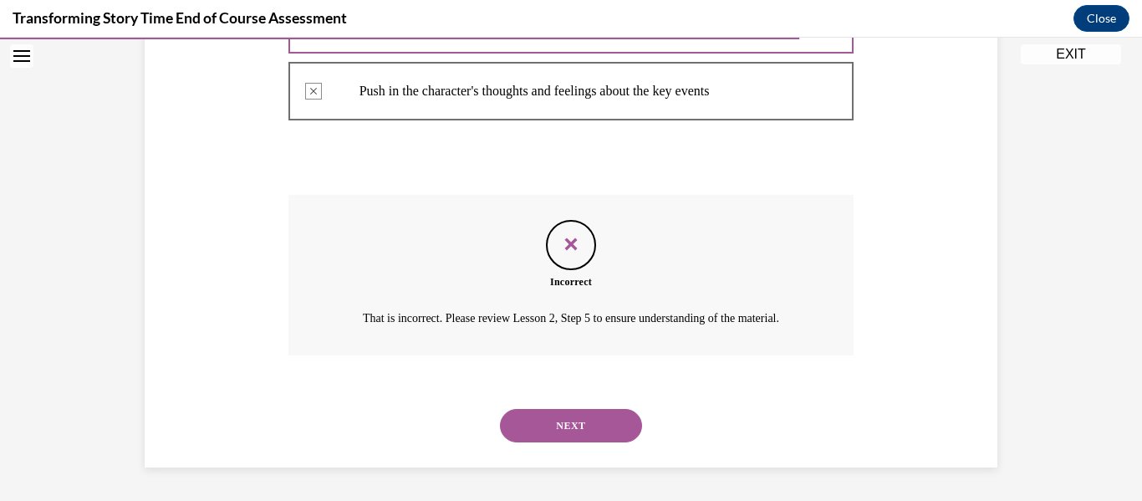
scroll to position [648, 0]
click at [529, 421] on button "NEXT" at bounding box center [571, 425] width 142 height 33
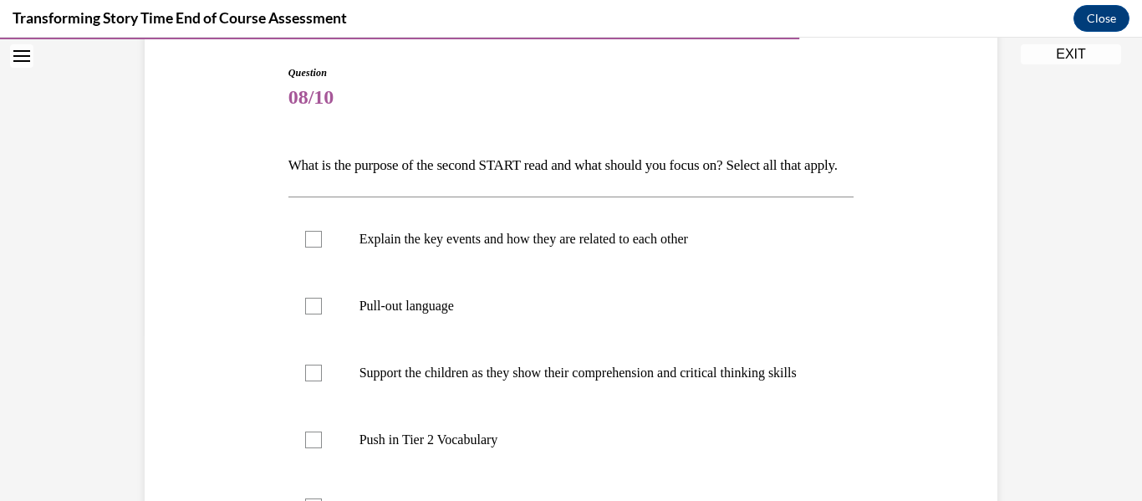
scroll to position [169, 0]
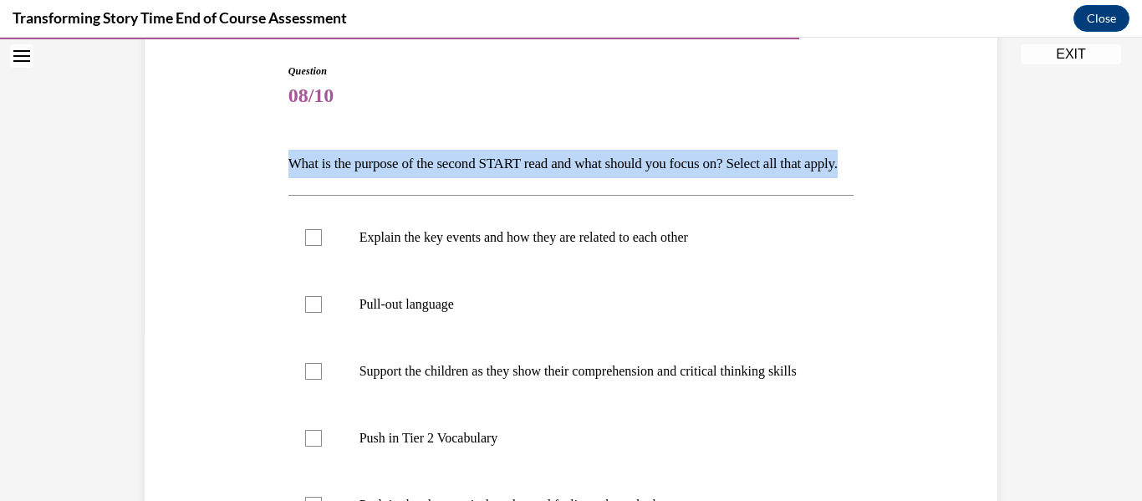
drag, startPoint x: 273, startPoint y: 160, endPoint x: 393, endPoint y: 190, distance: 124.1
click at [393, 190] on div "Question 08/10 What is the purpose of the second START read and what should you…" at bounding box center [570, 446] width 861 height 866
copy p "What is the purpose of the second START read and what should you focus on? Sele…"
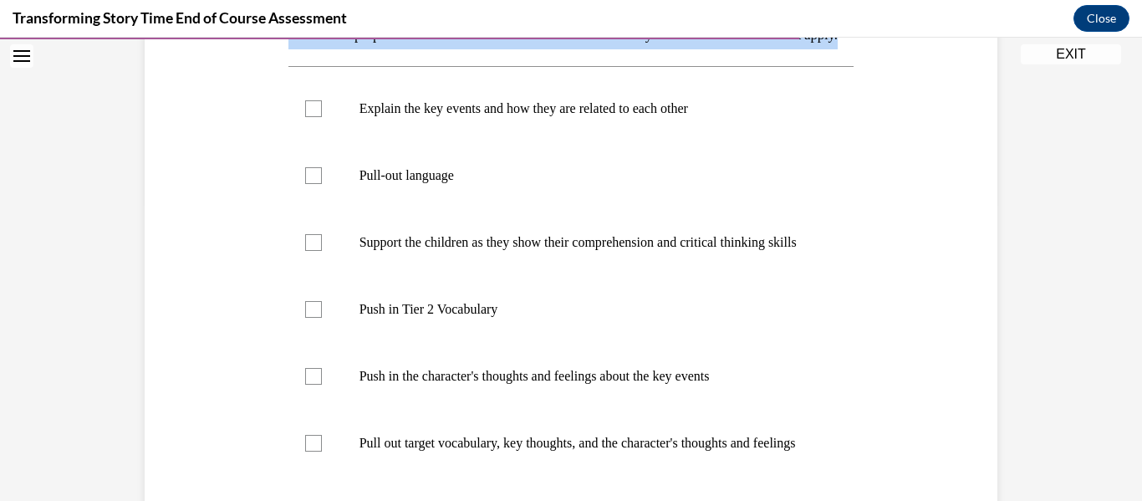
scroll to position [303, 0]
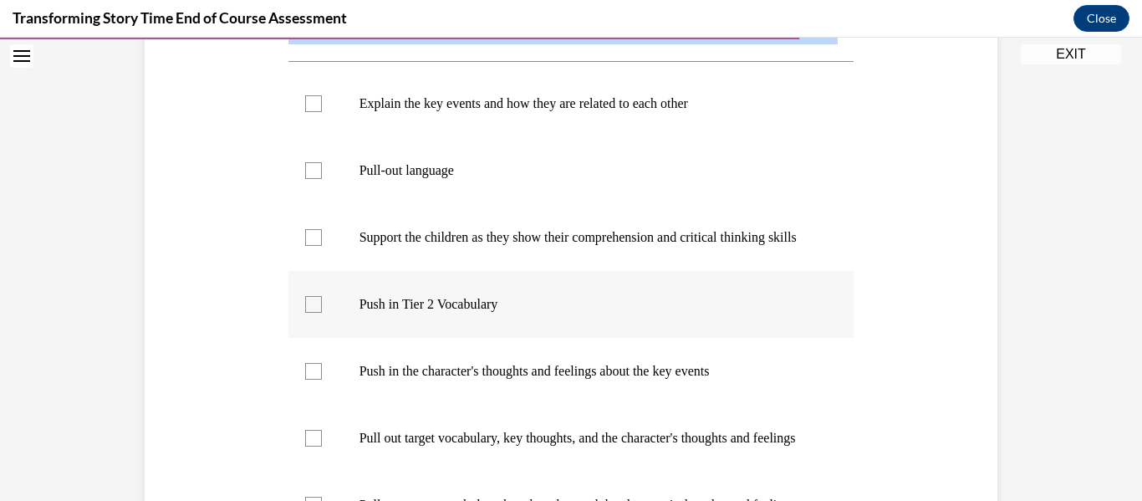
click at [377, 313] on p "Push in Tier 2 Vocabulary" at bounding box center [586, 304] width 453 height 17
click at [322, 313] on input "Push in Tier 2 Vocabulary" at bounding box center [313, 304] width 17 height 17
checkbox input "true"
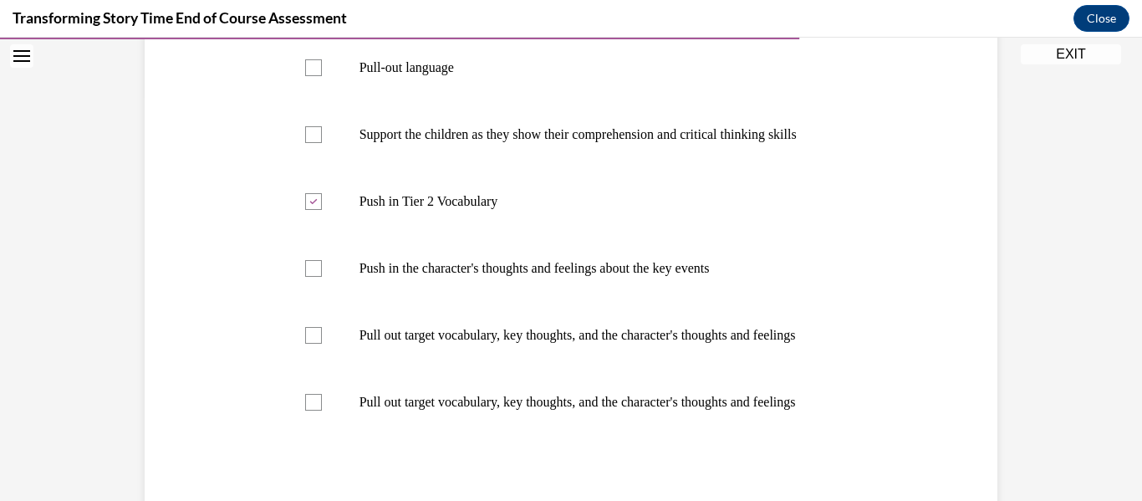
scroll to position [437, 0]
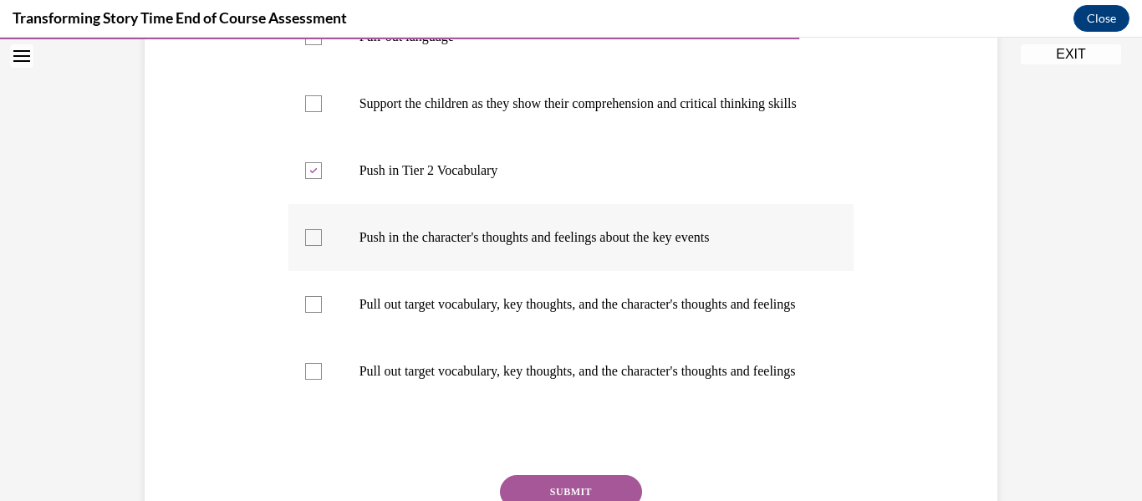
click at [380, 268] on label "Push in the character's thoughts and feelings about the key events" at bounding box center [572, 237] width 566 height 67
click at [322, 246] on input "Push in the character's thoughts and feelings about the key events" at bounding box center [313, 237] width 17 height 17
click at [369, 246] on p "Push in the character's thoughts and feelings about the key events" at bounding box center [586, 237] width 453 height 17
click at [322, 246] on input "Push in the character's thoughts and feelings about the key events" at bounding box center [313, 237] width 17 height 17
click at [369, 246] on p "Push in the character's thoughts and feelings about the key events" at bounding box center [586, 237] width 453 height 17
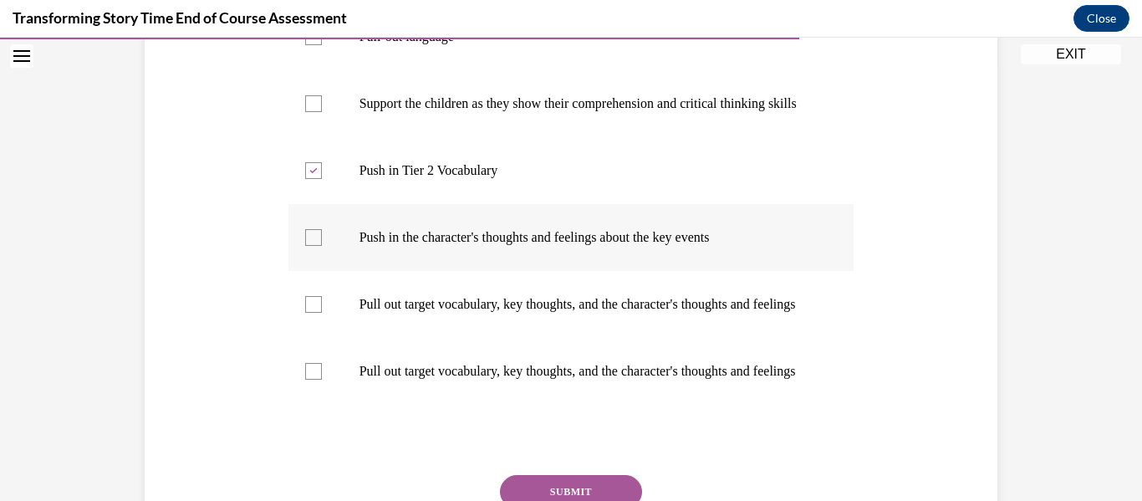
click at [322, 246] on input "Push in the character's thoughts and feelings about the key events" at bounding box center [313, 237] width 17 height 17
checkbox input "true"
click at [1141, 227] on div "Question 08/10 What is the purpose of the second START read and what should you…" at bounding box center [571, 150] width 1142 height 992
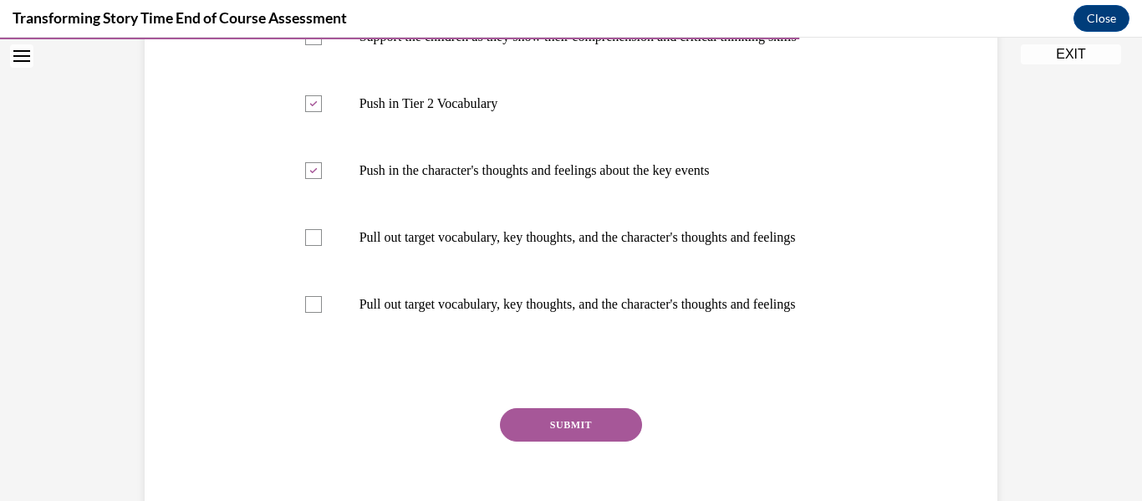
scroll to position [570, 0]
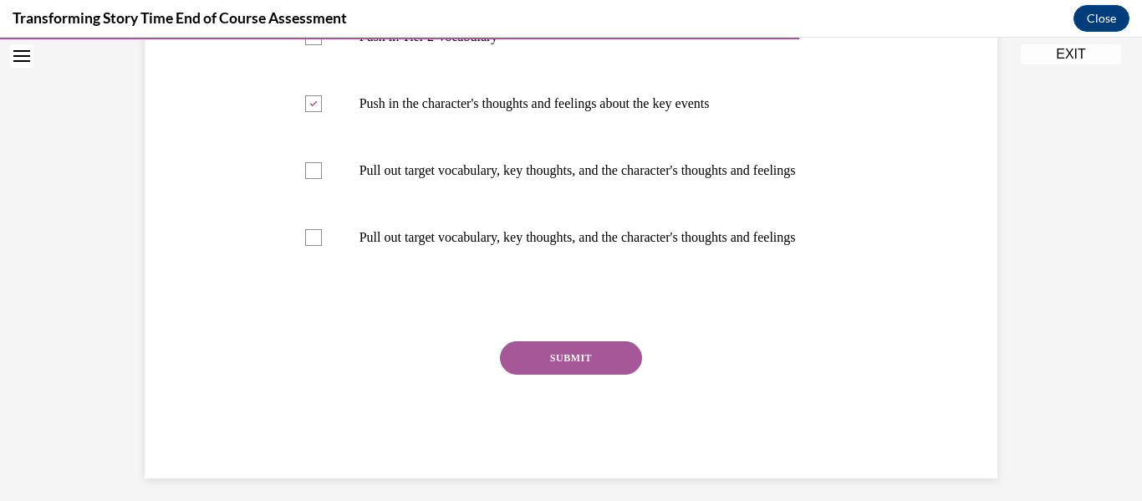
click at [559, 375] on button "SUBMIT" at bounding box center [571, 357] width 142 height 33
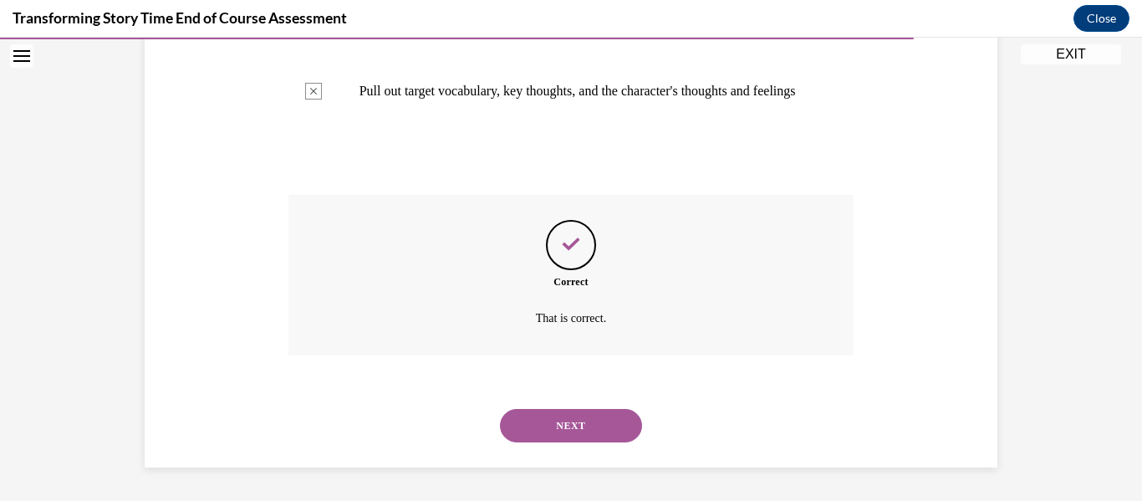
scroll to position [795, 0]
click at [553, 431] on button "NEXT" at bounding box center [571, 425] width 142 height 33
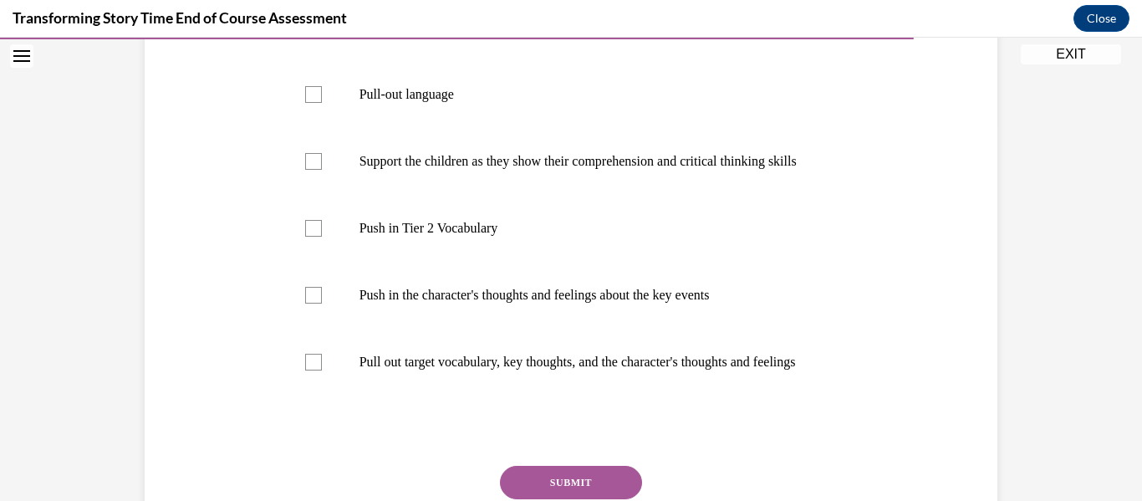
scroll to position [401, 0]
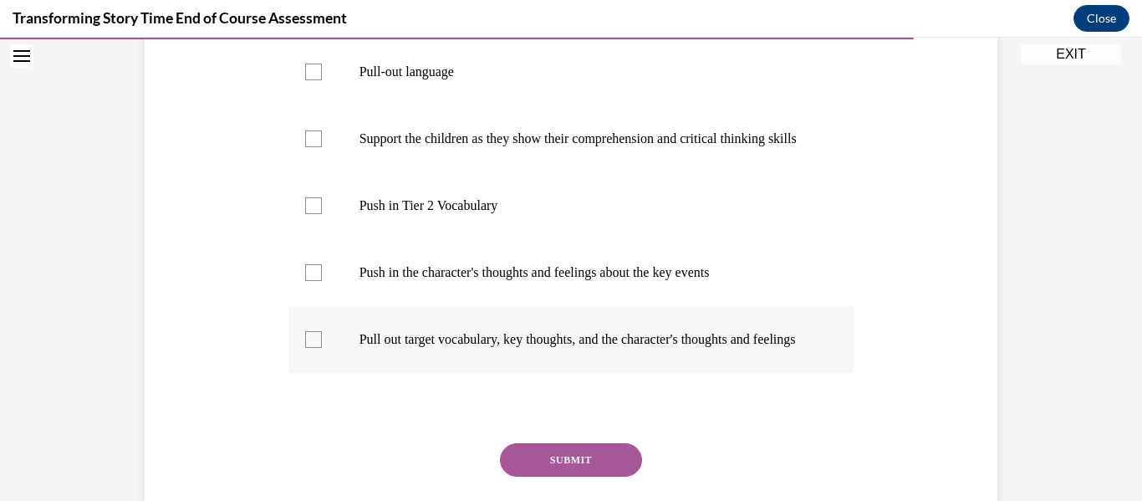
click at [384, 348] on p "Pull out target vocabulary, key thoughts, and the character's thoughts and feel…" at bounding box center [586, 339] width 453 height 17
click at [322, 348] on input "Pull out target vocabulary, key thoughts, and the character's thoughts and feel…" at bounding box center [313, 339] width 17 height 17
click at [399, 348] on p "Pull out target vocabulary, key thoughts, and the character's thoughts and feel…" at bounding box center [586, 339] width 453 height 17
click at [322, 348] on input "Pull out target vocabulary, key thoughts, and the character's thoughts and feel…" at bounding box center [313, 339] width 17 height 17
checkbox input "false"
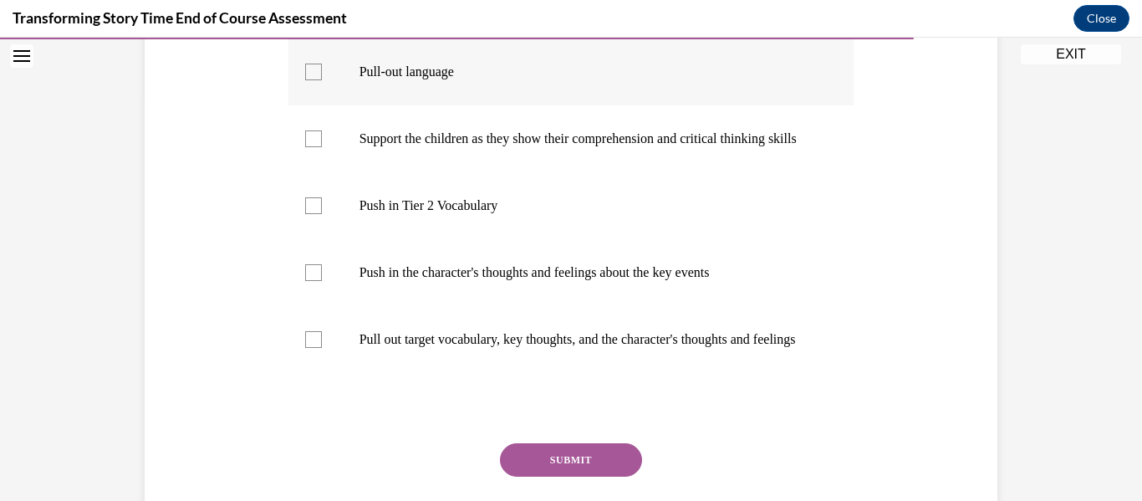
click at [331, 87] on label "Pull-out language" at bounding box center [572, 71] width 566 height 67
click at [322, 80] on input "Pull-out language" at bounding box center [313, 72] width 17 height 17
checkbox input "true"
click at [429, 147] on p "Support the children as they show their comprehension and critical thinking ski…" at bounding box center [586, 138] width 453 height 17
click at [322, 147] on input "Support the children as they show their comprehension and critical thinking ski…" at bounding box center [313, 138] width 17 height 17
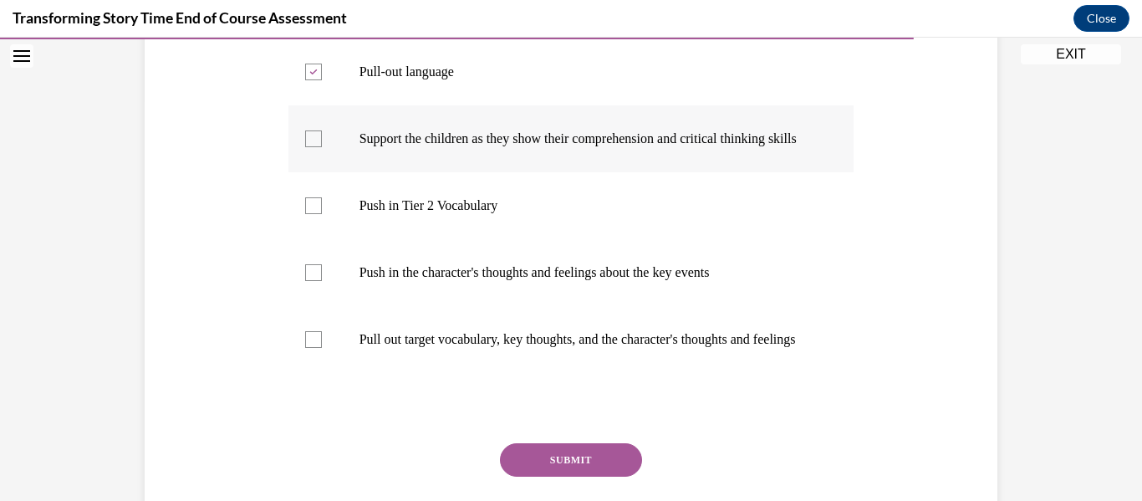
checkbox input "true"
click at [387, 348] on p "Pull out target vocabulary, key thoughts, and the character's thoughts and feel…" at bounding box center [586, 339] width 453 height 17
click at [322, 348] on input "Pull out target vocabulary, key thoughts, and the character's thoughts and feel…" at bounding box center [313, 339] width 17 height 17
checkbox input "true"
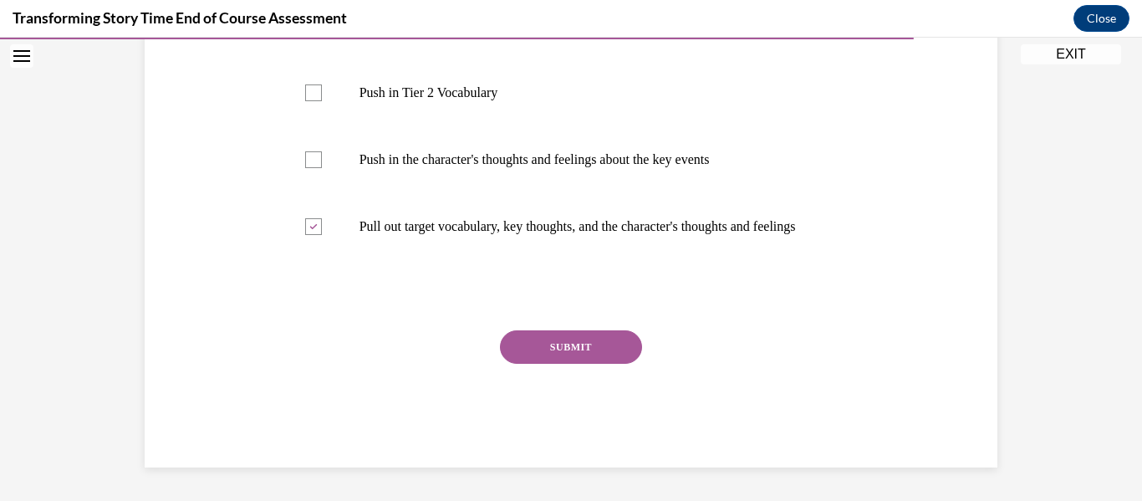
scroll to position [576, 0]
click at [613, 355] on button "SUBMIT" at bounding box center [571, 346] width 142 height 33
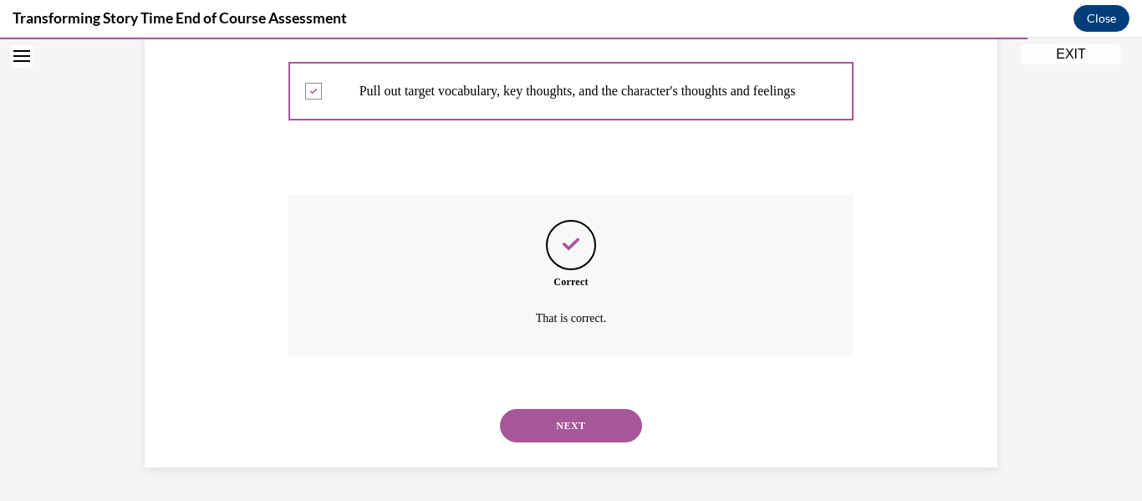
scroll to position [712, 0]
click at [600, 422] on button "NEXT" at bounding box center [571, 425] width 142 height 33
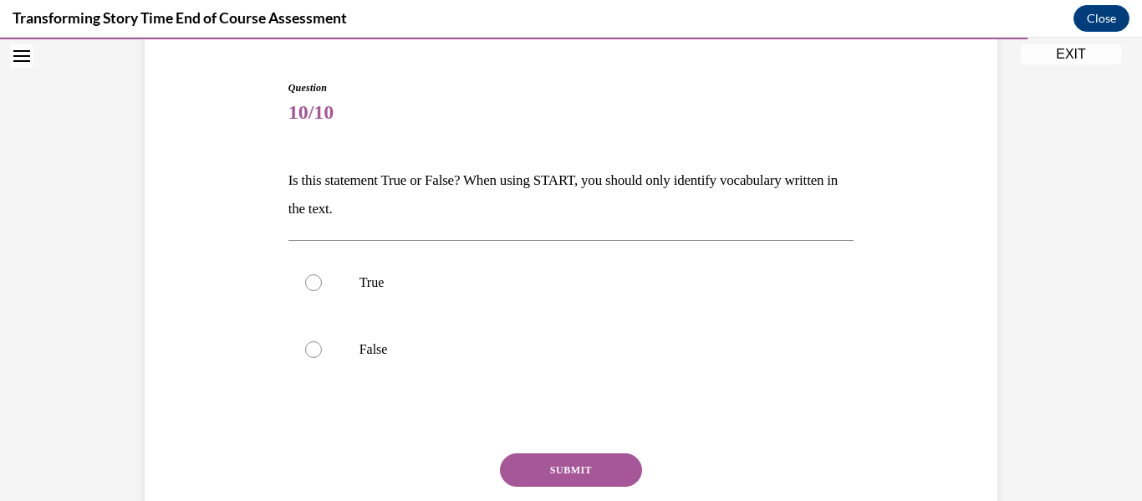
scroll to position [201, 0]
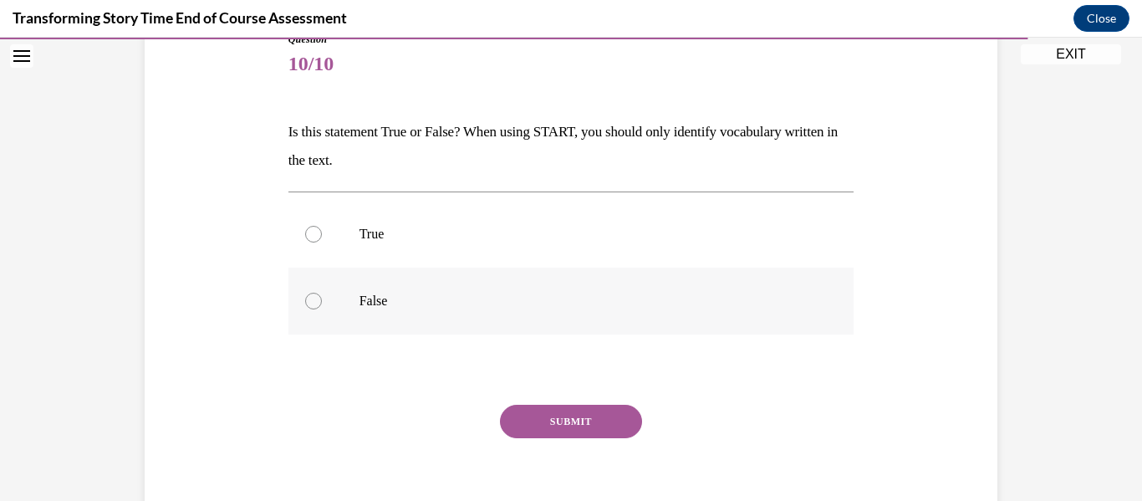
click at [361, 303] on p "False" at bounding box center [586, 301] width 453 height 17
click at [322, 303] on input "False" at bounding box center [313, 301] width 17 height 17
radio input "true"
click at [594, 421] on button "SUBMIT" at bounding box center [571, 421] width 142 height 33
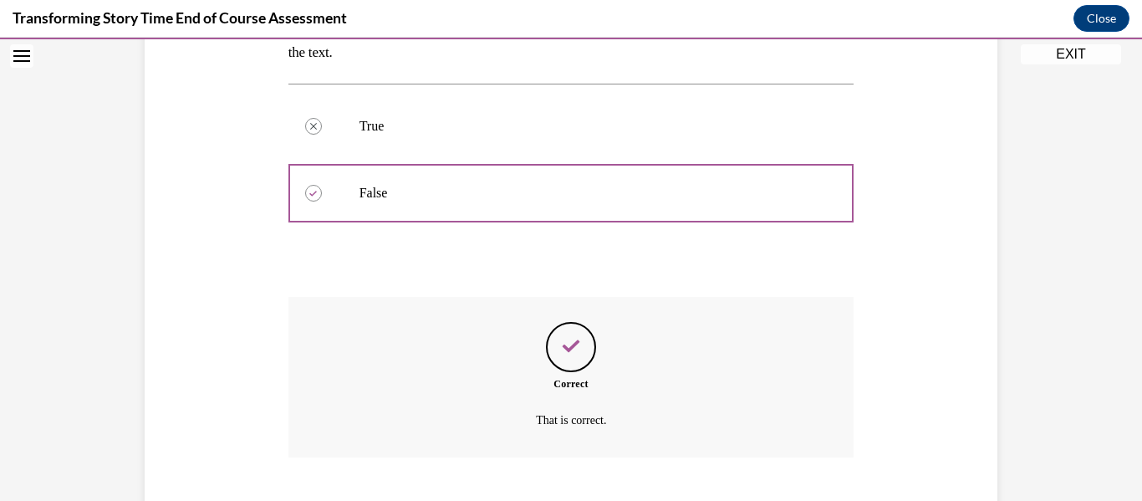
scroll to position [411, 0]
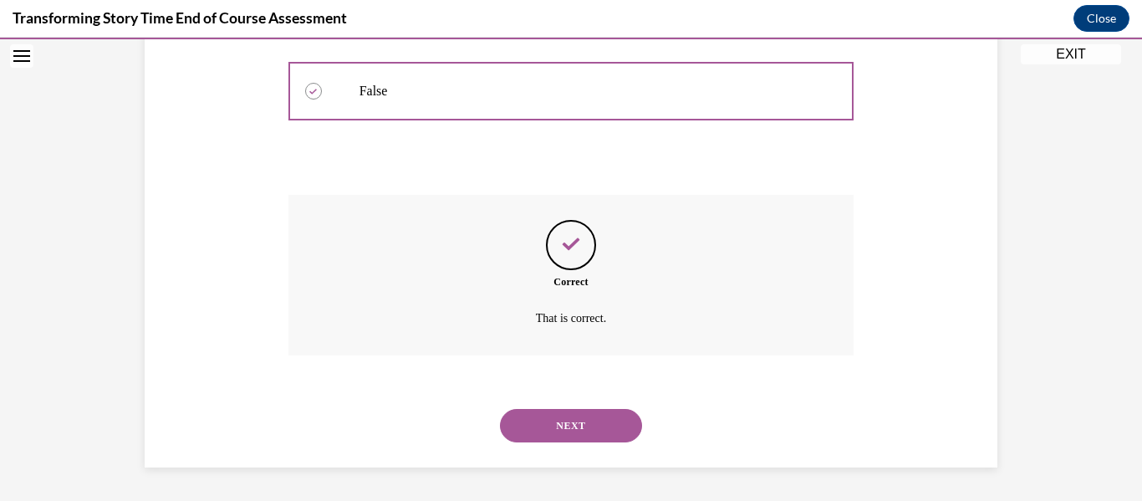
click at [590, 437] on button "NEXT" at bounding box center [571, 425] width 142 height 33
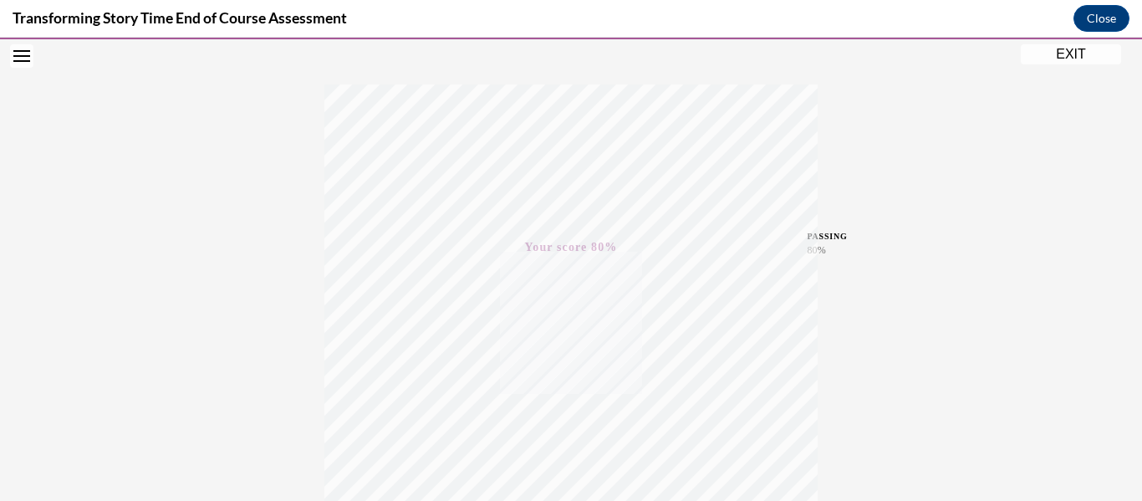
scroll to position [193, 0]
click at [1090, 54] on button "EXIT" at bounding box center [1071, 54] width 100 height 20
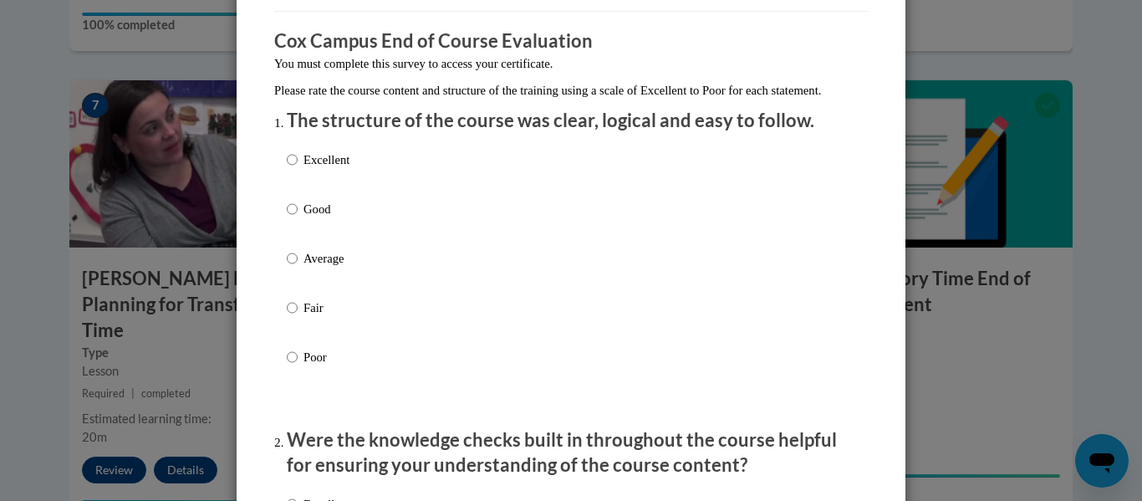
scroll to position [134, 0]
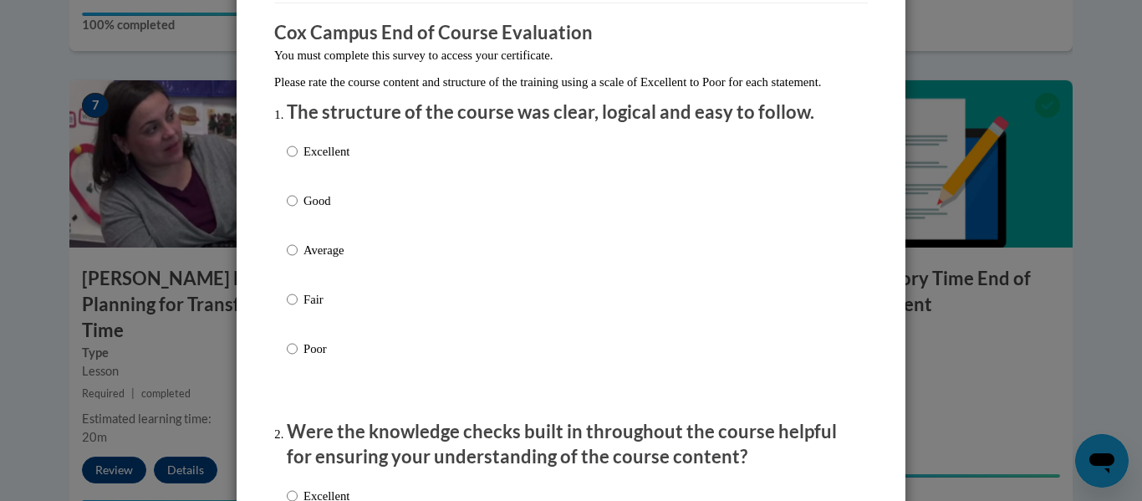
click at [306, 160] on p "Excellent" at bounding box center [327, 151] width 46 height 18
click at [298, 160] on input "Excellent" at bounding box center [292, 151] width 11 height 18
radio input "true"
click at [287, 192] on input "Good" at bounding box center [292, 201] width 11 height 18
radio input "true"
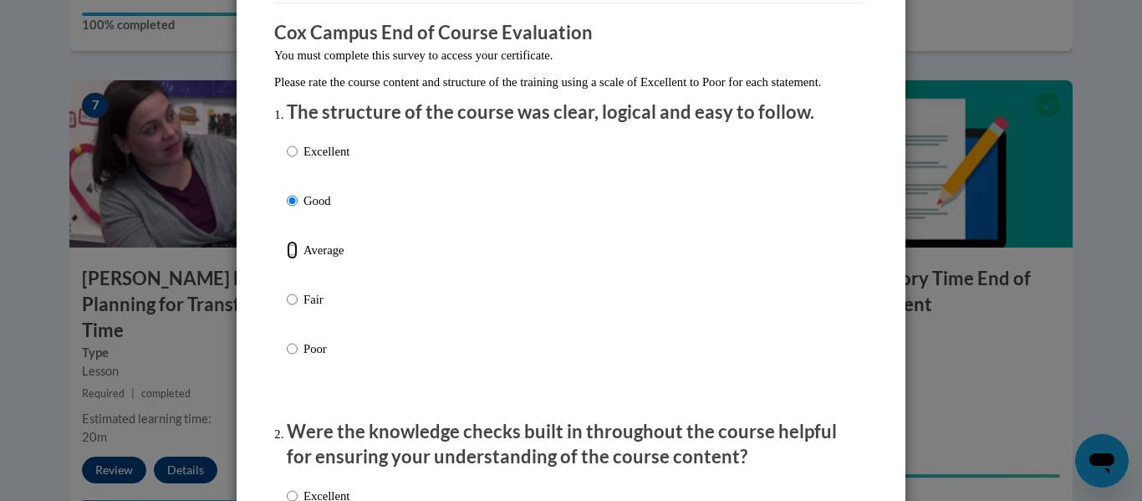
click at [287, 241] on input "Average" at bounding box center [292, 250] width 11 height 18
radio input "true"
click at [287, 290] on input "Fair" at bounding box center [292, 299] width 11 height 18
radio input "true"
click at [287, 340] on input "Poor" at bounding box center [292, 349] width 11 height 18
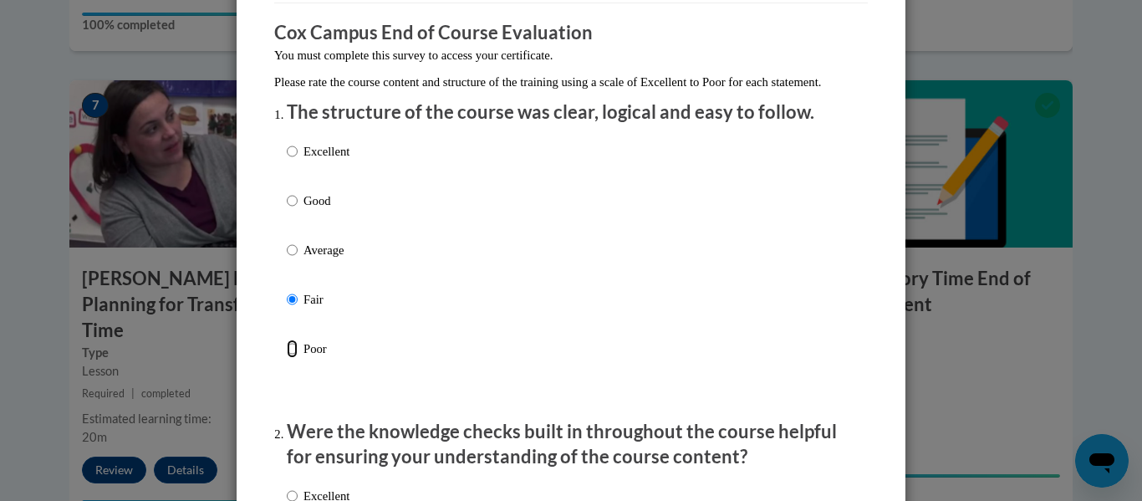
radio input "true"
click at [287, 142] on input "Excellent" at bounding box center [292, 151] width 11 height 18
radio input "true"
click at [287, 192] on input "Good" at bounding box center [292, 201] width 11 height 18
radio input "true"
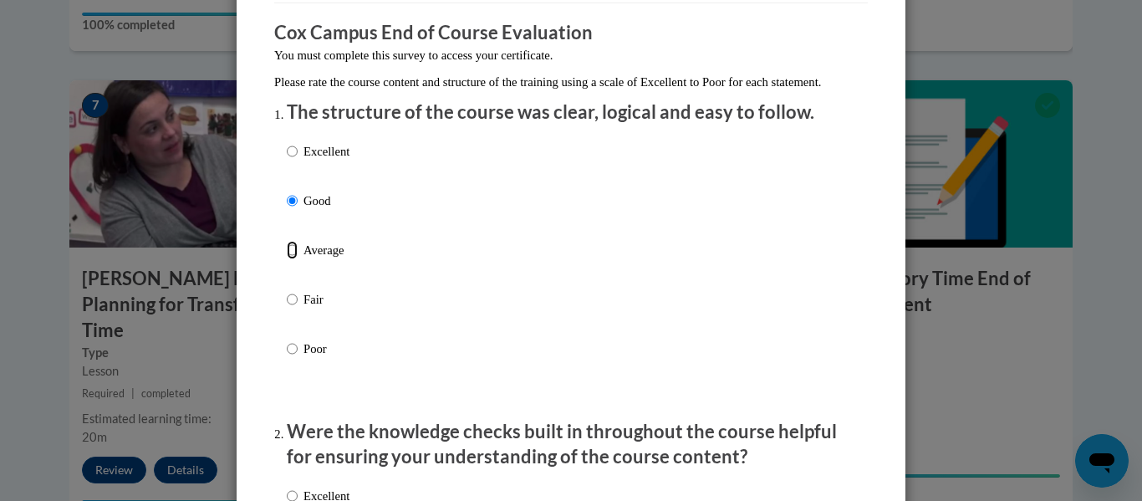
click at [287, 241] on input "Average" at bounding box center [292, 250] width 11 height 18
radio input "true"
click at [287, 290] on input "Fair" at bounding box center [292, 299] width 11 height 18
radio input "true"
radio input "false"
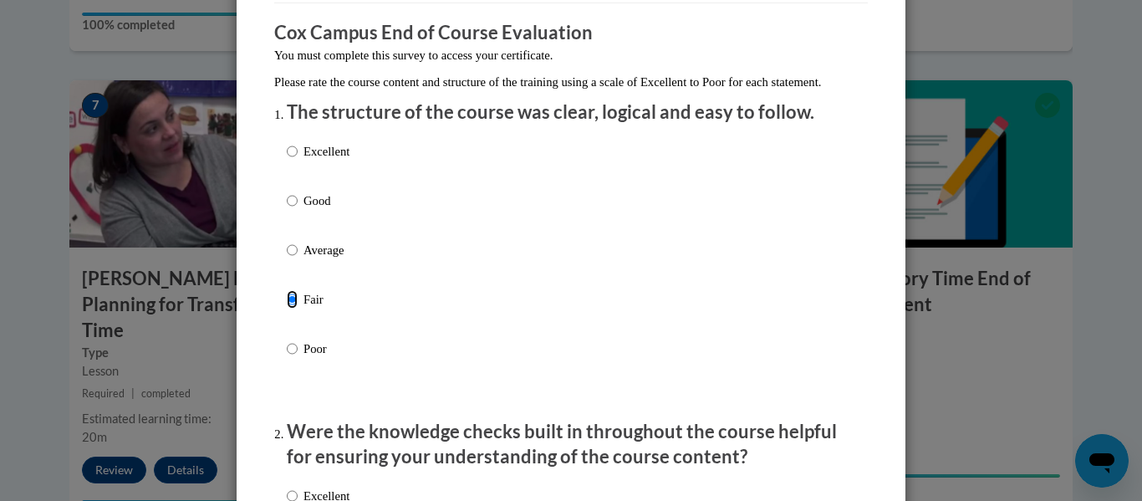
radio input "false"
click at [287, 340] on input "Poor" at bounding box center [292, 349] width 11 height 18
radio input "true"
click at [287, 142] on input "Excellent" at bounding box center [292, 151] width 11 height 18
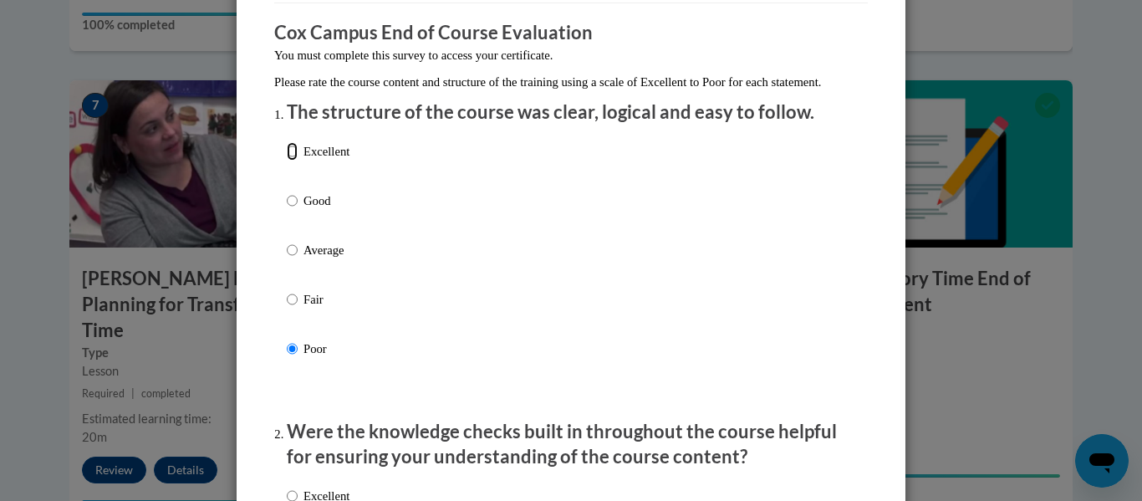
radio input "true"
click at [287, 192] on input "Good" at bounding box center [292, 201] width 11 height 18
radio input "true"
click at [287, 241] on input "Average" at bounding box center [292, 250] width 11 height 18
radio input "true"
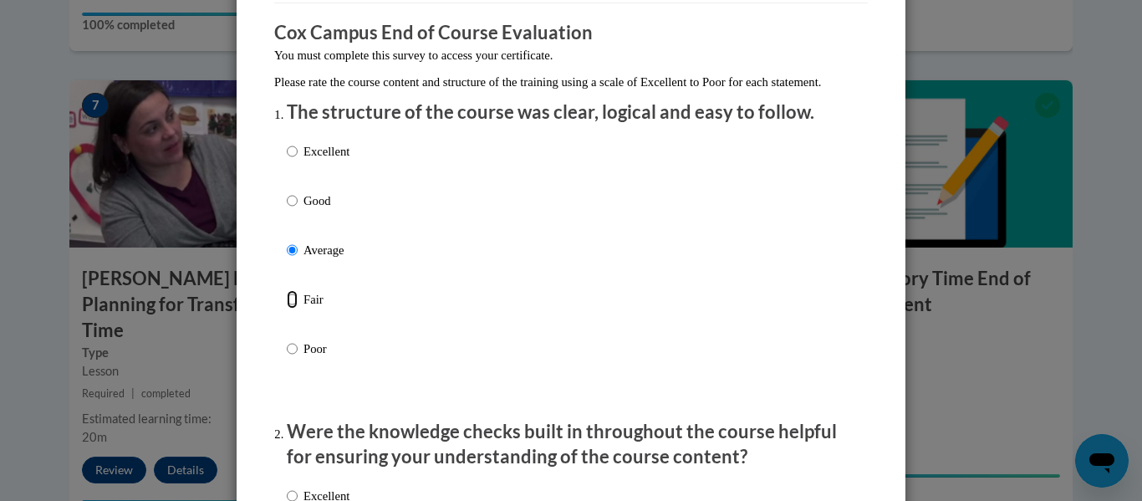
click at [287, 290] on input "Fair" at bounding box center [292, 299] width 11 height 18
radio input "true"
radio input "false"
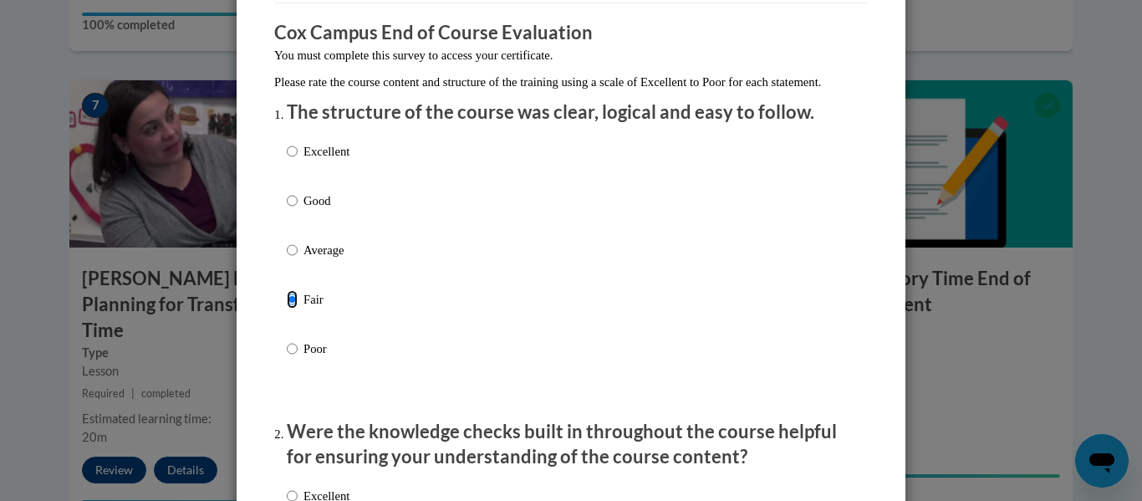
radio input "false"
click at [287, 241] on input "Average" at bounding box center [292, 250] width 11 height 18
radio input "true"
click at [287, 192] on input "Good" at bounding box center [292, 201] width 11 height 18
radio input "true"
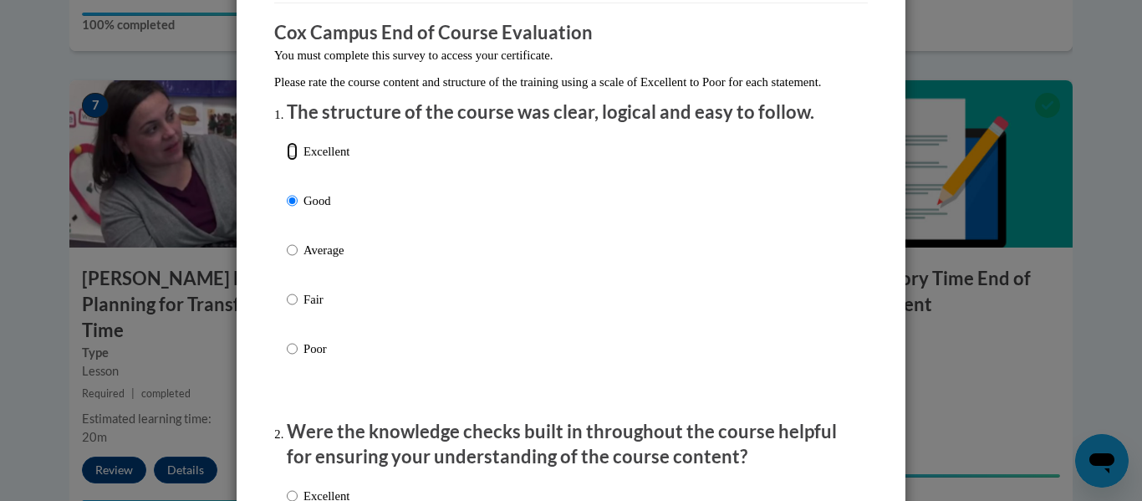
click at [287, 142] on input "Excellent" at bounding box center [292, 151] width 11 height 18
radio input "true"
click at [610, 33] on h3 "Cox Campus End of Course Evaluation" at bounding box center [571, 33] width 594 height 26
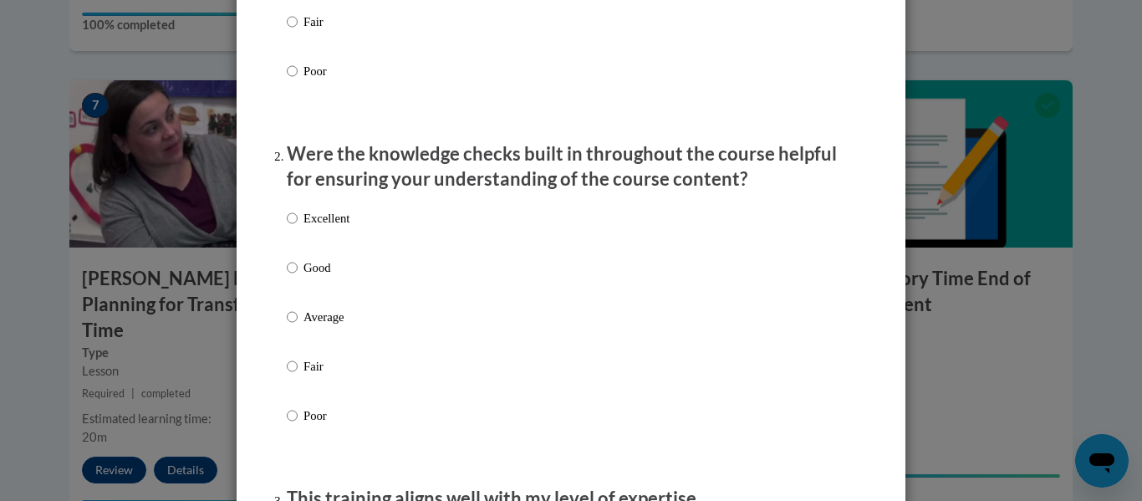
scroll to position [502, 0]
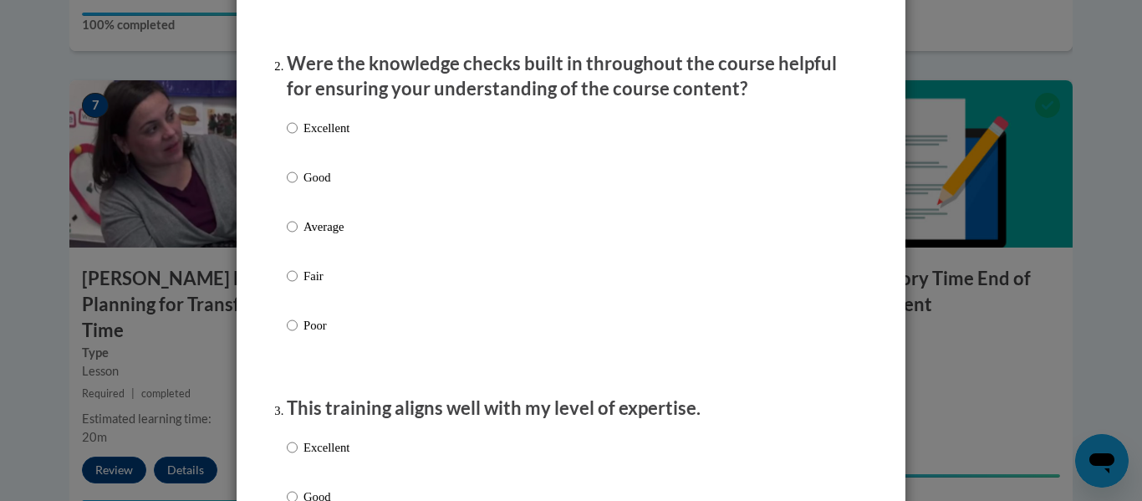
click at [314, 137] on p "Excellent" at bounding box center [327, 128] width 46 height 18
click at [298, 137] on input "Excellent" at bounding box center [292, 128] width 11 height 18
radio input "true"
click at [632, 74] on p "Were the knowledge checks built in throughout the course helpful for ensuring y…" at bounding box center [571, 77] width 569 height 52
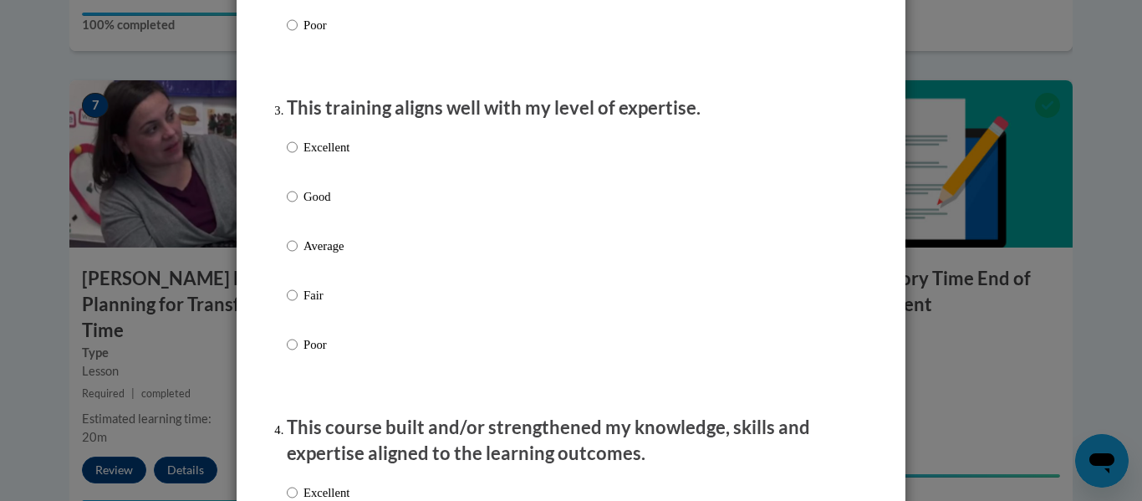
scroll to position [870, 0]
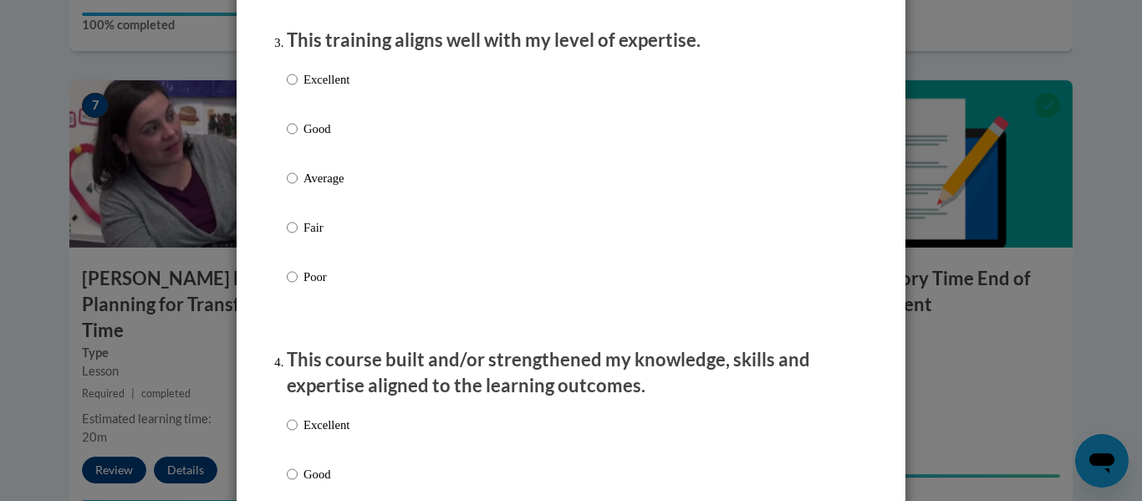
click at [318, 89] on p "Excellent" at bounding box center [327, 79] width 46 height 18
click at [298, 89] on input "Excellent" at bounding box center [292, 79] width 11 height 18
radio input "true"
click at [304, 434] on p "Excellent" at bounding box center [327, 425] width 46 height 18
click at [298, 434] on input "Excellent" at bounding box center [292, 425] width 11 height 18
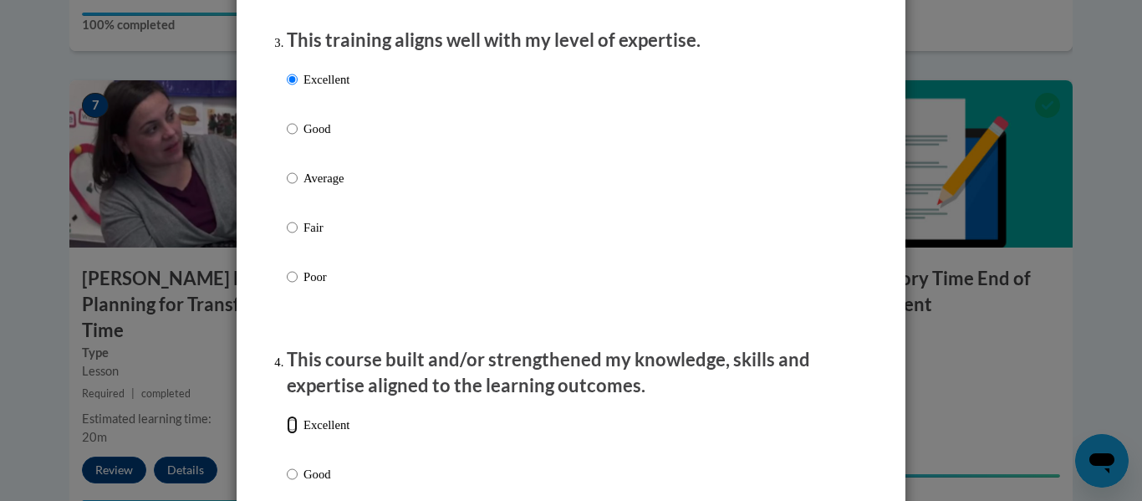
radio input "true"
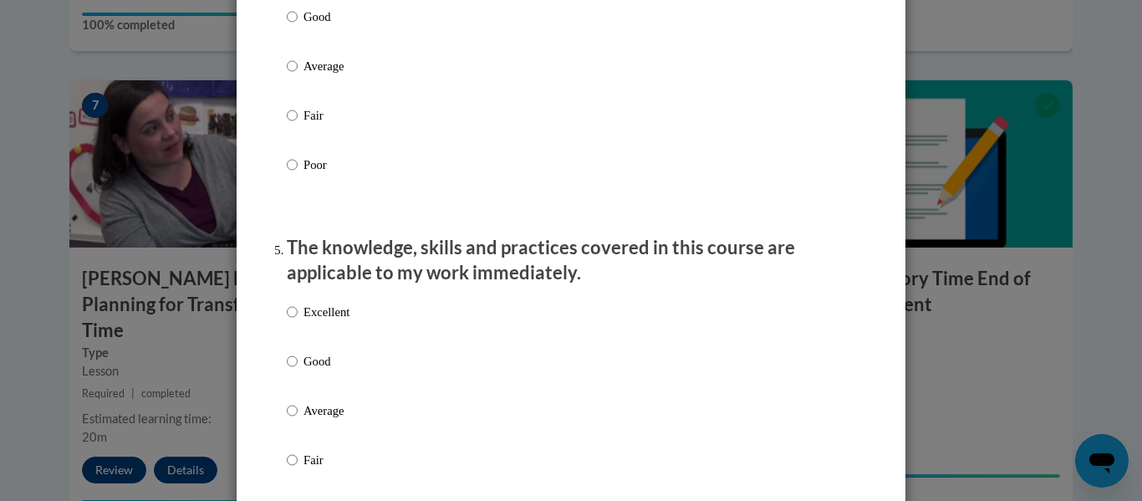
scroll to position [1372, 0]
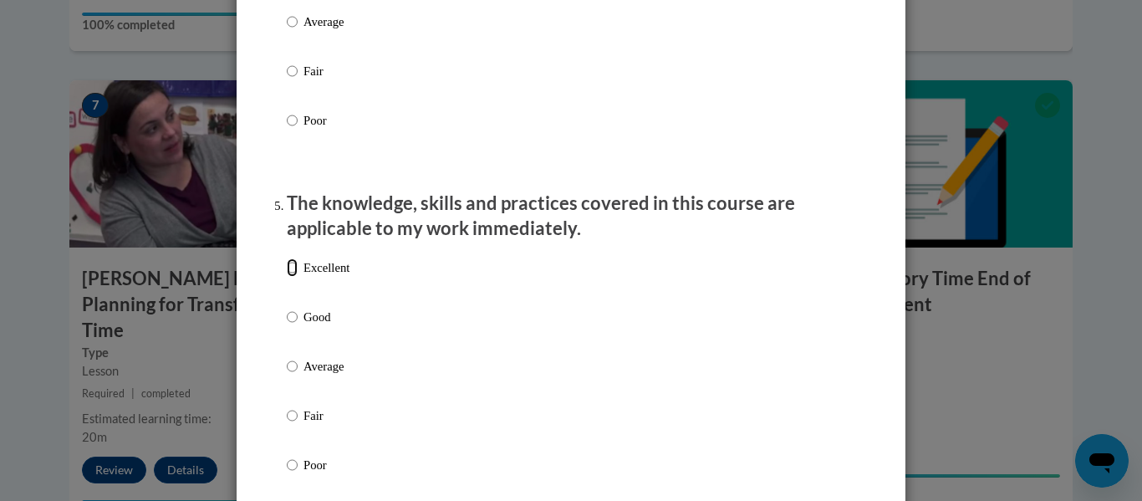
click at [288, 277] on input "Excellent" at bounding box center [292, 267] width 11 height 18
radio input "true"
click at [278, 304] on ol "The structure of the course was clear, logical and easy to follow. Excellent Go…" at bounding box center [571, 451] width 594 height 3179
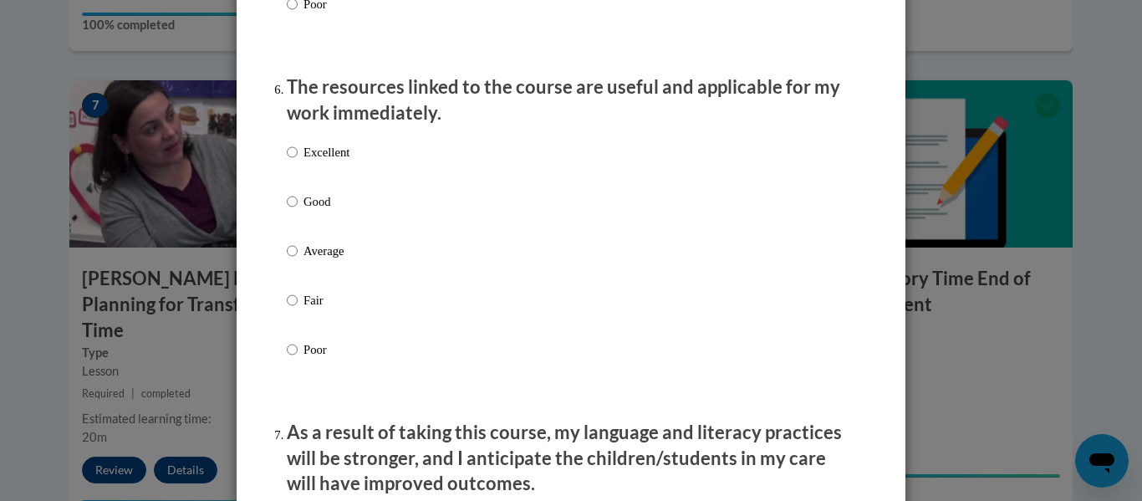
scroll to position [1840, 0]
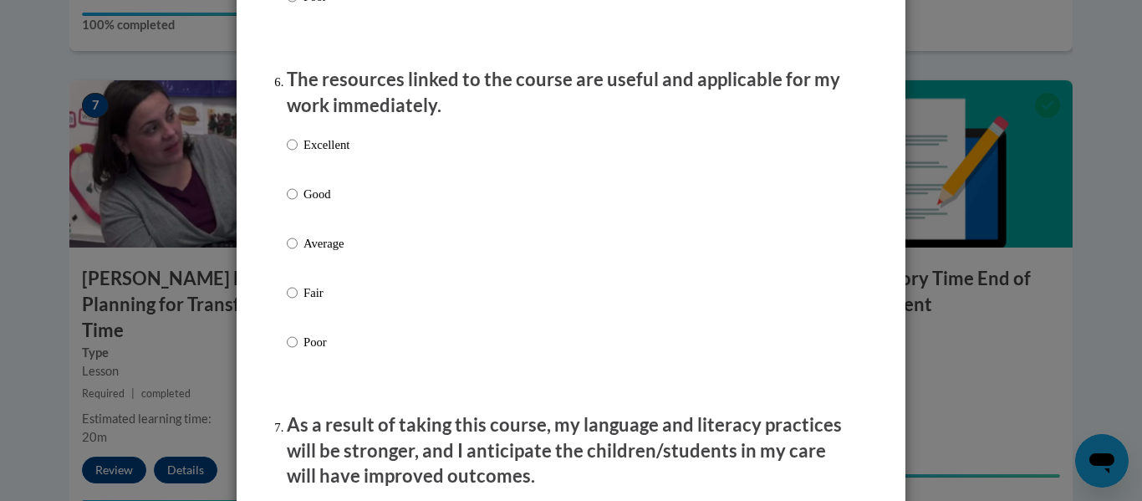
click at [304, 154] on p "Excellent" at bounding box center [327, 144] width 46 height 18
click at [298, 154] on input "Excellent" at bounding box center [292, 144] width 11 height 18
radio input "true"
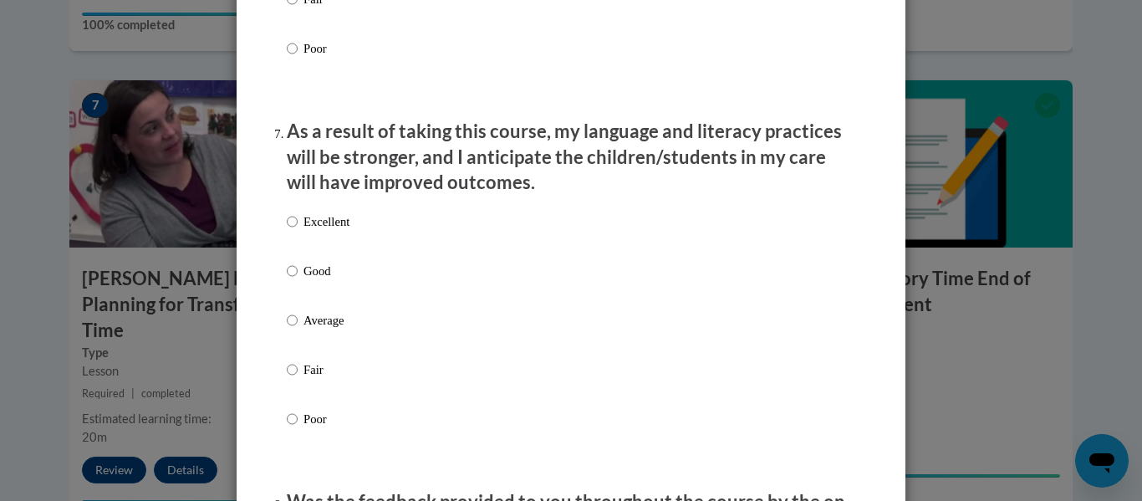
scroll to position [2141, 0]
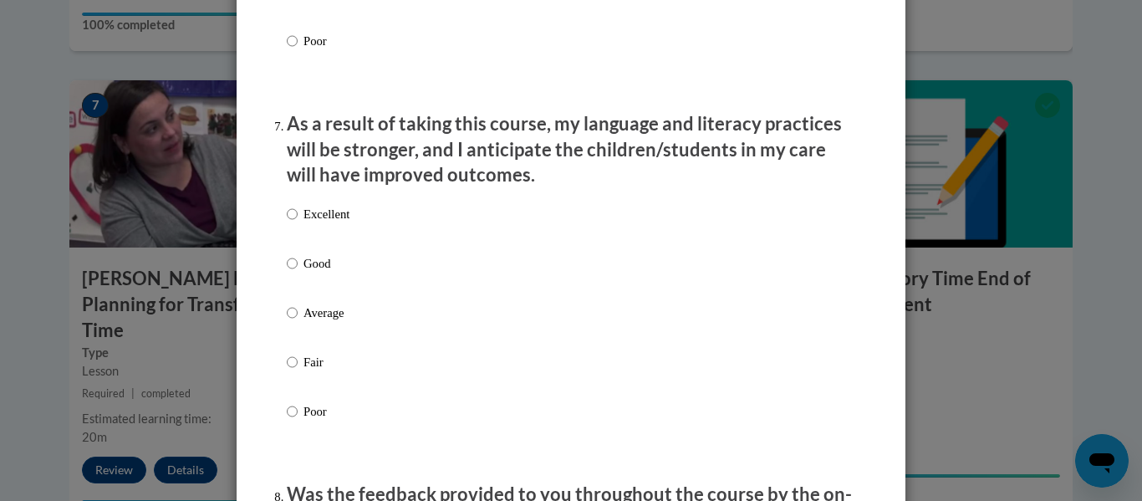
click at [329, 223] on p "Excellent" at bounding box center [327, 214] width 46 height 18
click at [298, 223] on input "Excellent" at bounding box center [292, 214] width 11 height 18
radio input "true"
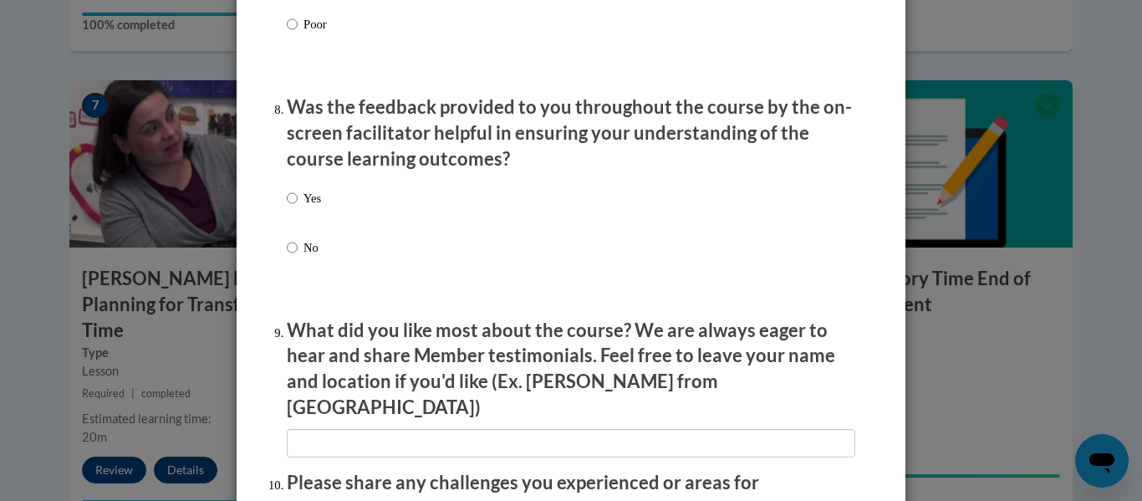
scroll to position [2542, 0]
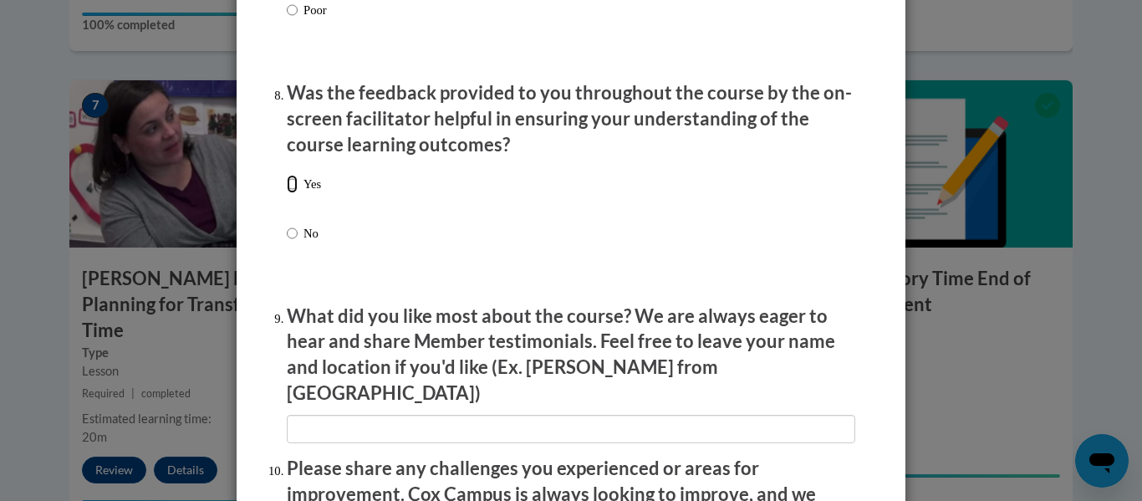
click at [294, 192] on input "Yes" at bounding box center [292, 184] width 11 height 18
radio input "true"
click at [287, 224] on input "No" at bounding box center [292, 233] width 11 height 18
radio input "true"
click at [287, 175] on input "Yes" at bounding box center [292, 184] width 11 height 18
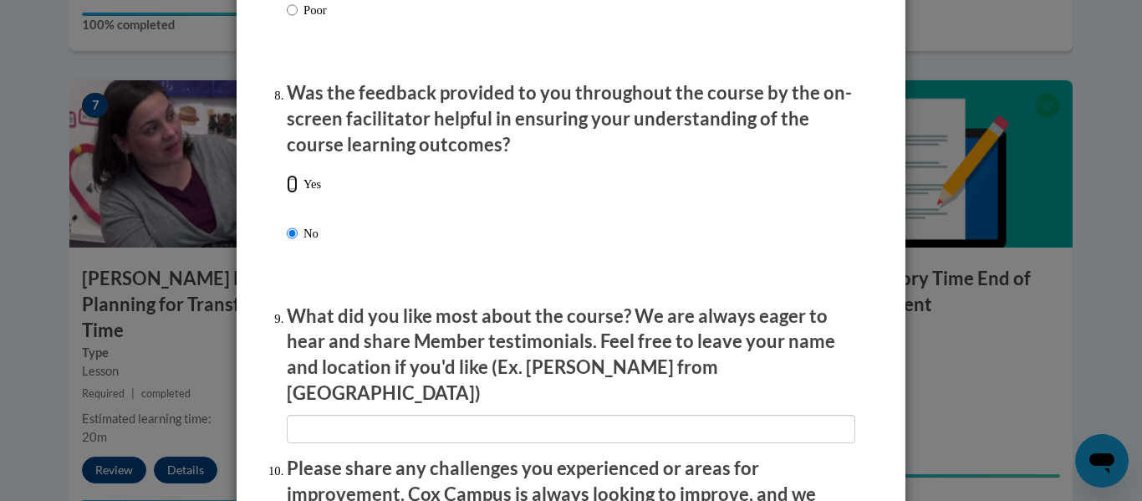
radio input "true"
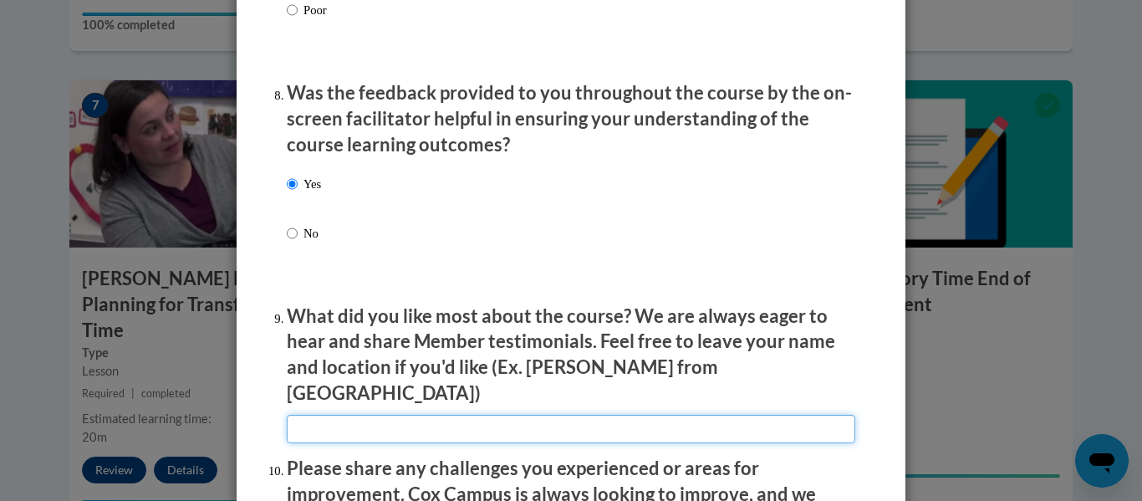
click at [308, 416] on input "textbox" at bounding box center [571, 429] width 569 height 28
type input "the conversations"
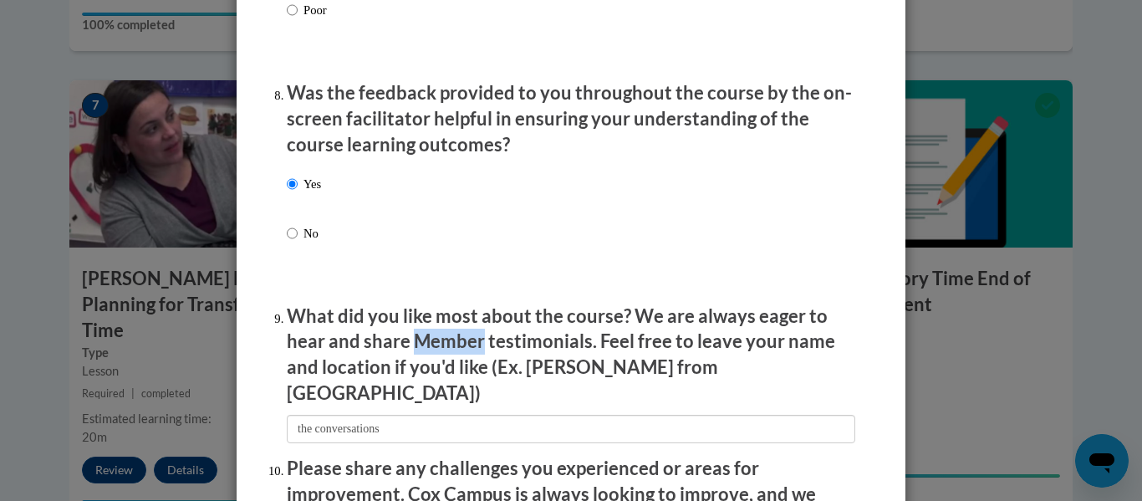
click at [420, 365] on p "What did you like most about the course? We are always eager to hear and share …" at bounding box center [571, 355] width 569 height 103
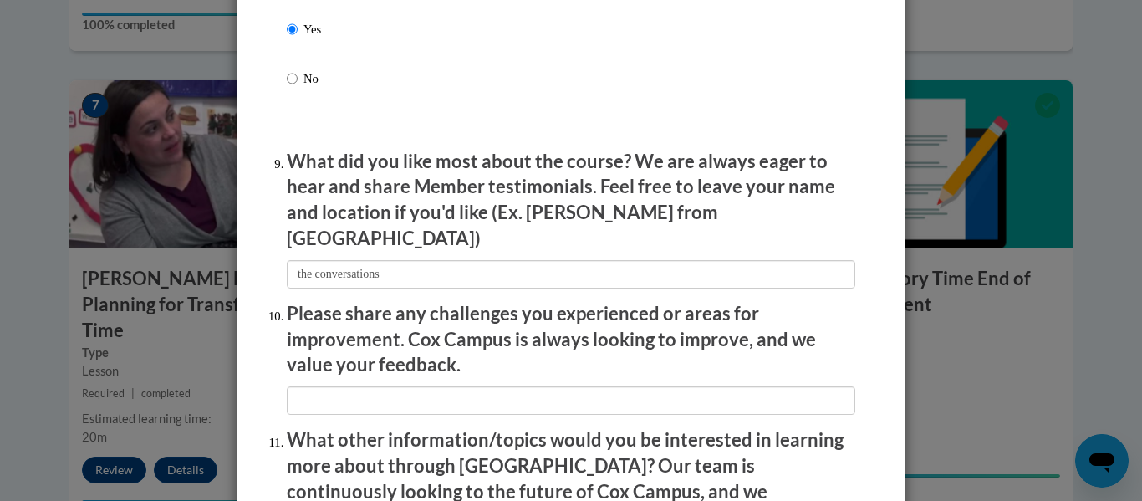
scroll to position [2777, 0]
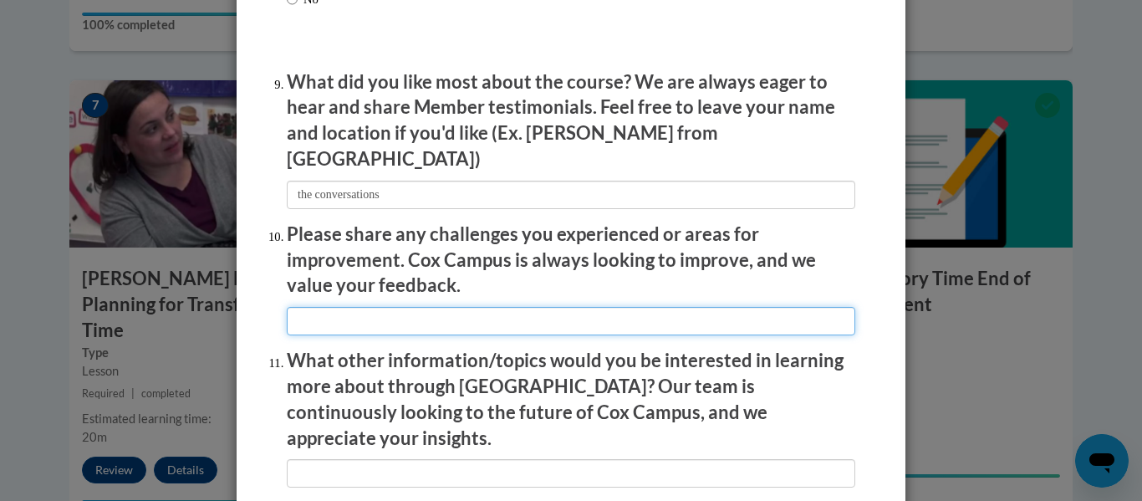
click at [322, 307] on input "textbox" at bounding box center [571, 321] width 569 height 28
type input "I didn't have any"
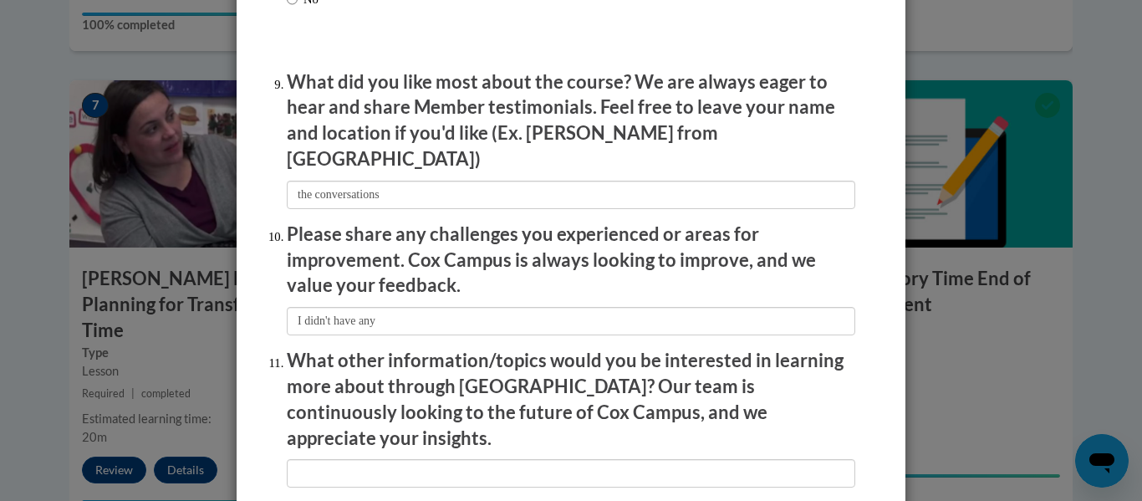
click at [313, 394] on p "What other information/topics would you be interested in learning more about th…" at bounding box center [571, 399] width 569 height 103
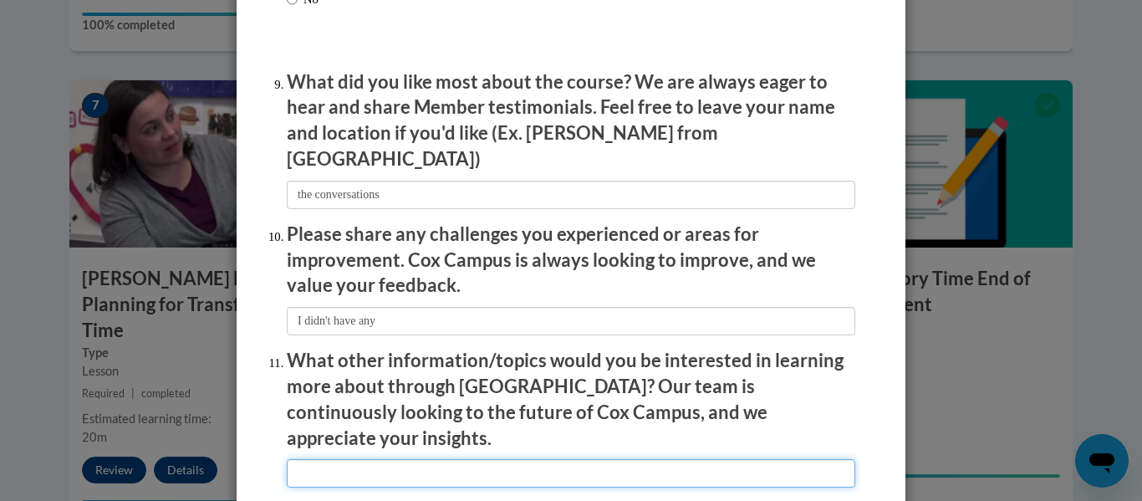
click at [306, 459] on input "textbox" at bounding box center [571, 473] width 569 height 28
type input "Im not sure"
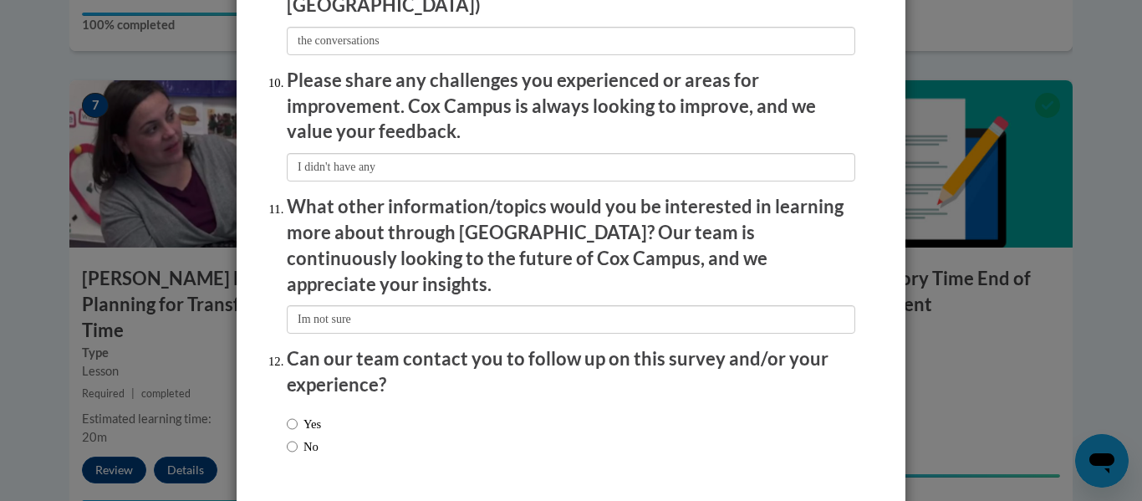
scroll to position [2974, 0]
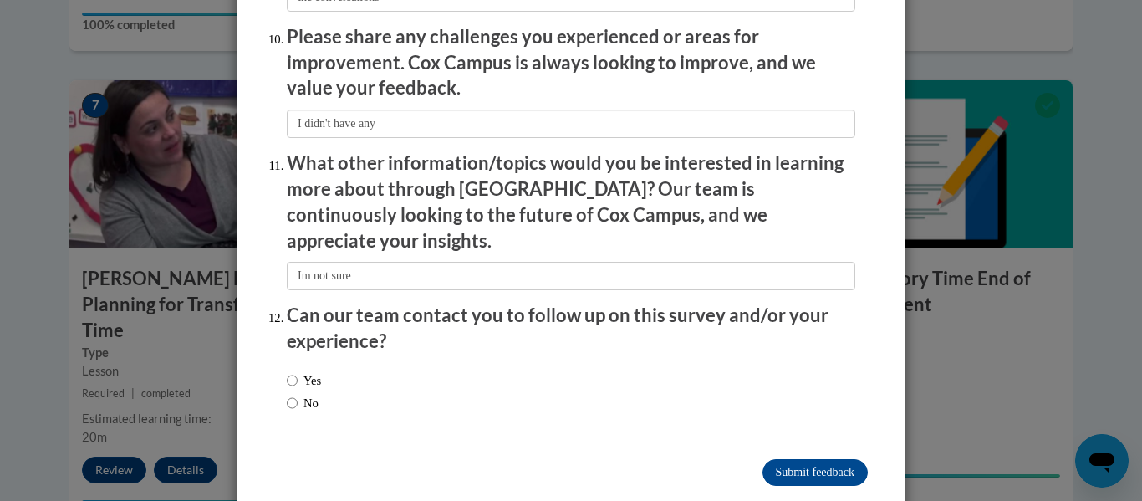
click at [299, 371] on label "Yes" at bounding box center [304, 380] width 34 height 18
click at [298, 371] on input "Yes" at bounding box center [292, 380] width 11 height 18
radio input "true"
click at [814, 459] on input "Submit feedback" at bounding box center [815, 472] width 105 height 27
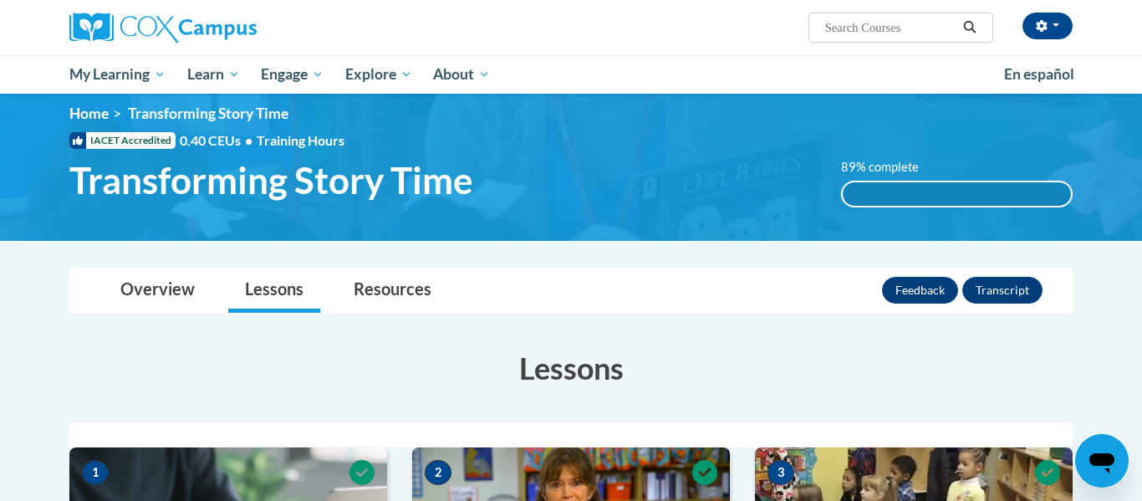
scroll to position [0, 0]
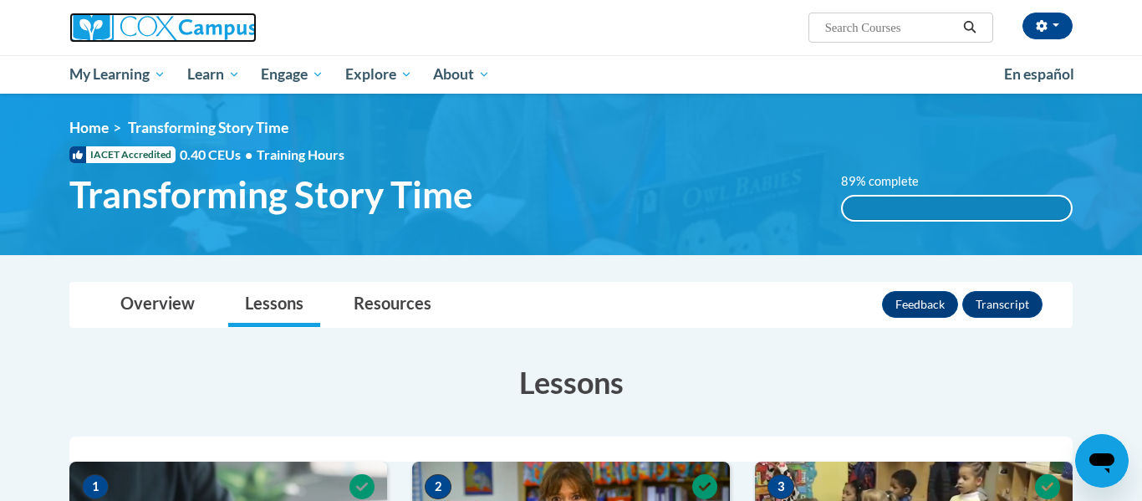
click at [112, 29] on img at bounding box center [162, 28] width 187 height 30
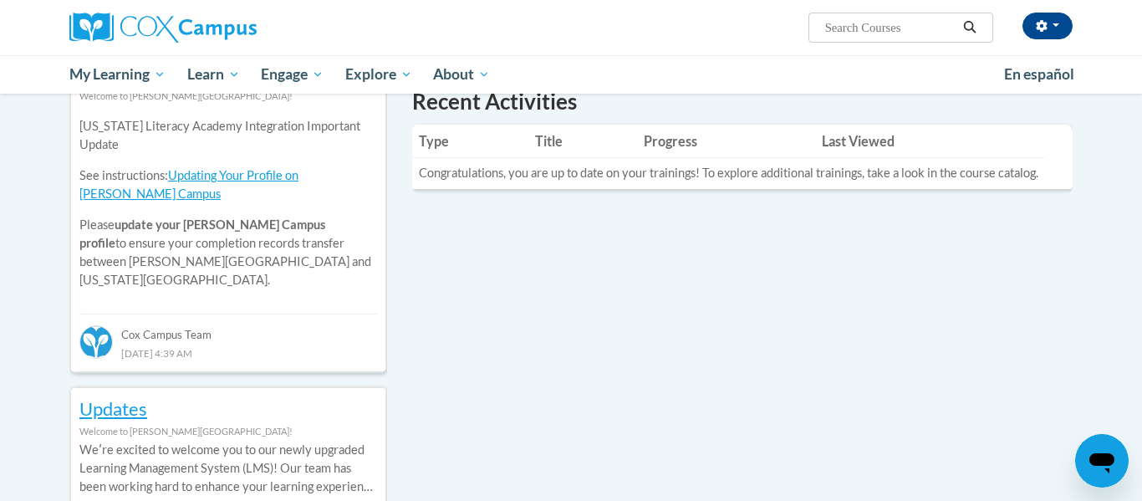
click at [840, 25] on input "Search..." at bounding box center [891, 28] width 134 height 20
type input "building world knowledge"
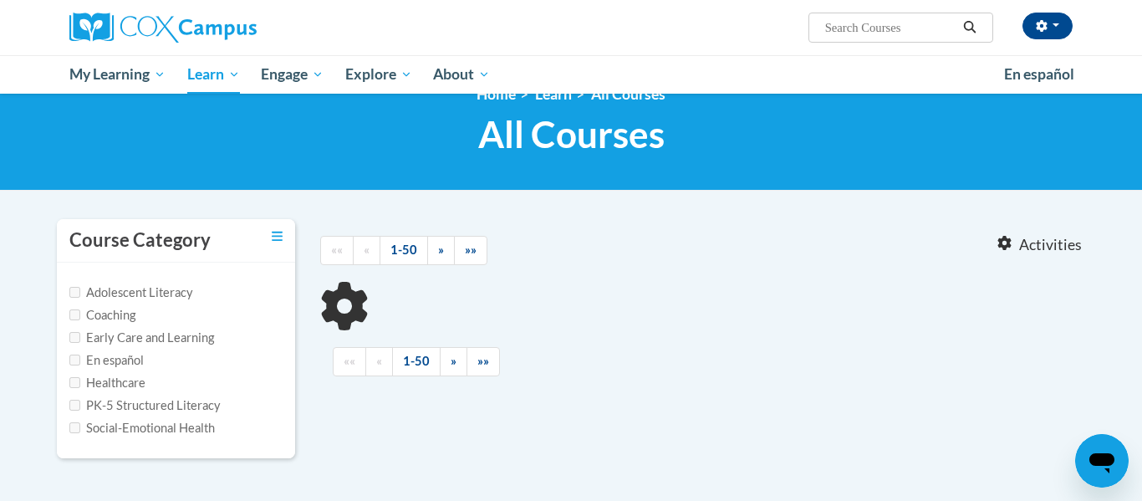
type input "building world knowledge"
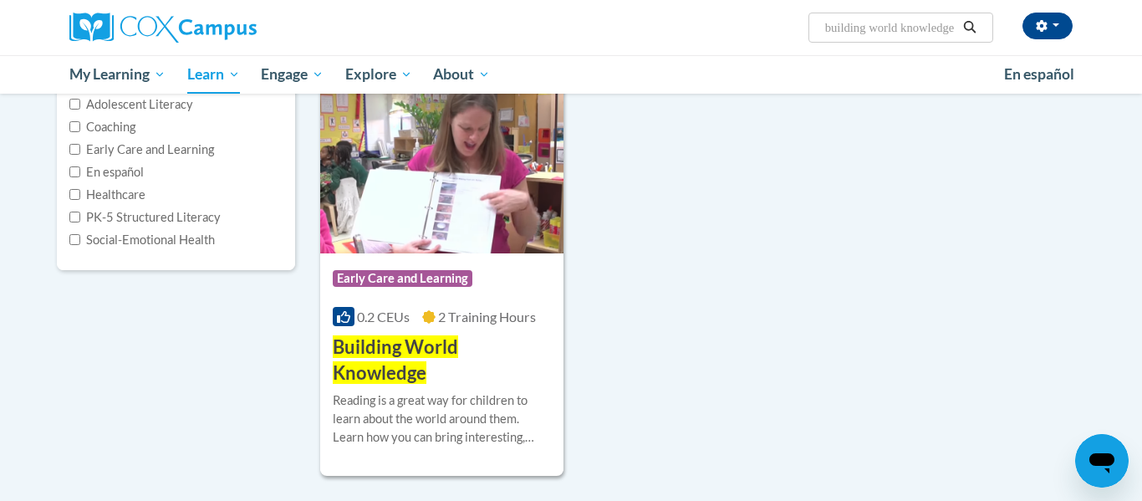
scroll to position [268, 0]
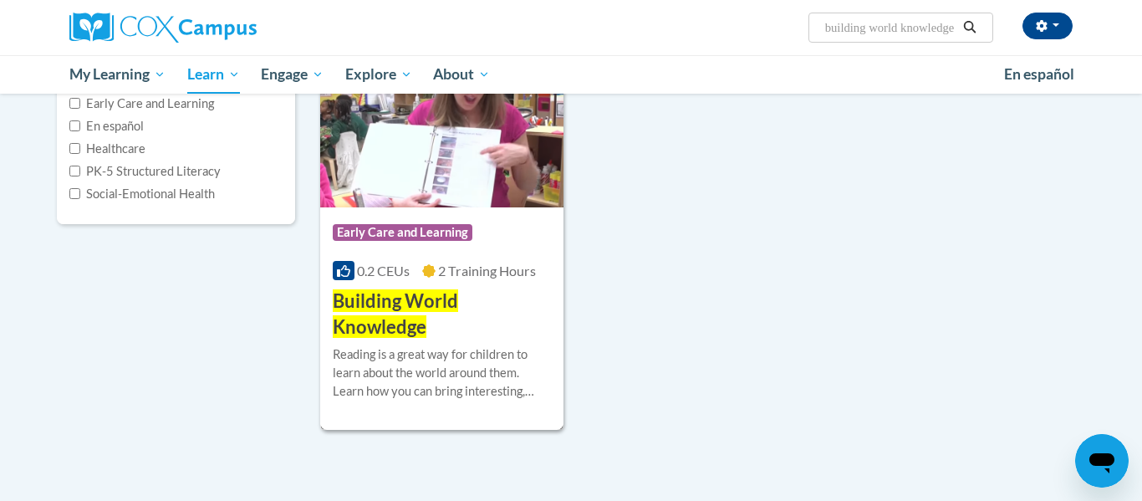
click at [397, 250] on div "Course Category: Early Care and Learning" at bounding box center [442, 235] width 218 height 38
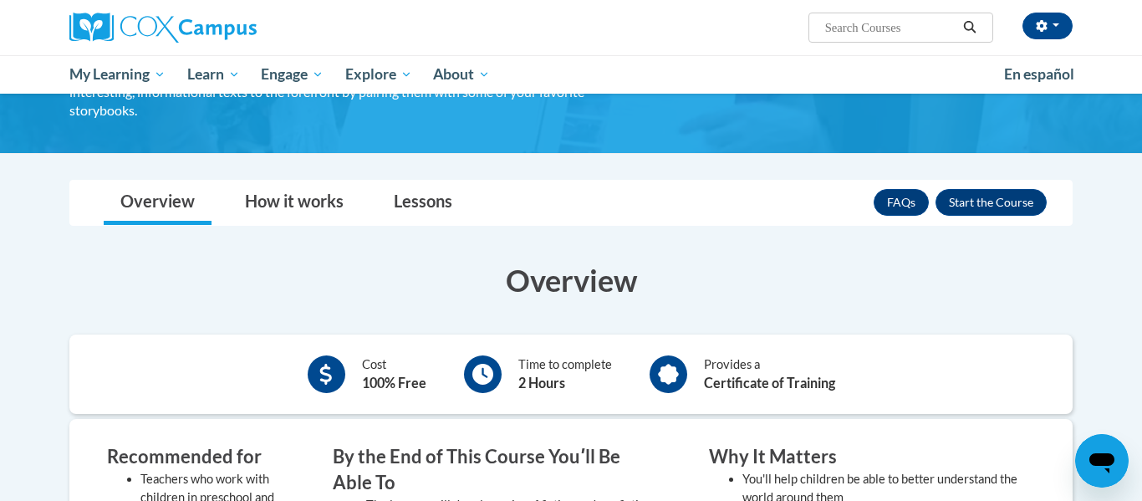
scroll to position [159, 0]
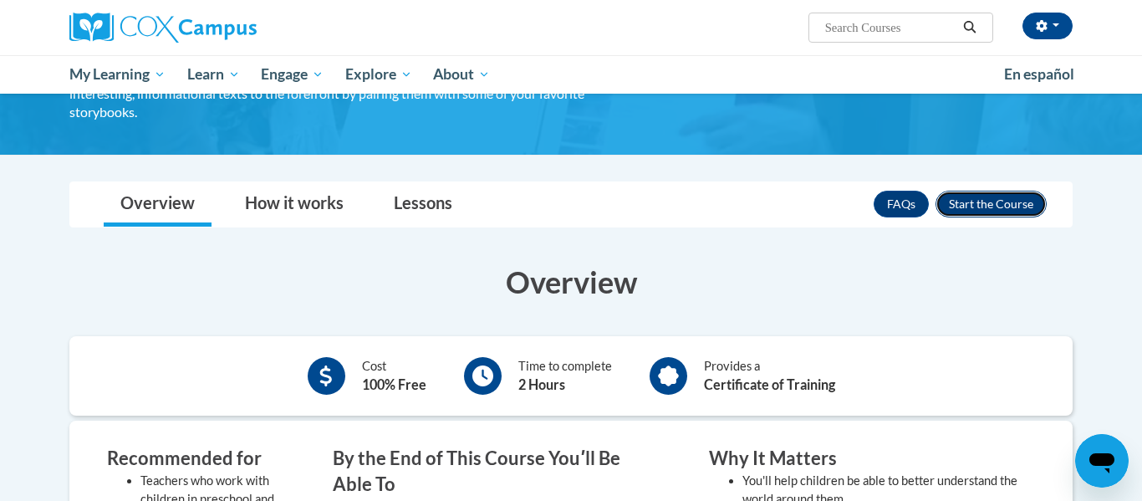
click at [983, 204] on button "Enroll" at bounding box center [991, 204] width 111 height 27
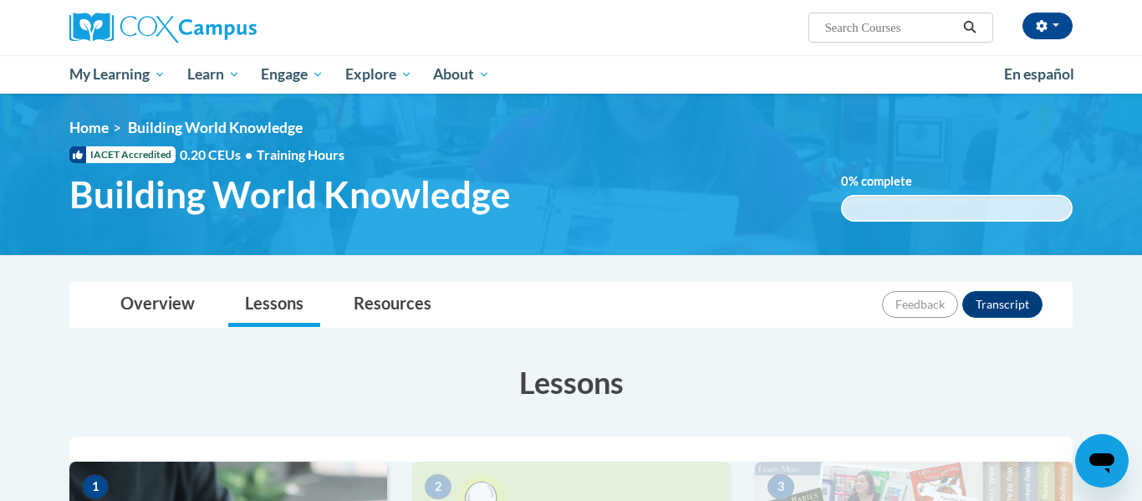
click at [748, 53] on div "[PERSON_NAME] ([GEOGRAPHIC_DATA]/New_York UTC-04:00) My Profile Inbox My Transc…" at bounding box center [571, 27] width 1054 height 55
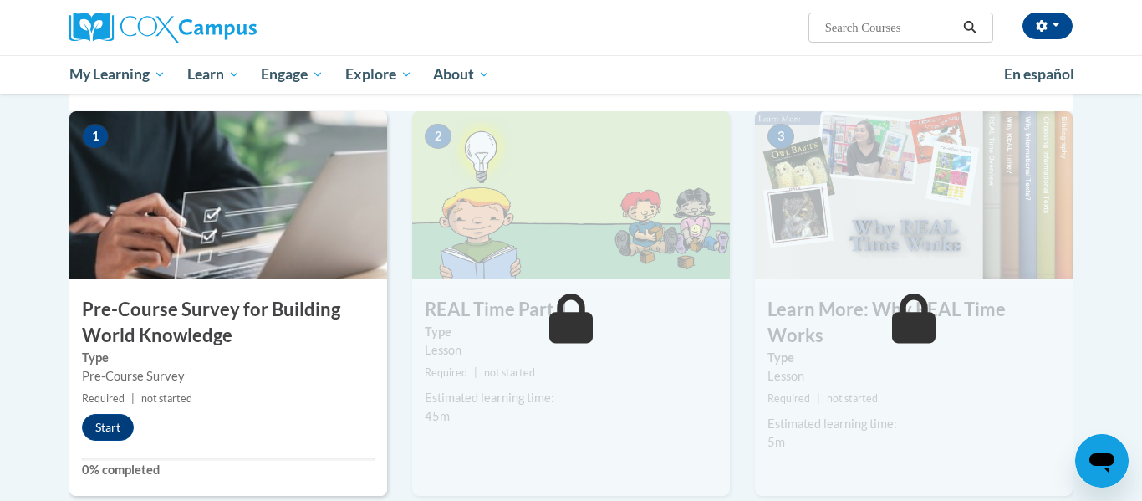
scroll to position [334, 0]
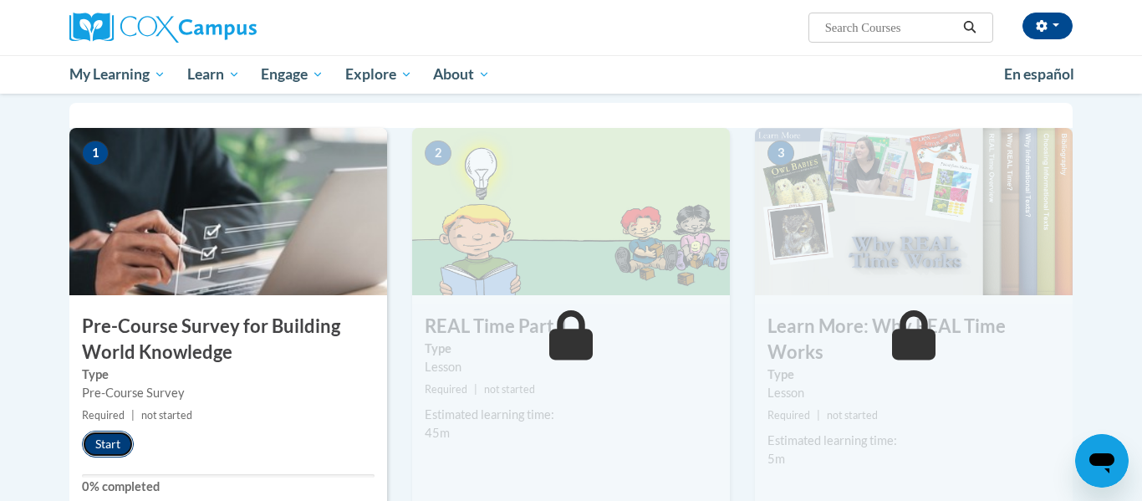
click at [119, 433] on button "Start" at bounding box center [108, 444] width 52 height 27
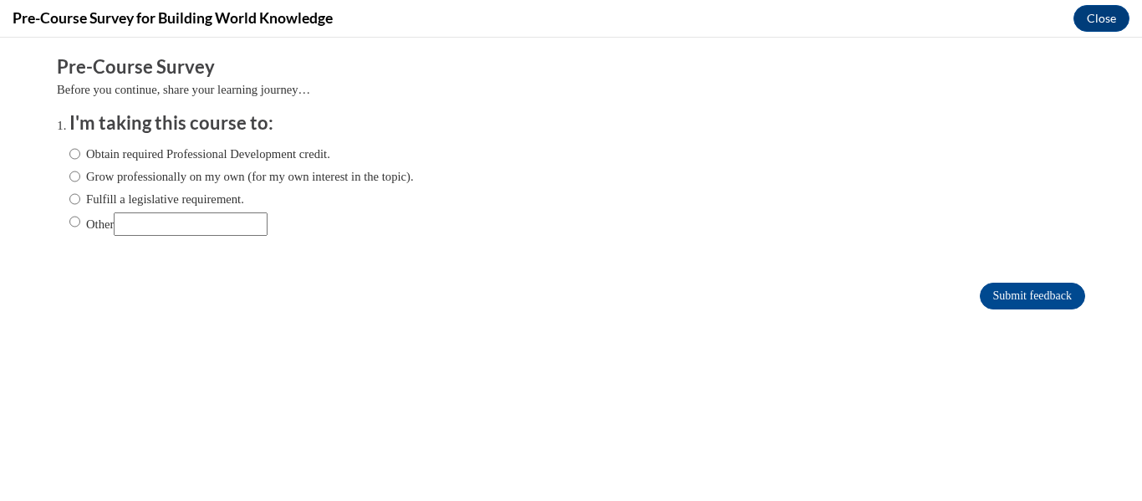
scroll to position [0, 0]
click at [175, 175] on label "Grow professionally on my own (for my own interest in the topic)." at bounding box center [241, 176] width 345 height 18
click at [80, 175] on input "Grow professionally on my own (for my own interest in the topic)." at bounding box center [74, 176] width 11 height 18
radio input "true"
click at [991, 297] on input "Submit feedback" at bounding box center [1032, 296] width 105 height 27
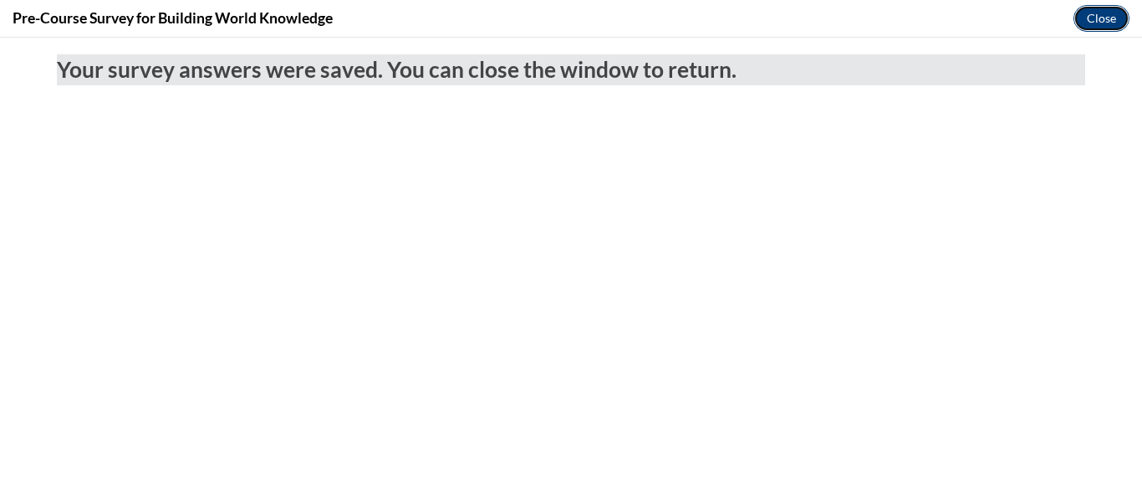
click at [1097, 18] on button "Close" at bounding box center [1102, 18] width 56 height 27
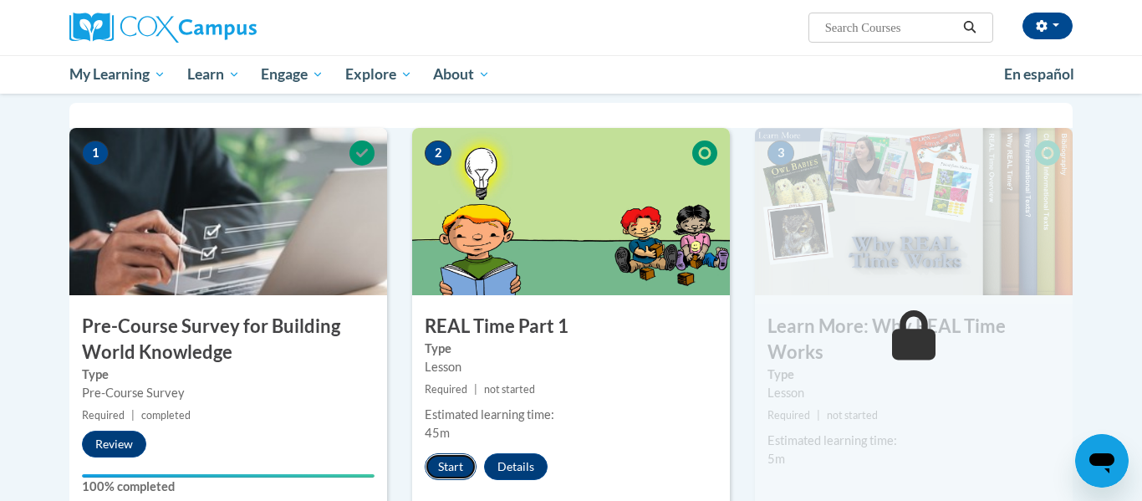
click at [457, 470] on button "Start" at bounding box center [451, 466] width 52 height 27
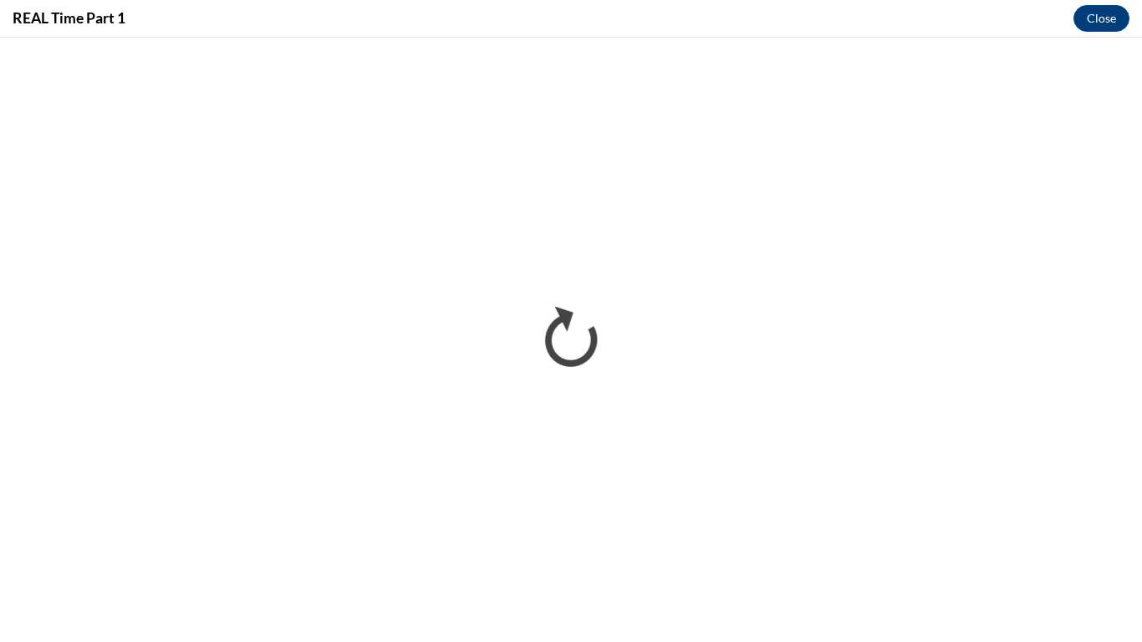
click at [373, 0] on div "REAL Time Part 1 Close" at bounding box center [571, 19] width 1142 height 38
